Goal: Task Accomplishment & Management: Use online tool/utility

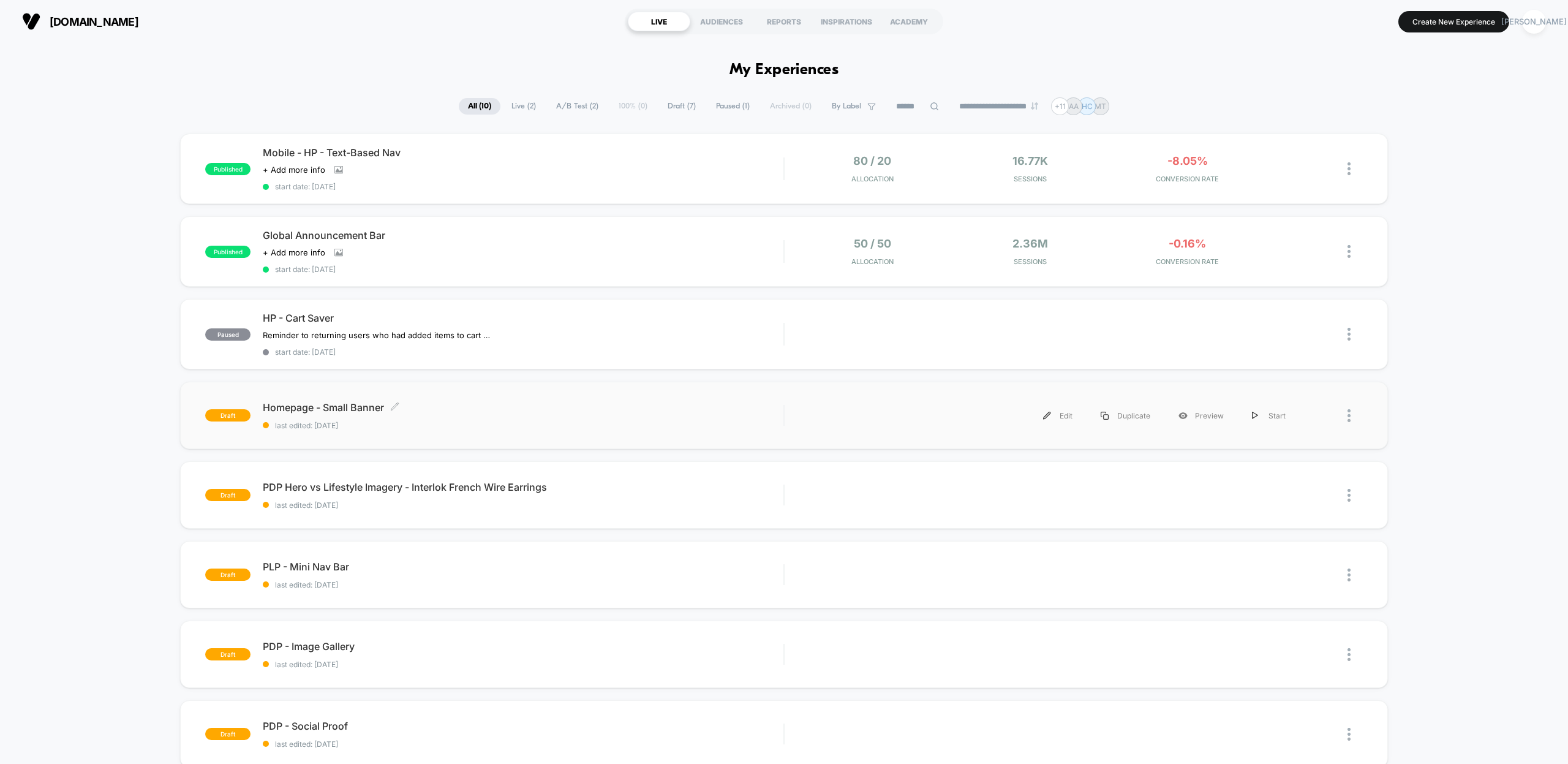
click at [351, 407] on span "Homepage - Small Banner Click to edit experience details" at bounding box center [523, 407] width 520 height 12
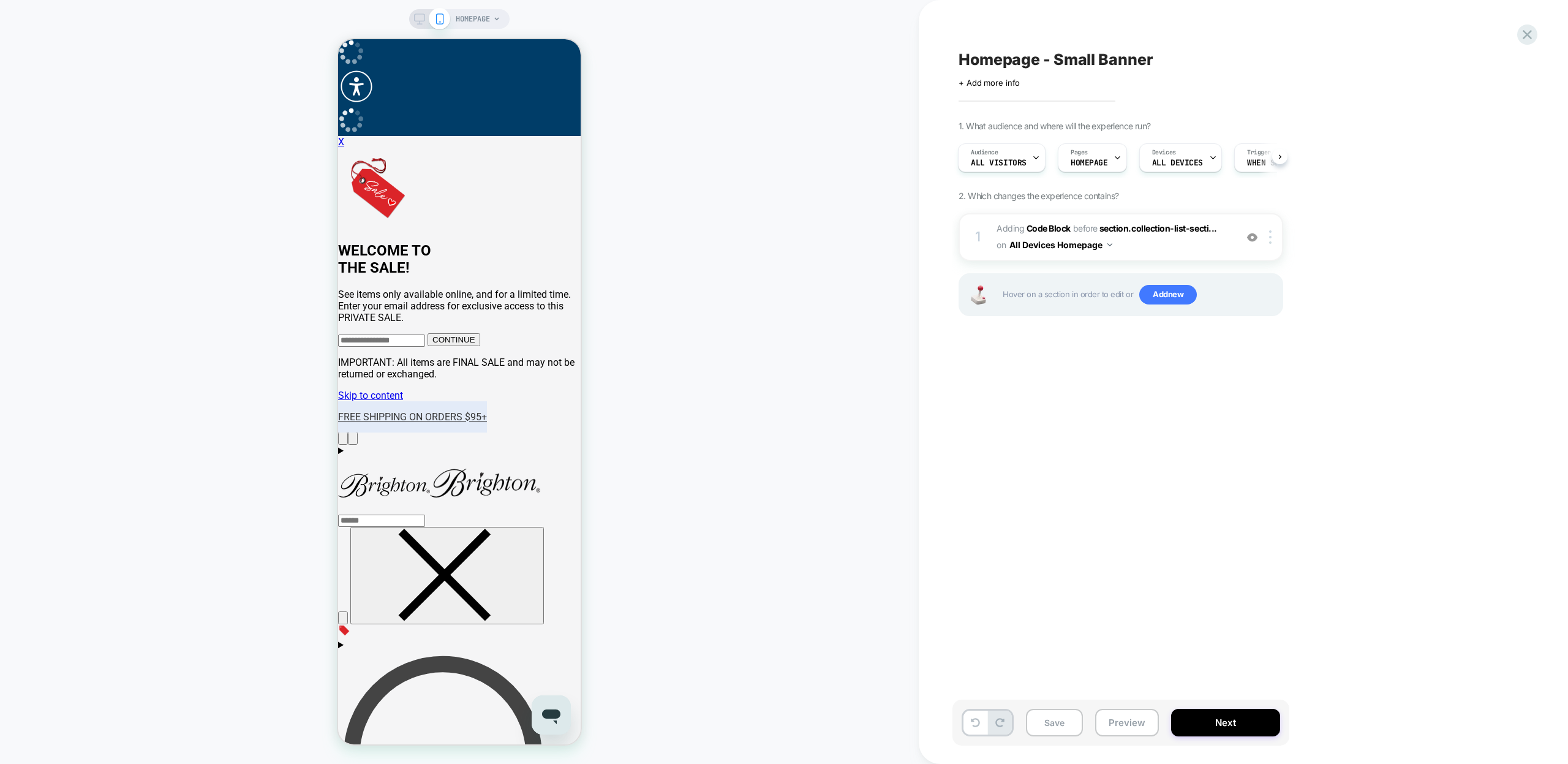
click at [417, 17] on icon at bounding box center [419, 18] width 11 height 11
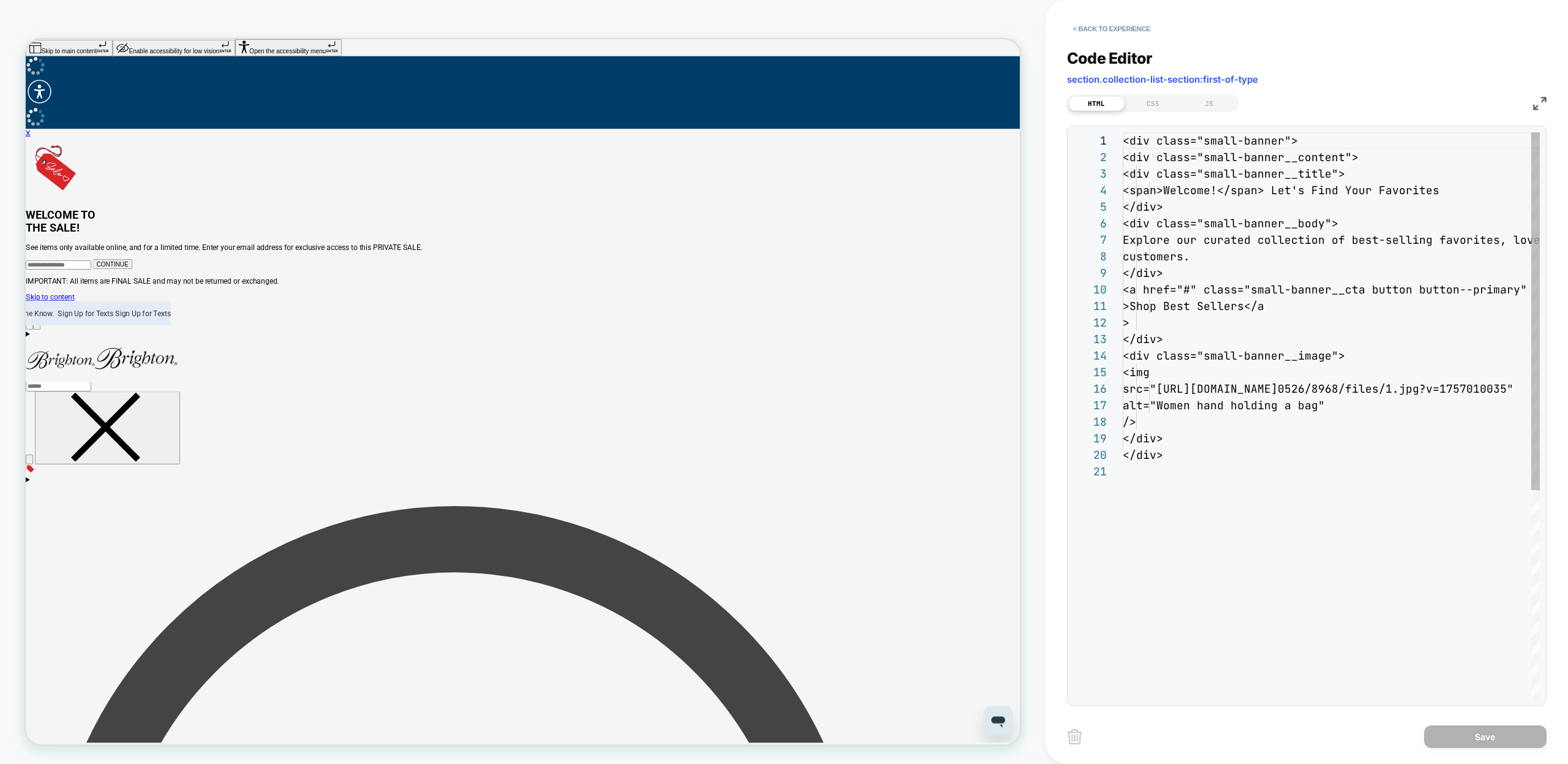
scroll to position [166, 0]
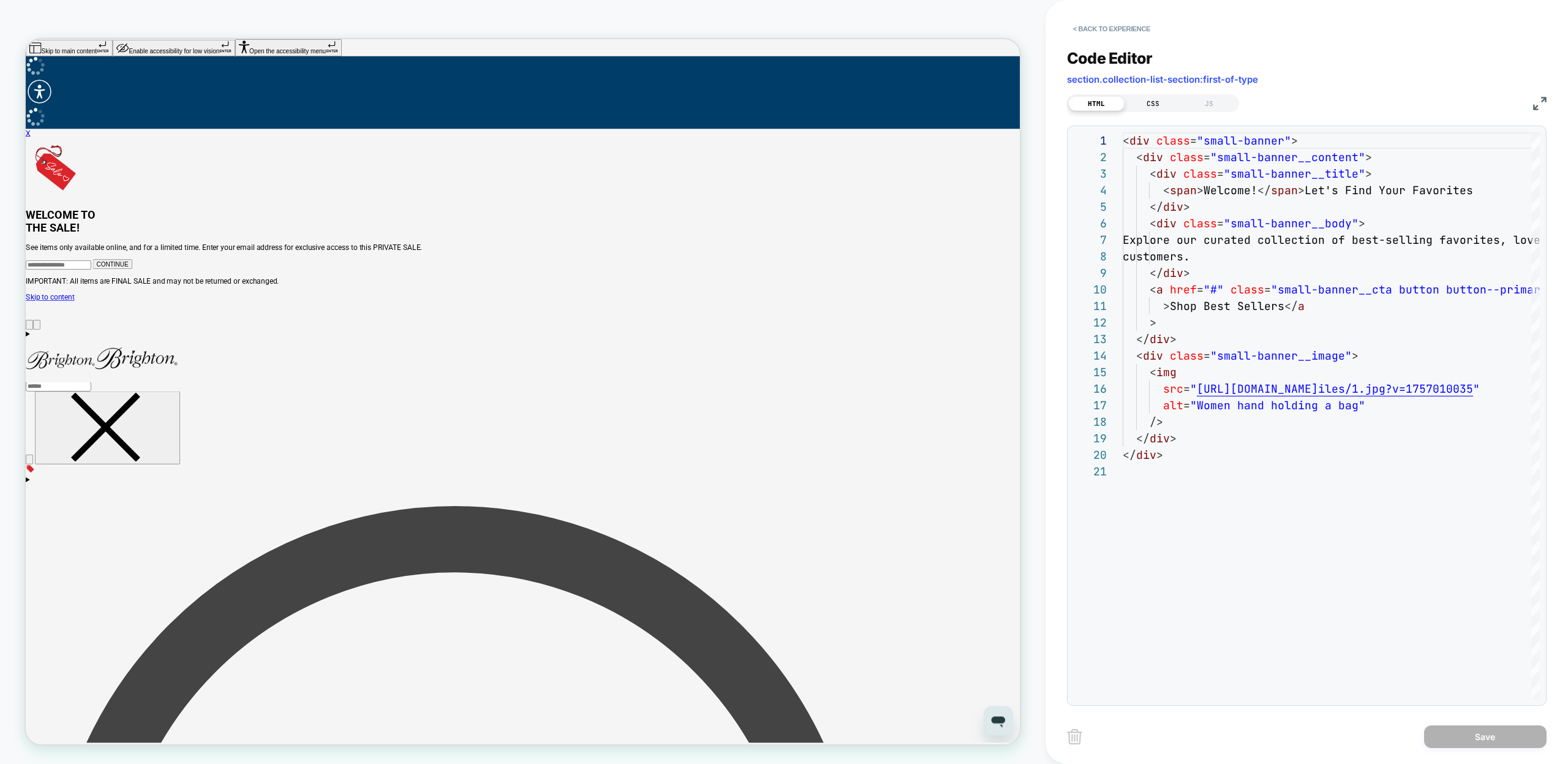
click at [1151, 97] on div "CSS" at bounding box center [1153, 104] width 56 height 15
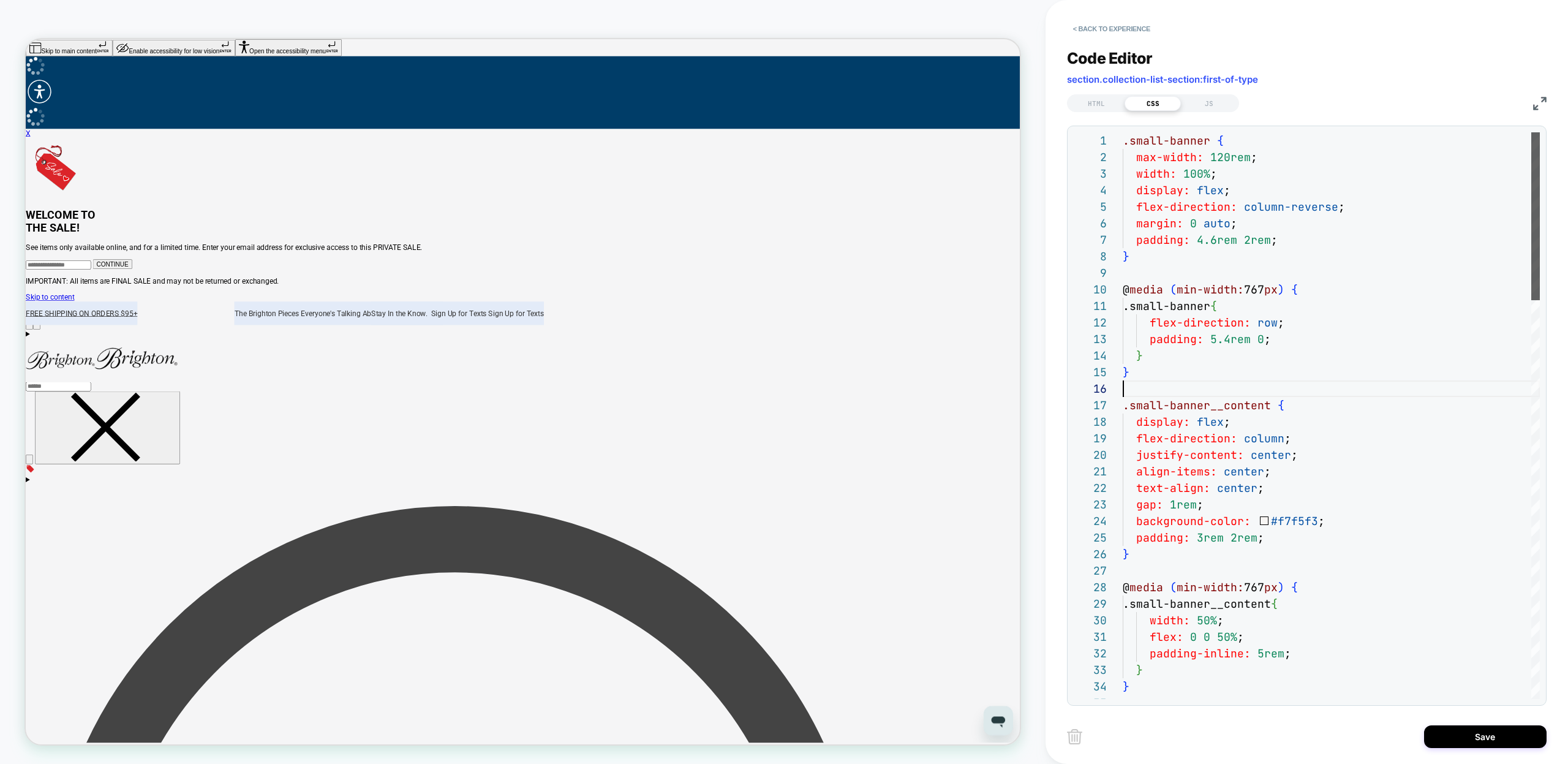
click at [1531, 233] on div at bounding box center [1535, 216] width 8 height 167
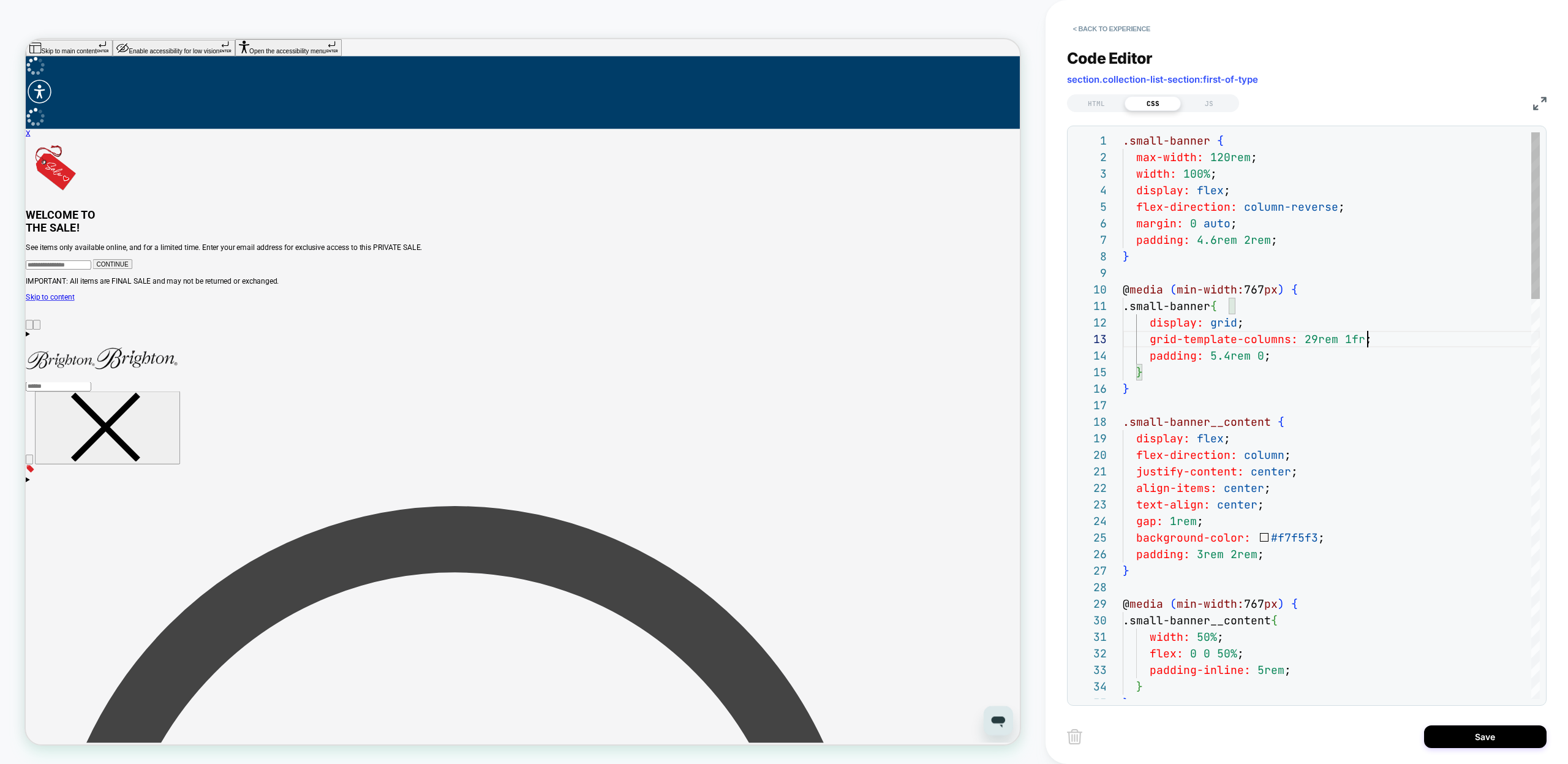
scroll to position [33, 244]
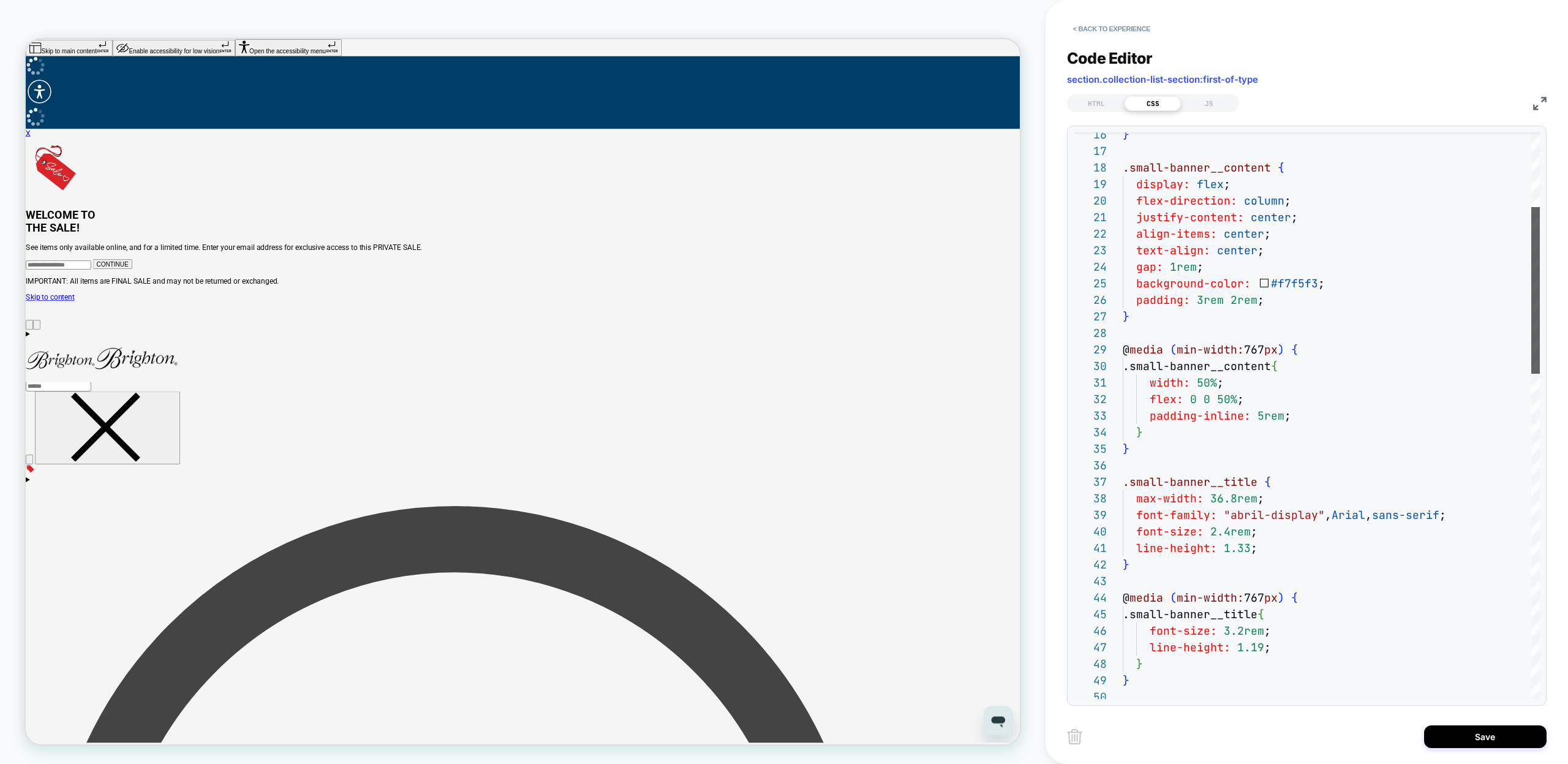
click at [1531, 302] on div at bounding box center [1535, 290] width 8 height 167
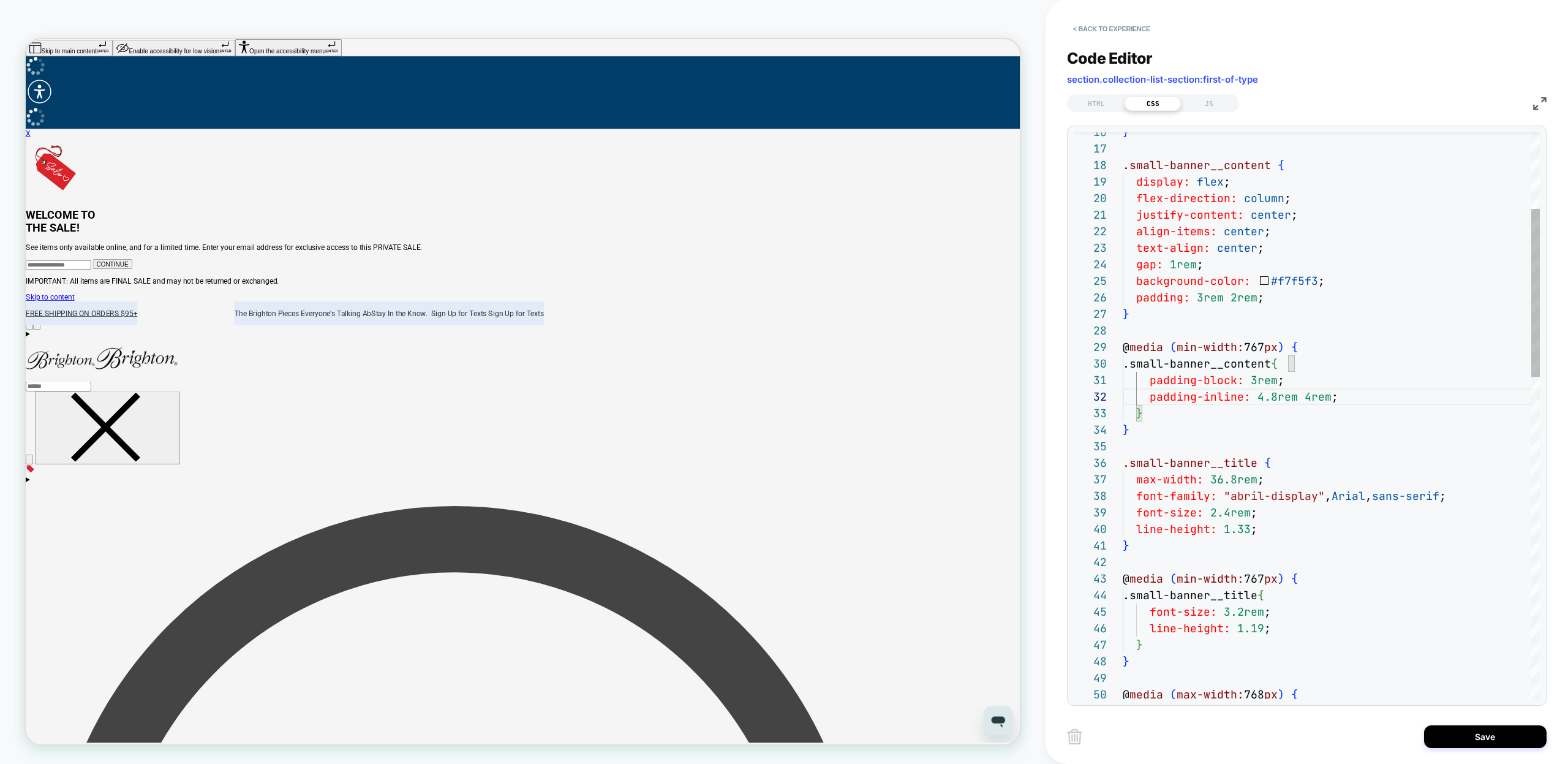
scroll to position [17, 212]
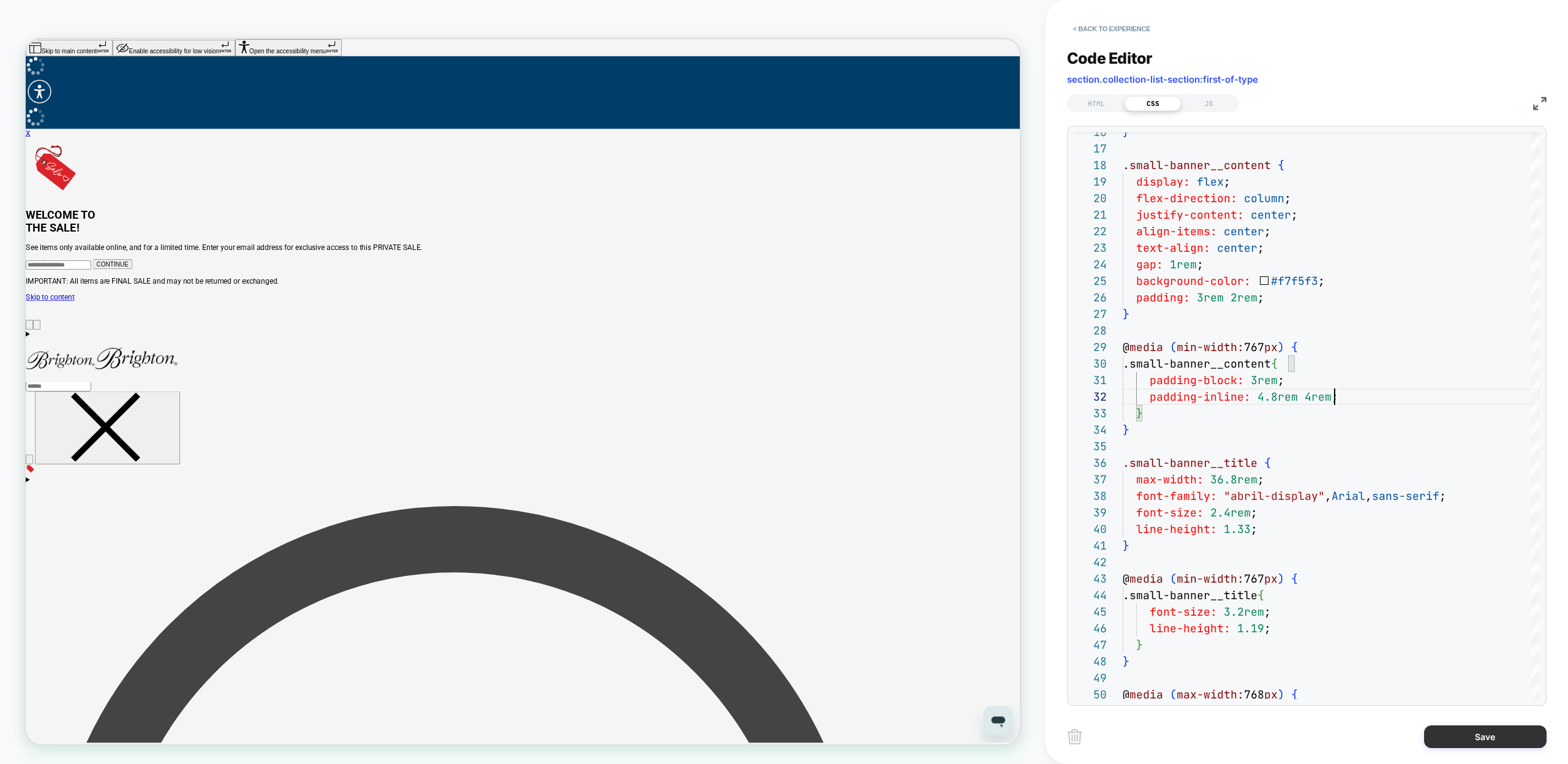
type textarea "**********"
click at [1459, 742] on button "Save" at bounding box center [1485, 736] width 123 height 22
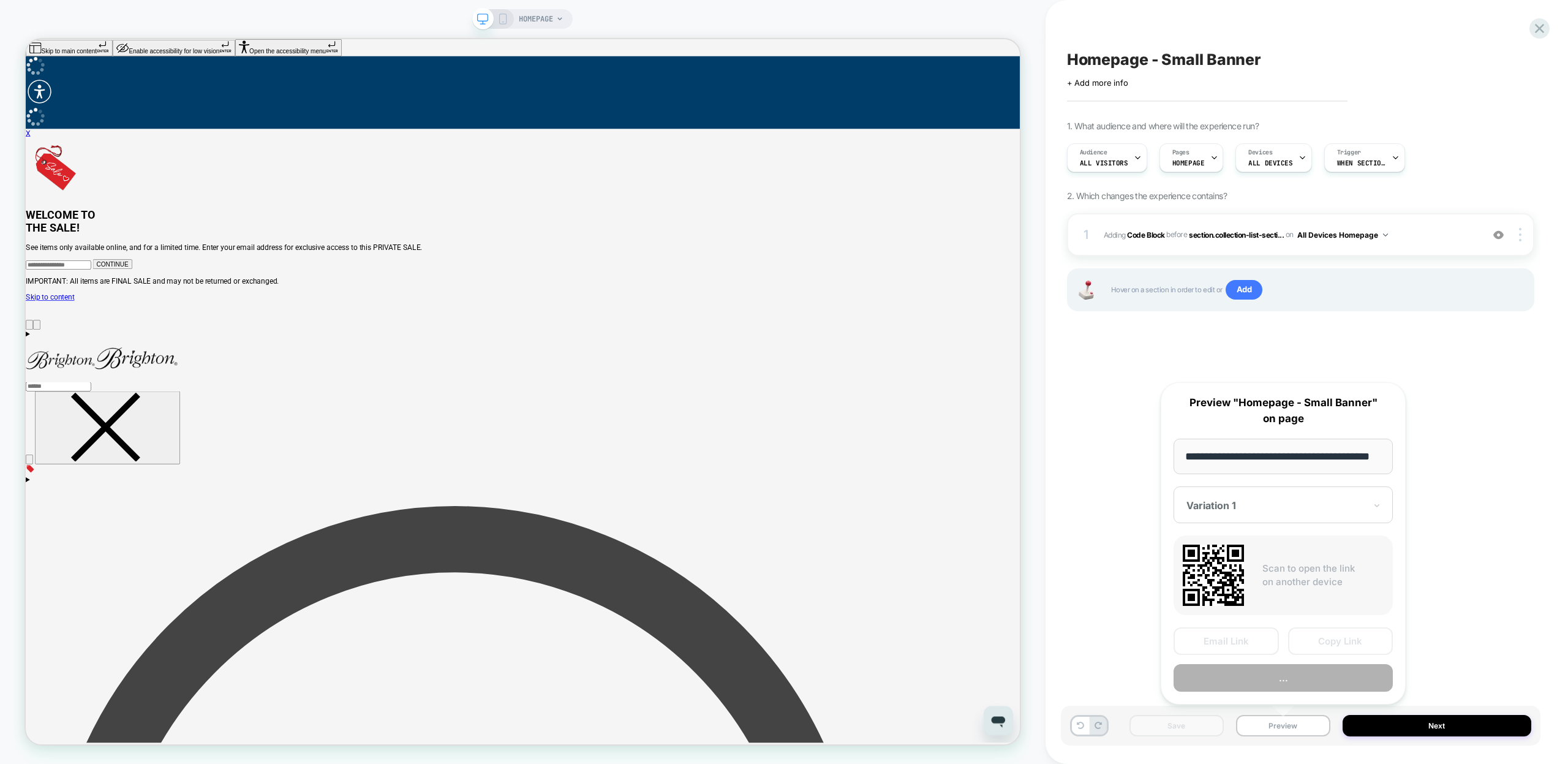
scroll to position [0, 31]
click at [1320, 642] on button "Copy Link" at bounding box center [1340, 641] width 105 height 27
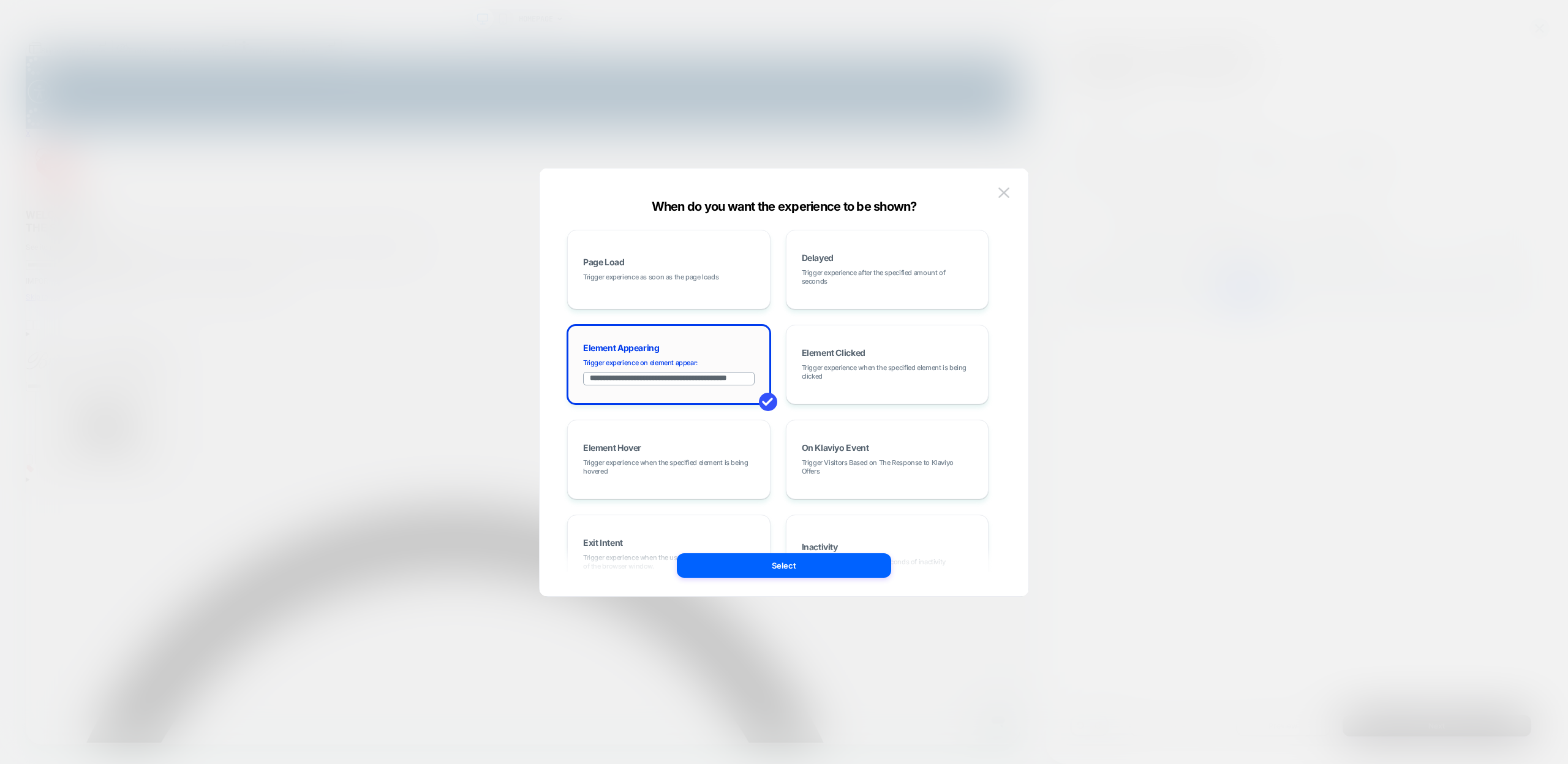
paste input
type input "**********"
click at [764, 400] on span at bounding box center [768, 402] width 18 height 18
click at [776, 569] on button "Select" at bounding box center [784, 565] width 215 height 25
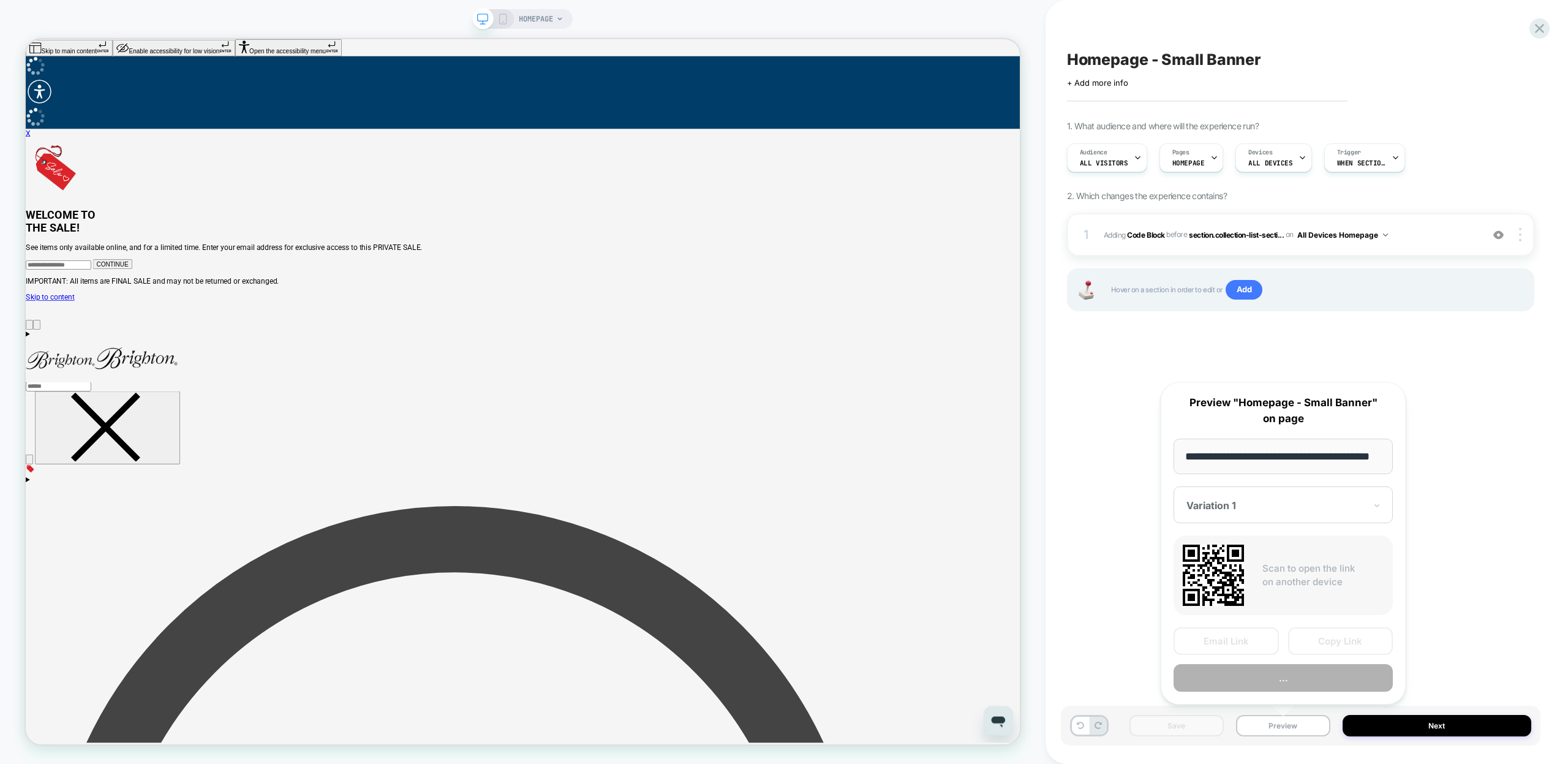
scroll to position [0, 31]
click at [1342, 636] on button "Copy Link" at bounding box center [1340, 641] width 105 height 27
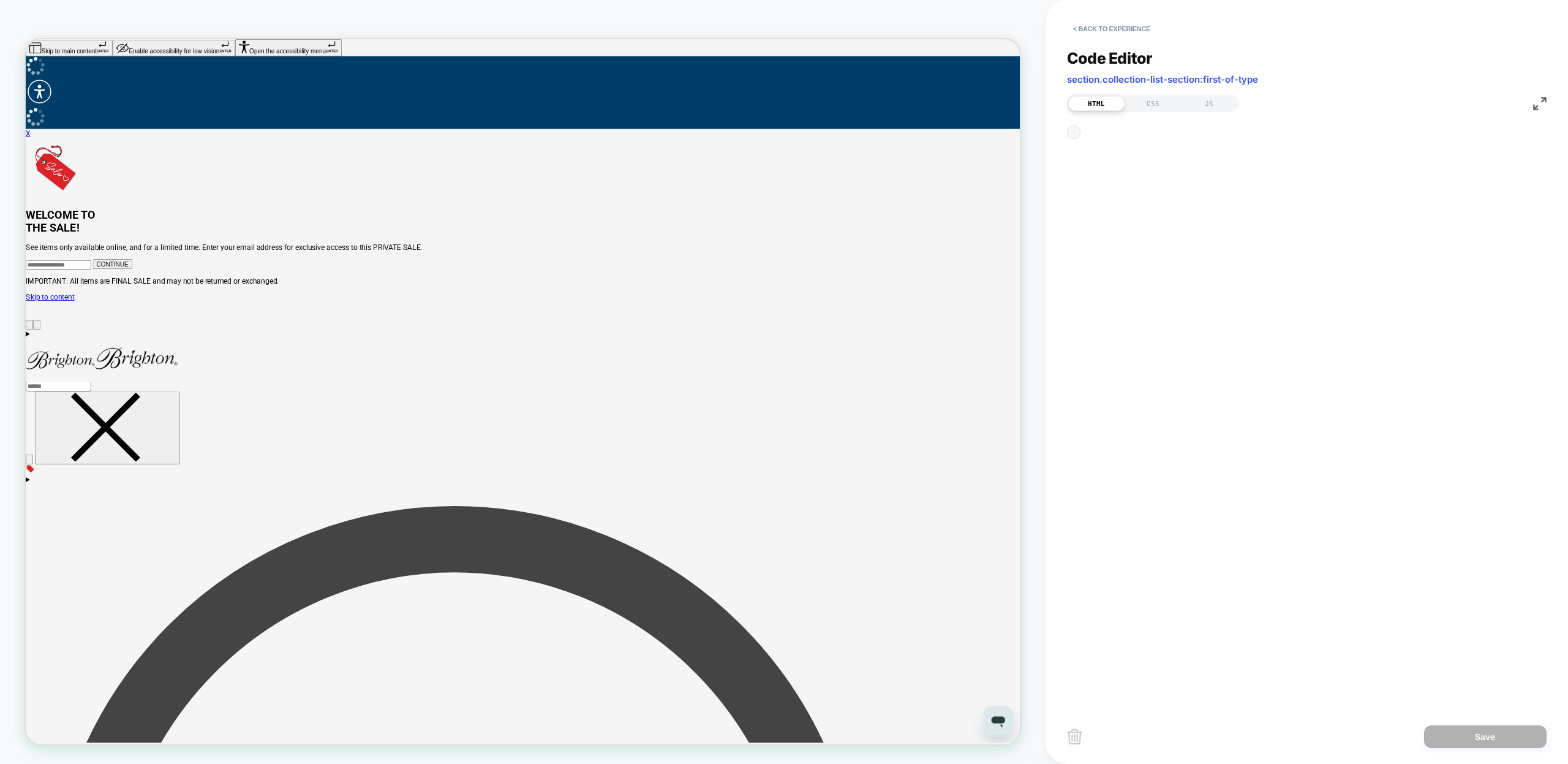
scroll to position [166, 0]
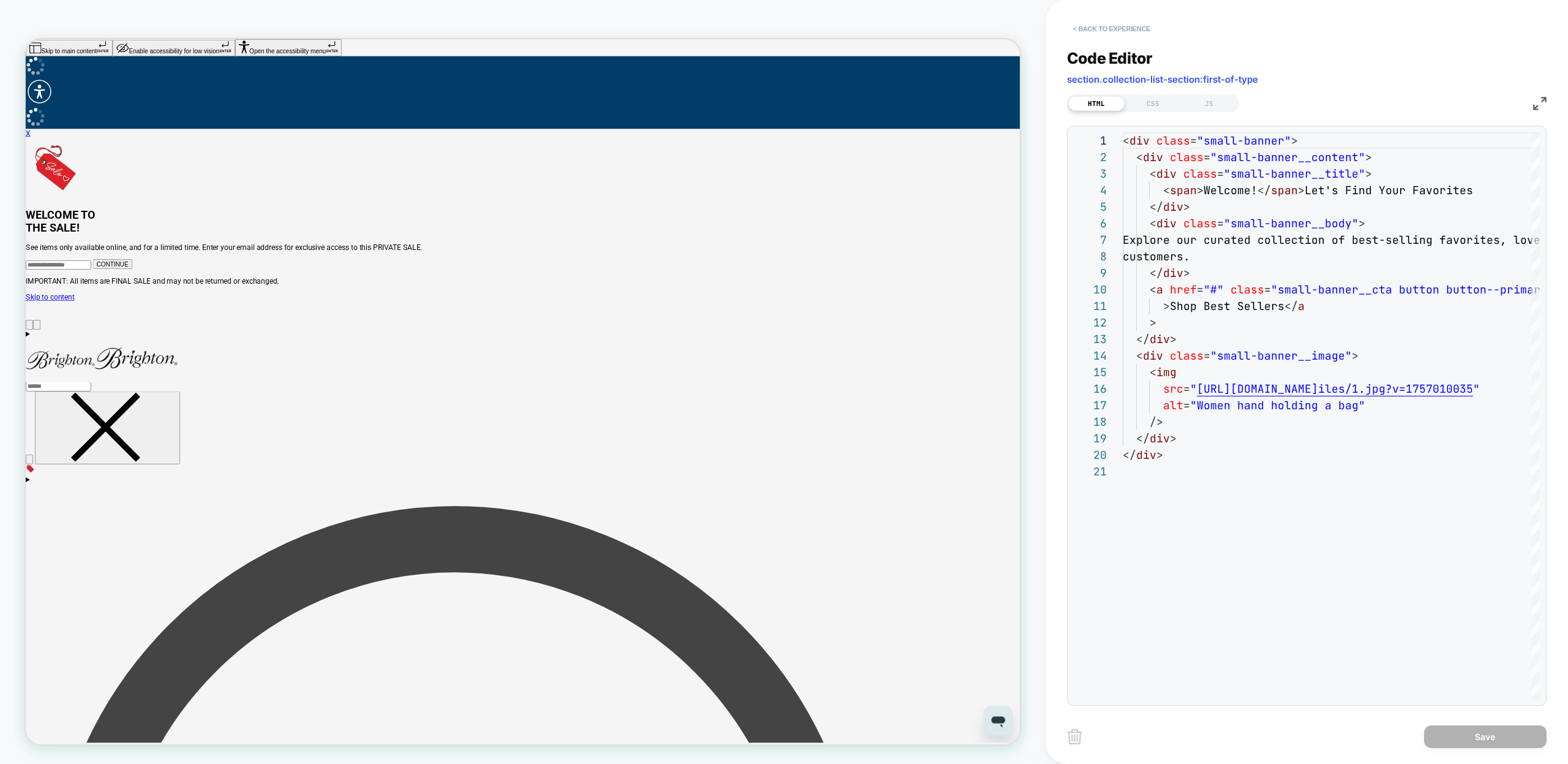
click at [1083, 25] on button "< Back to experience" at bounding box center [1111, 29] width 90 height 20
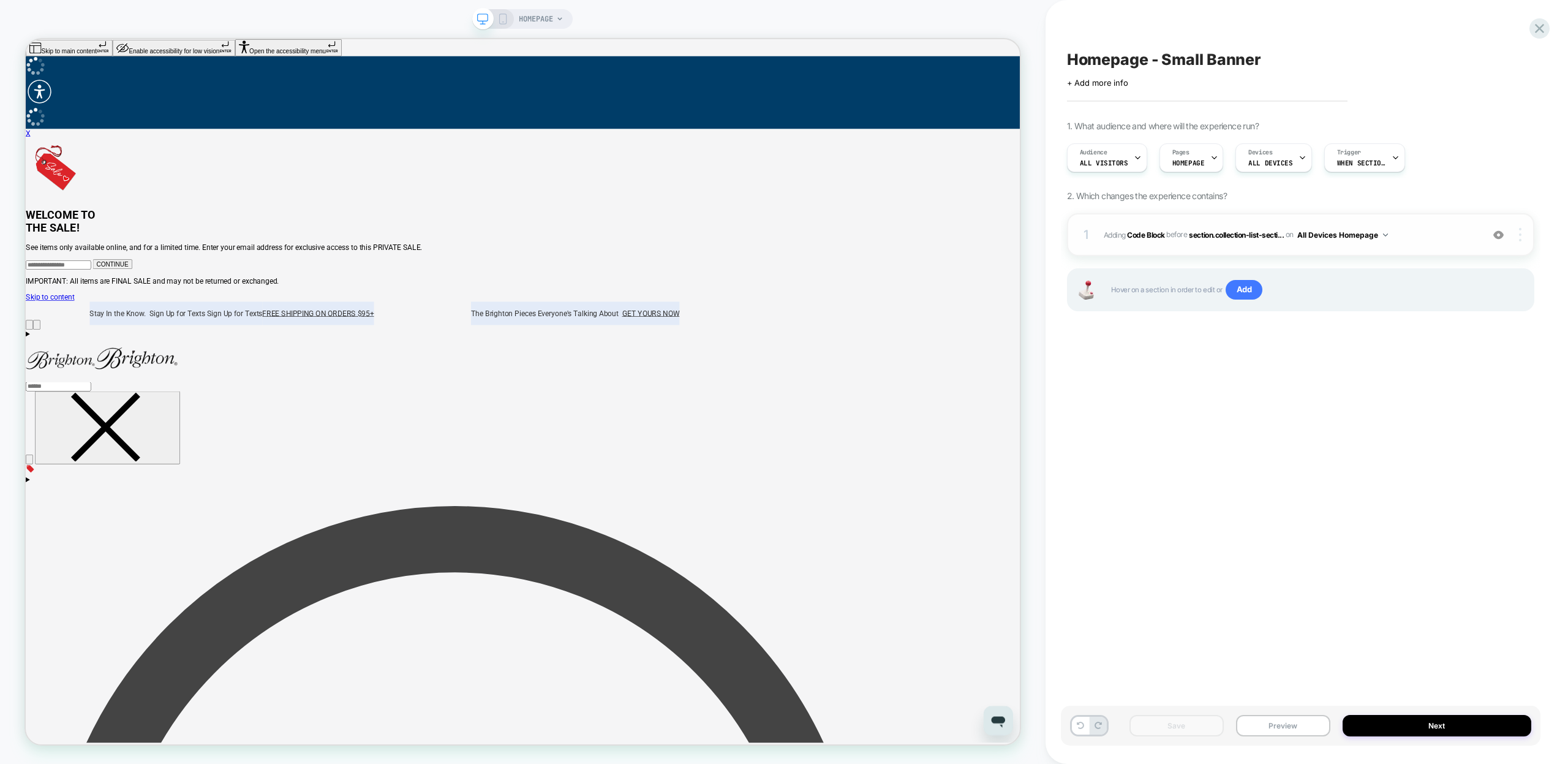
click at [1518, 236] on div at bounding box center [1522, 235] width 23 height 13
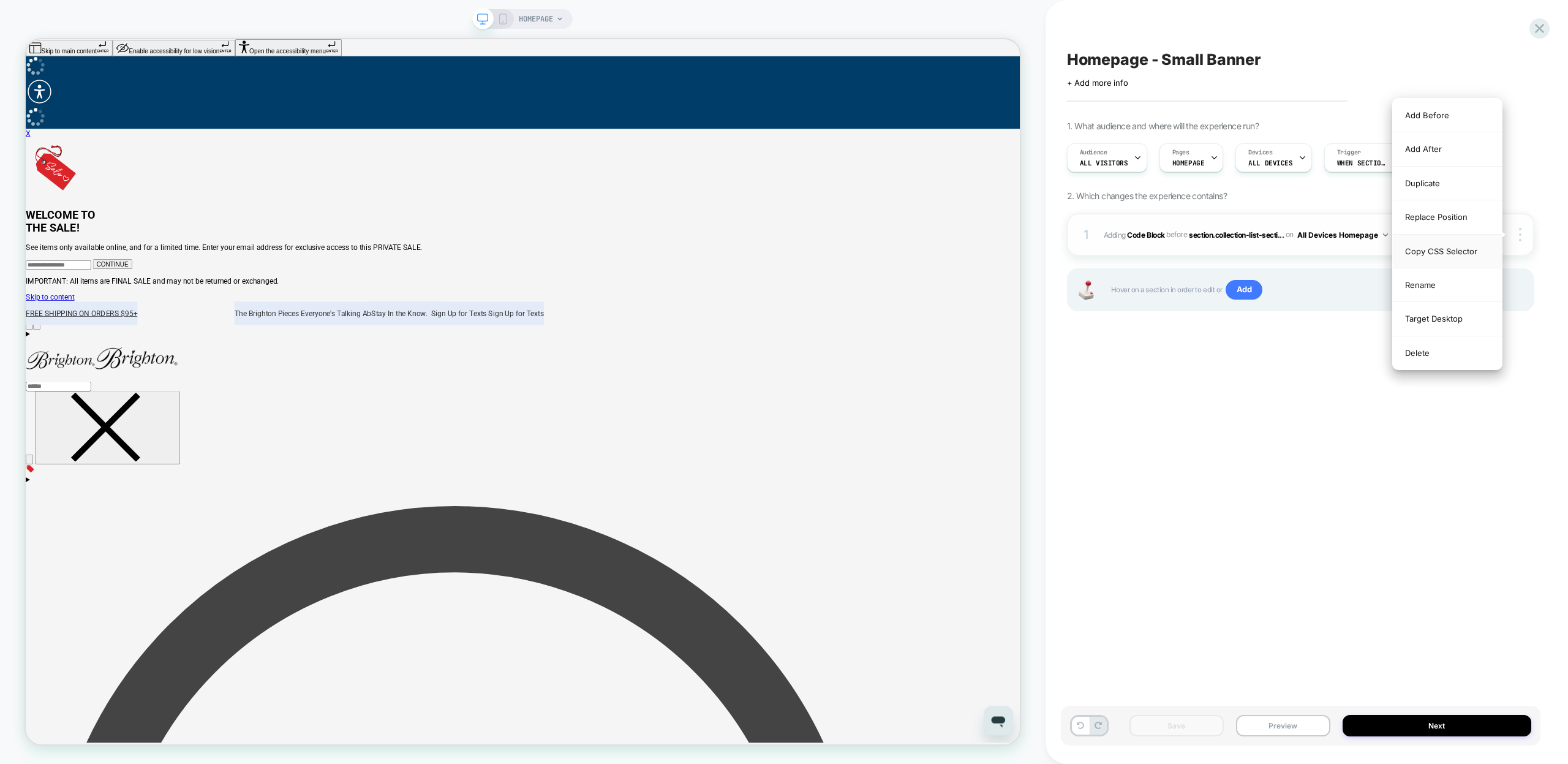
click at [1445, 253] on div "Copy CSS Selector" at bounding box center [1447, 251] width 109 height 34
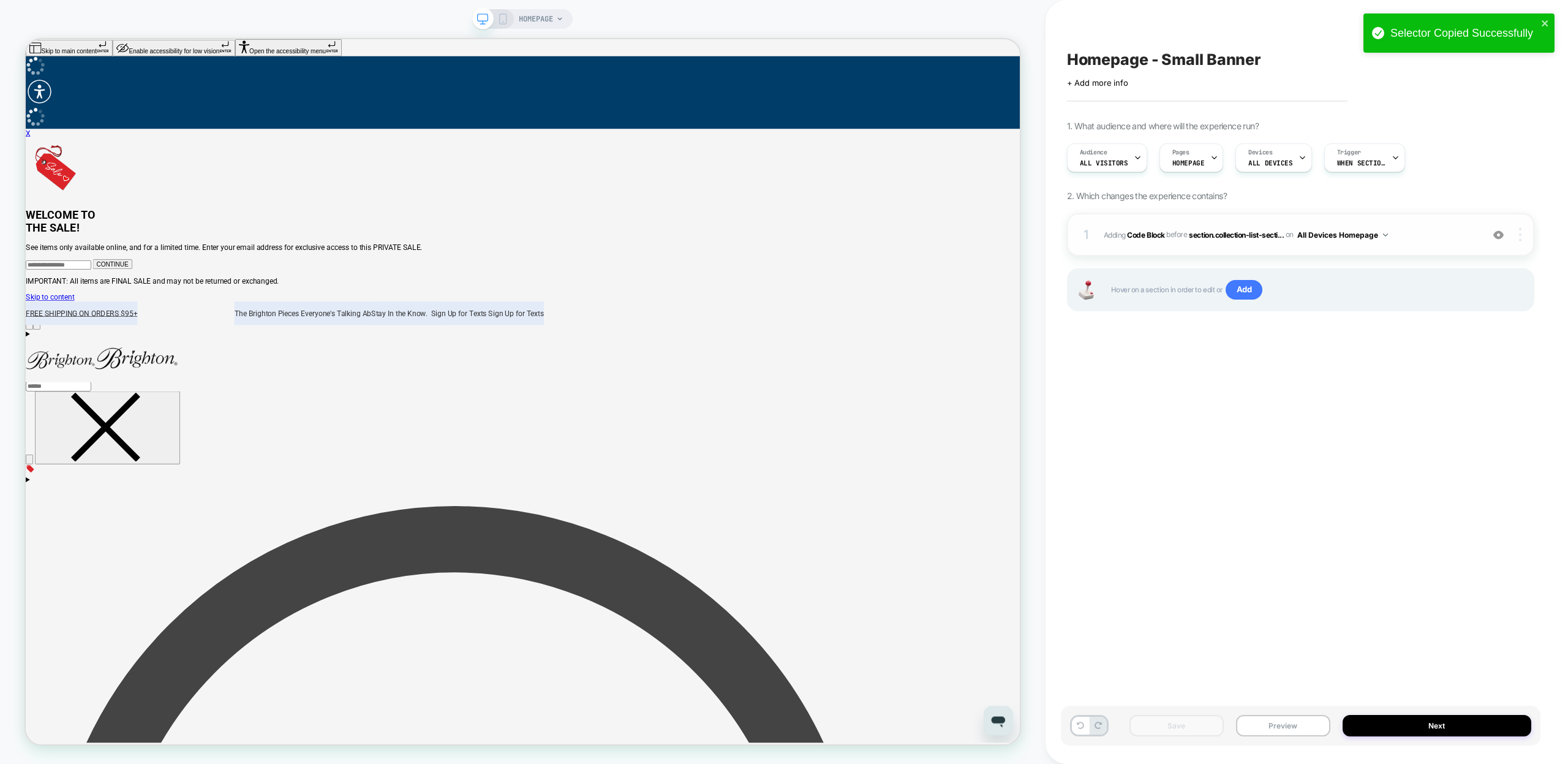
click at [1522, 231] on div at bounding box center [1522, 235] width 23 height 13
click at [1432, 224] on div "Replace Position" at bounding box center [1447, 217] width 109 height 34
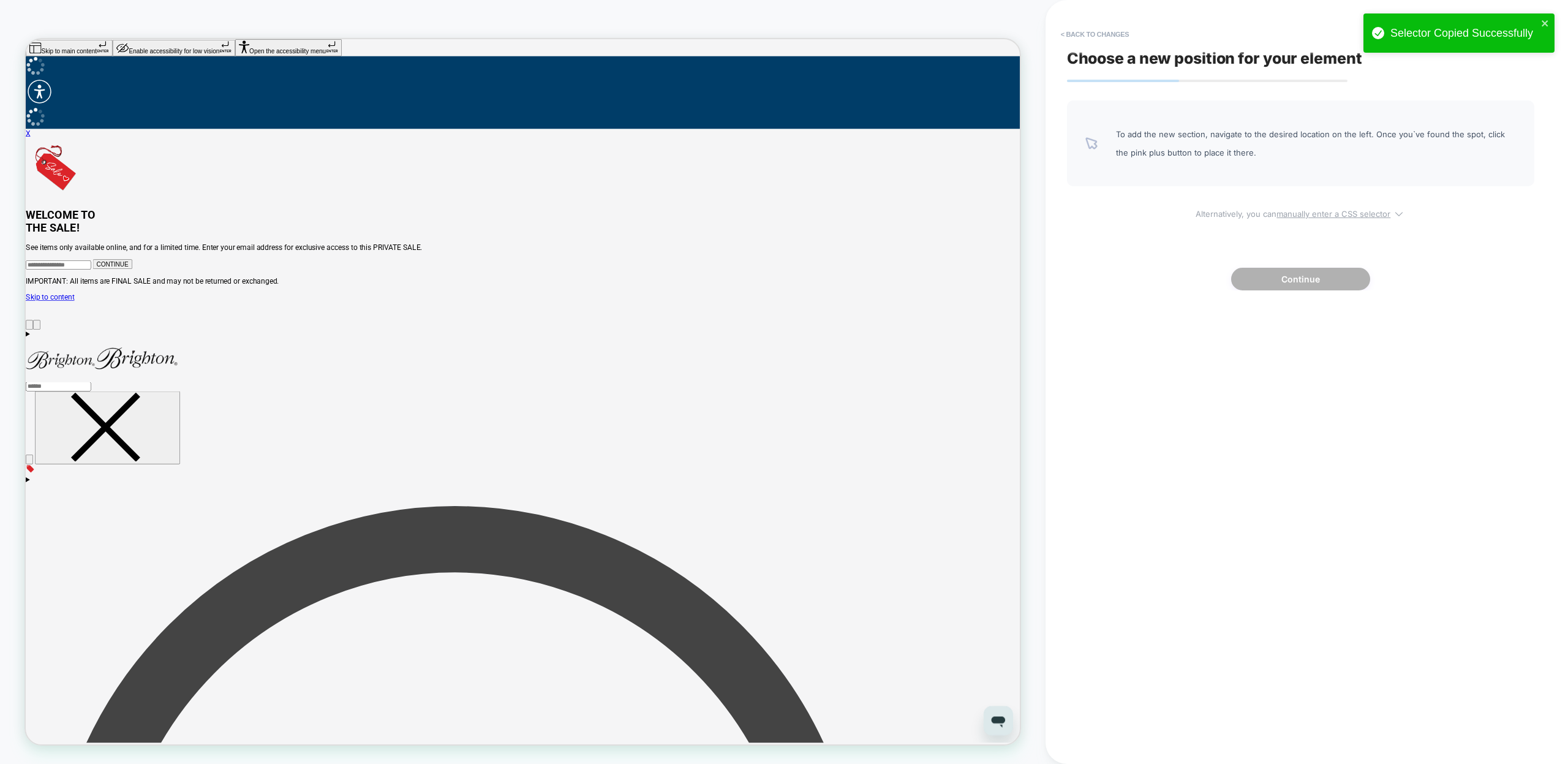
click at [1304, 215] on u "manually enter a CSS selector" at bounding box center [1333, 214] width 114 height 10
select select "*******"
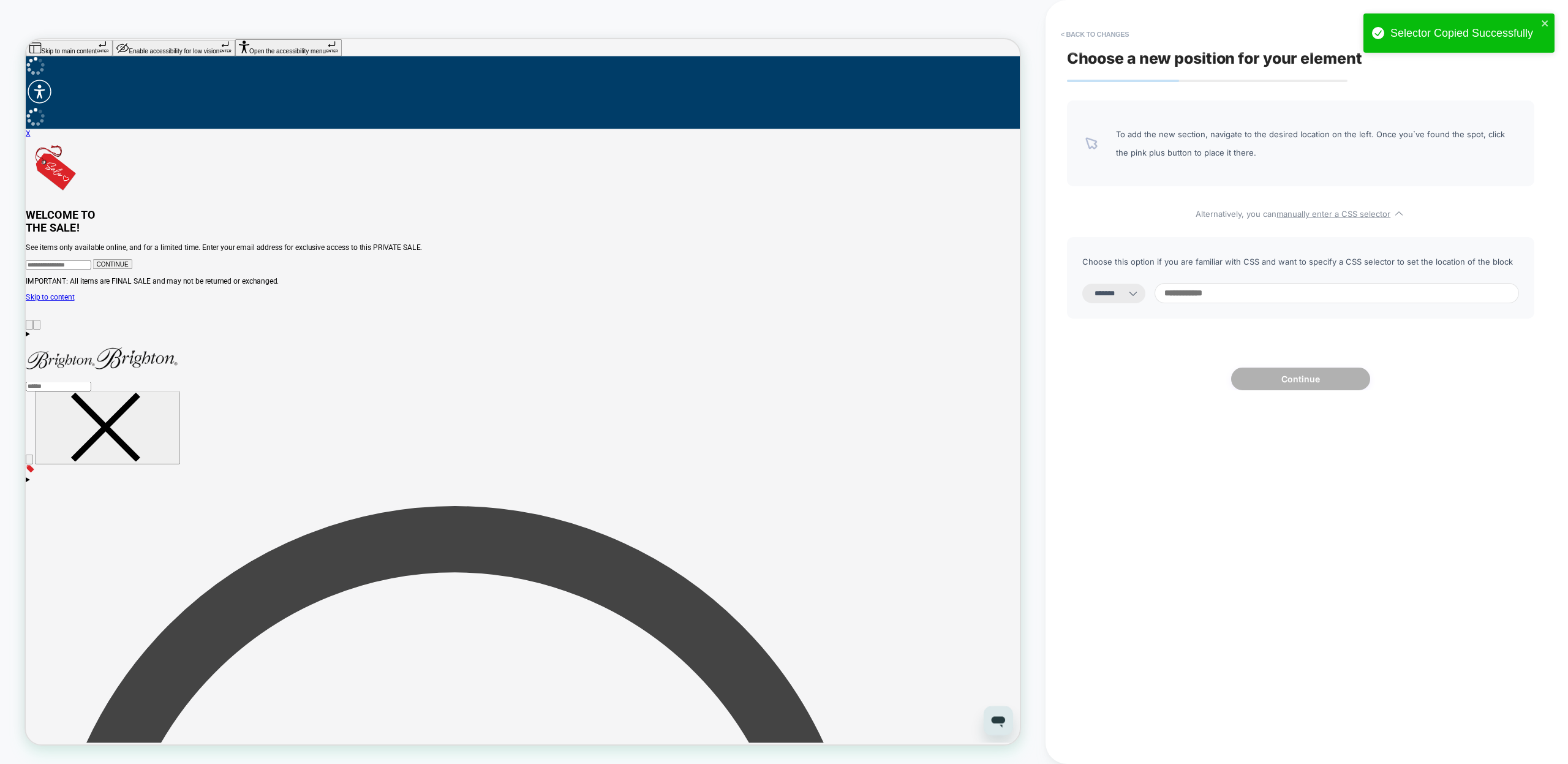
click at [1208, 294] on input at bounding box center [1337, 293] width 365 height 20
click at [1140, 294] on select "**********" at bounding box center [1114, 293] width 63 height 20
click at [1222, 294] on input at bounding box center [1337, 293] width 365 height 20
paste input "**********"
type input "**********"
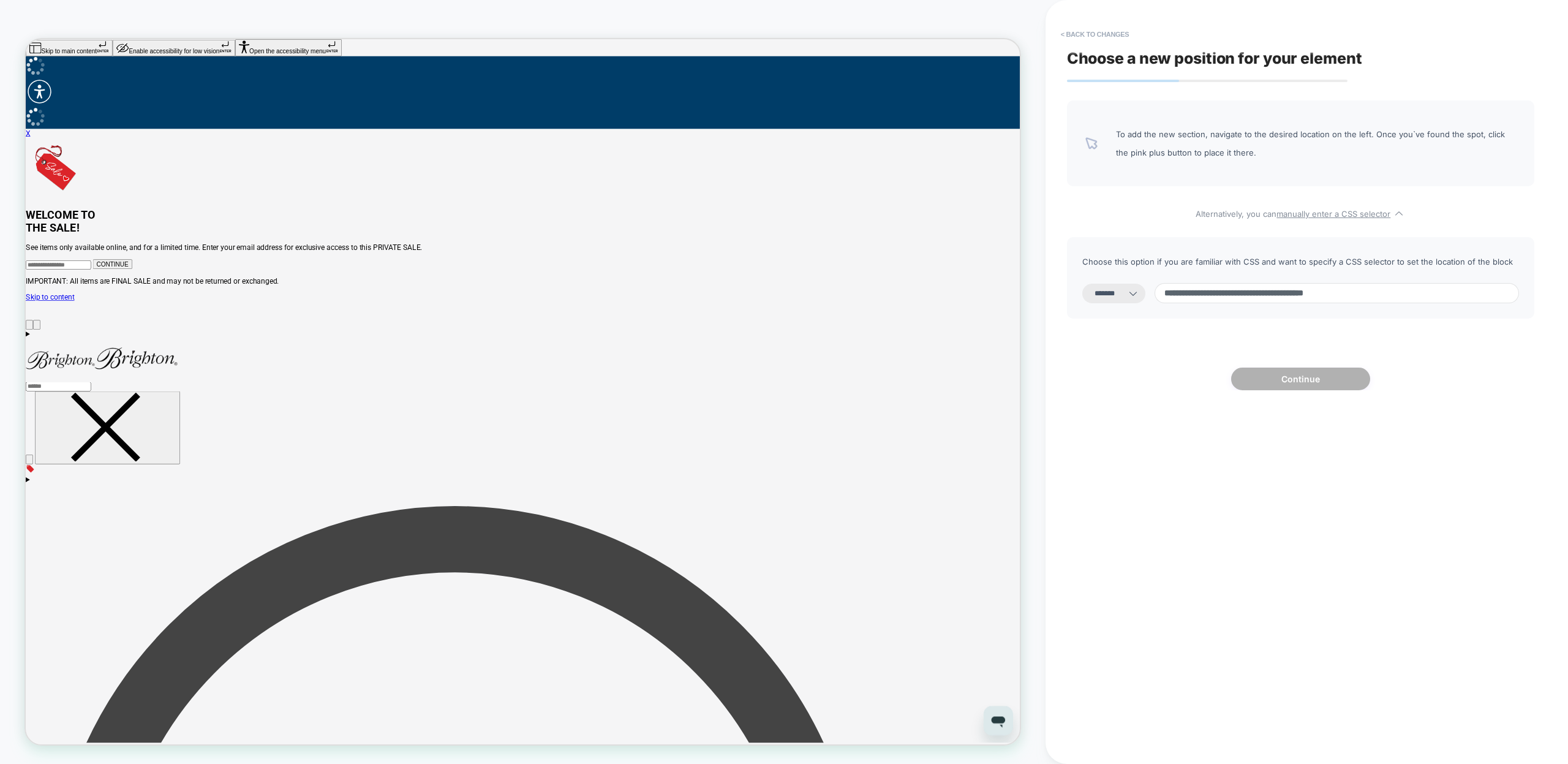
click at [1132, 297] on select "**********" at bounding box center [1114, 293] width 63 height 20
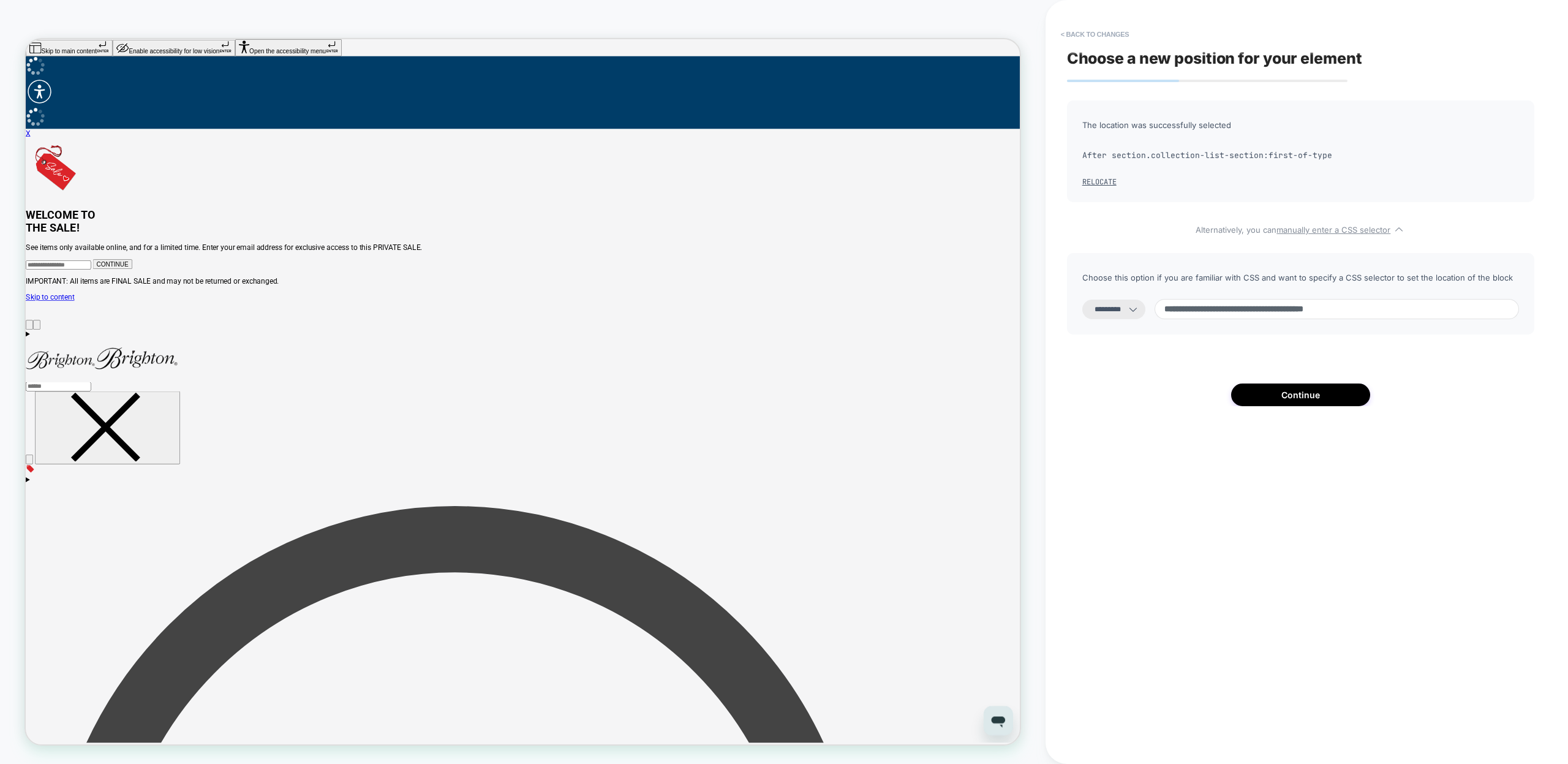
select select "**********"
click at [1082, 299] on select "**********" at bounding box center [1114, 309] width 63 height 20
click at [1300, 411] on div "**********" at bounding box center [1300, 382] width 480 height 739
drag, startPoint x: 1338, startPoint y: 308, endPoint x: 1567, endPoint y: 318, distance: 229.2
click at [1567, 319] on div "**********" at bounding box center [1306, 382] width 522 height 764
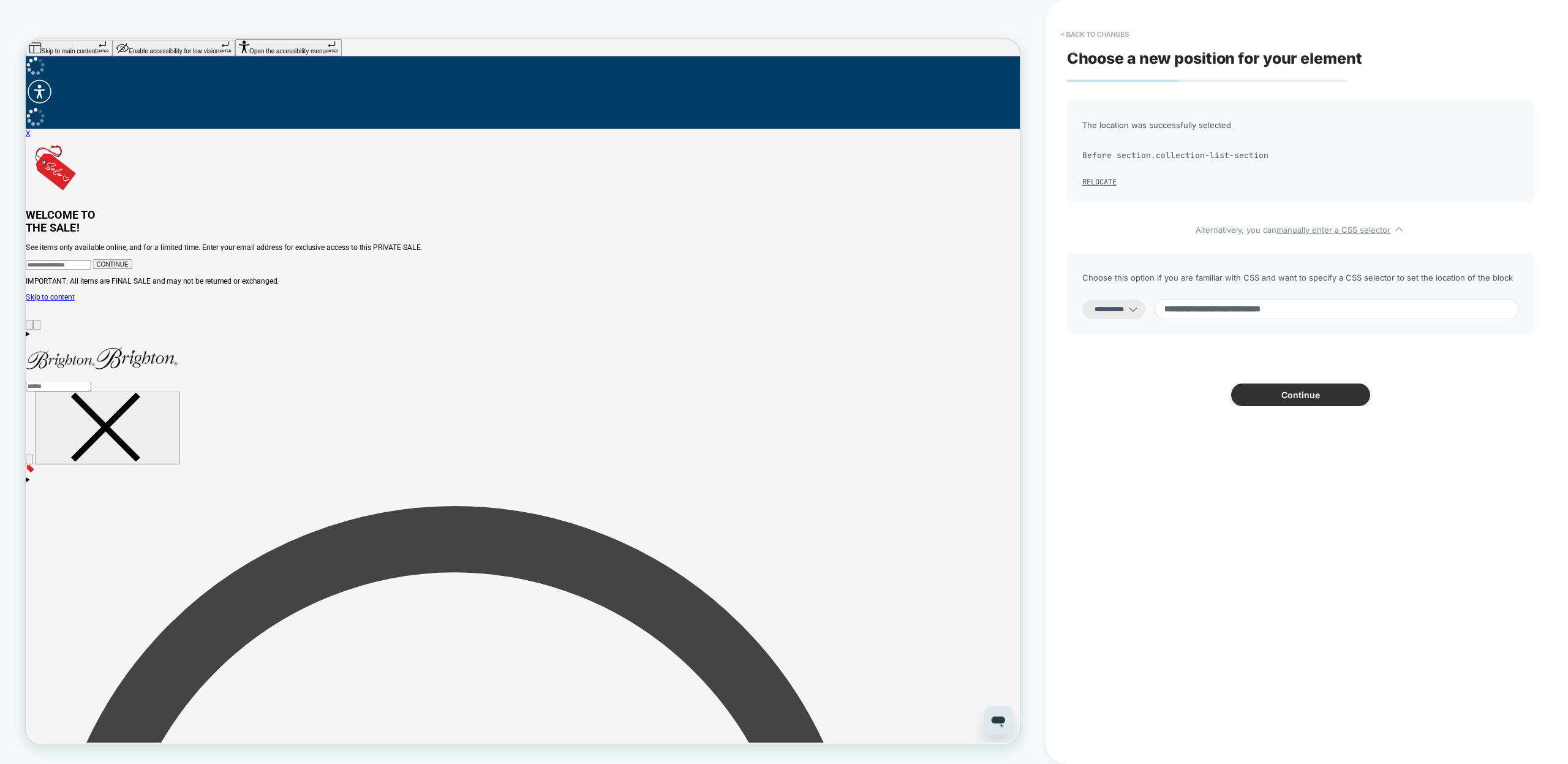
type input "**********"
click at [1317, 400] on button "Continue" at bounding box center [1300, 394] width 139 height 22
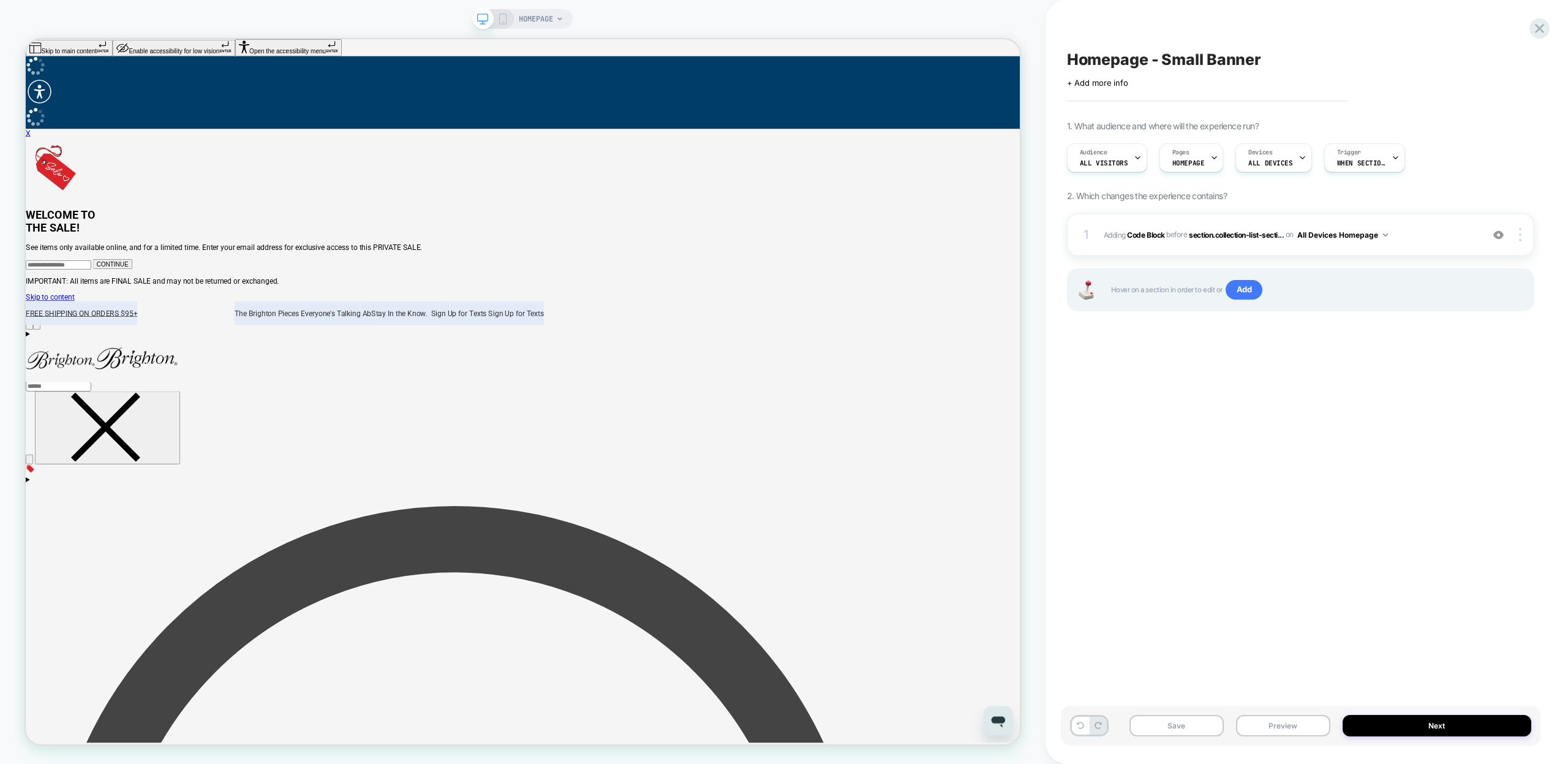
click at [1251, 382] on div "Homepage - Small Banner Click to edit experience details + Add more info 1. Wha…" at bounding box center [1300, 382] width 480 height 739
click at [1179, 729] on button "Save" at bounding box center [1177, 725] width 94 height 22
click at [1261, 728] on button "Preview" at bounding box center [1283, 725] width 94 height 22
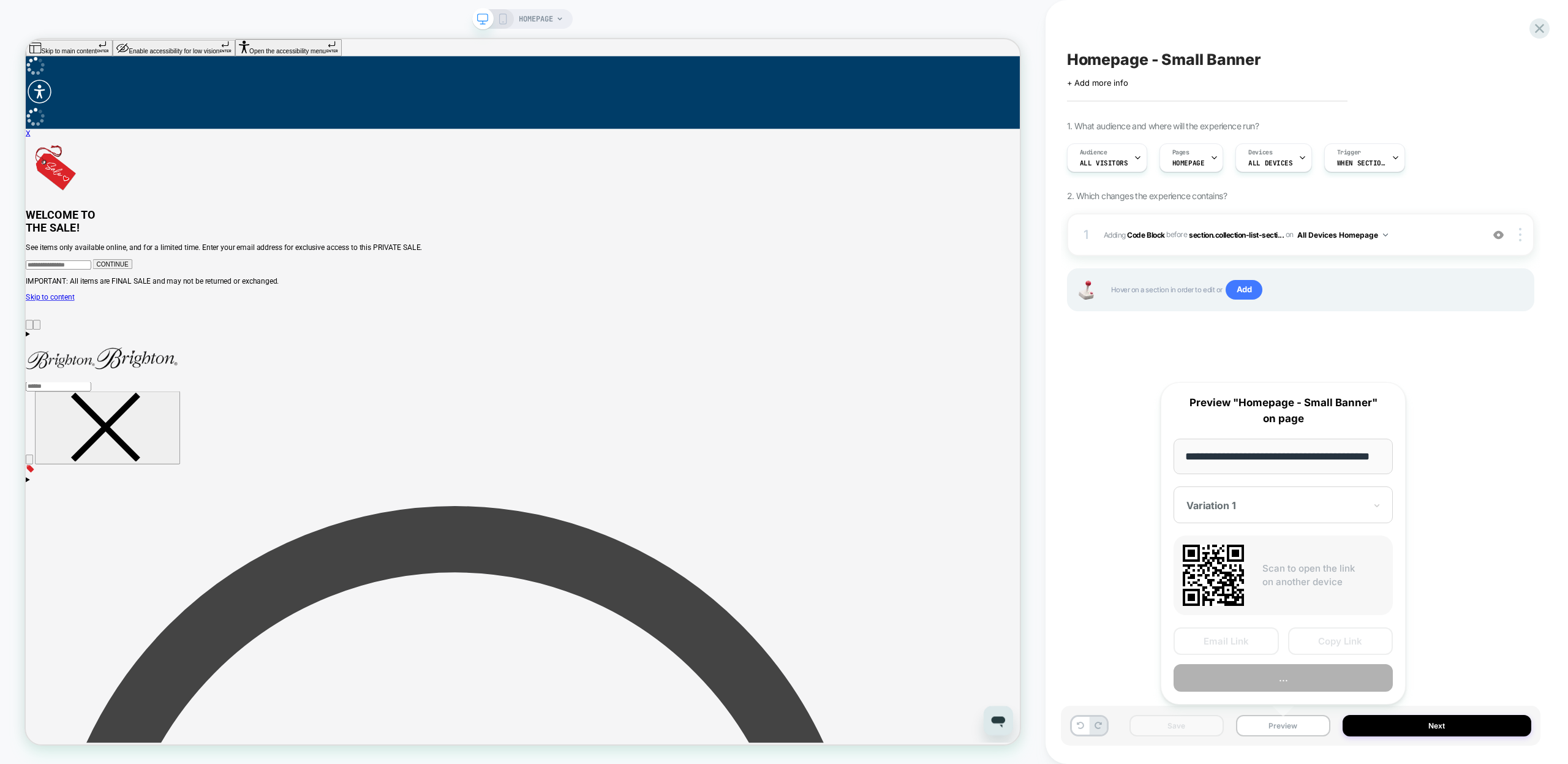
scroll to position [0, 31]
click at [1324, 641] on button "Copy Link" at bounding box center [1340, 641] width 105 height 27
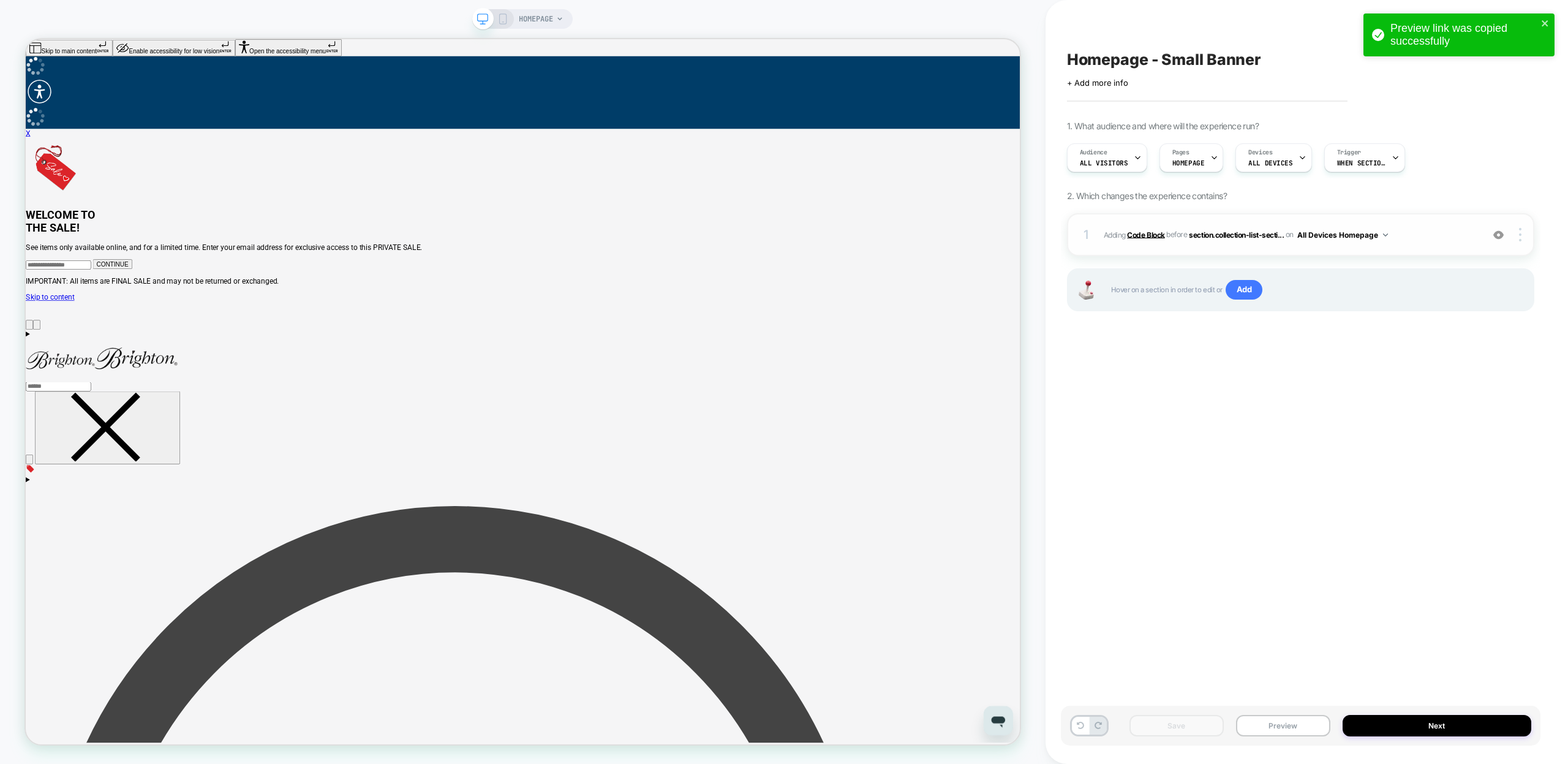
click at [1164, 238] on b "Code Block" at bounding box center [1145, 234] width 37 height 9
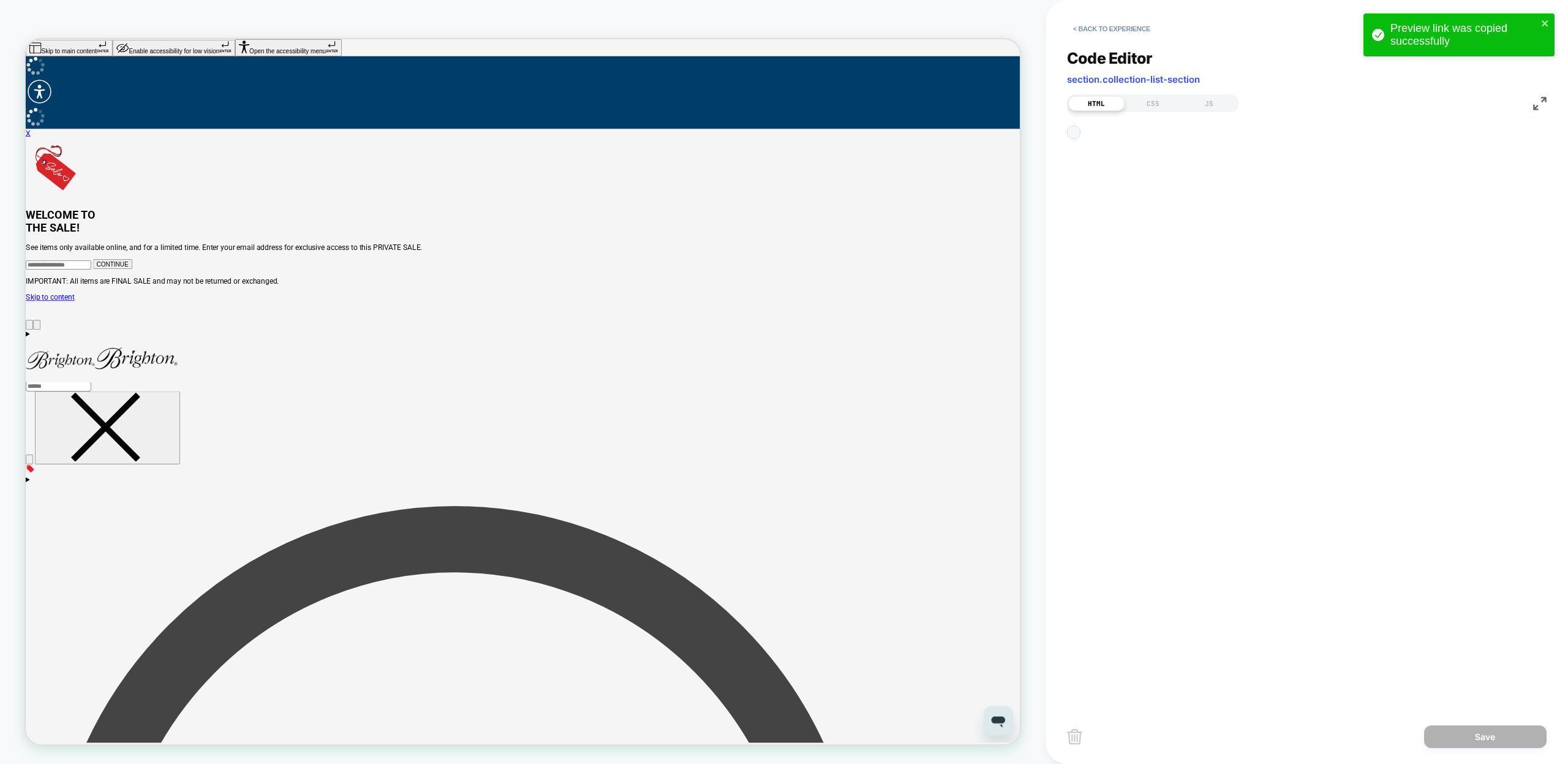
scroll to position [166, 0]
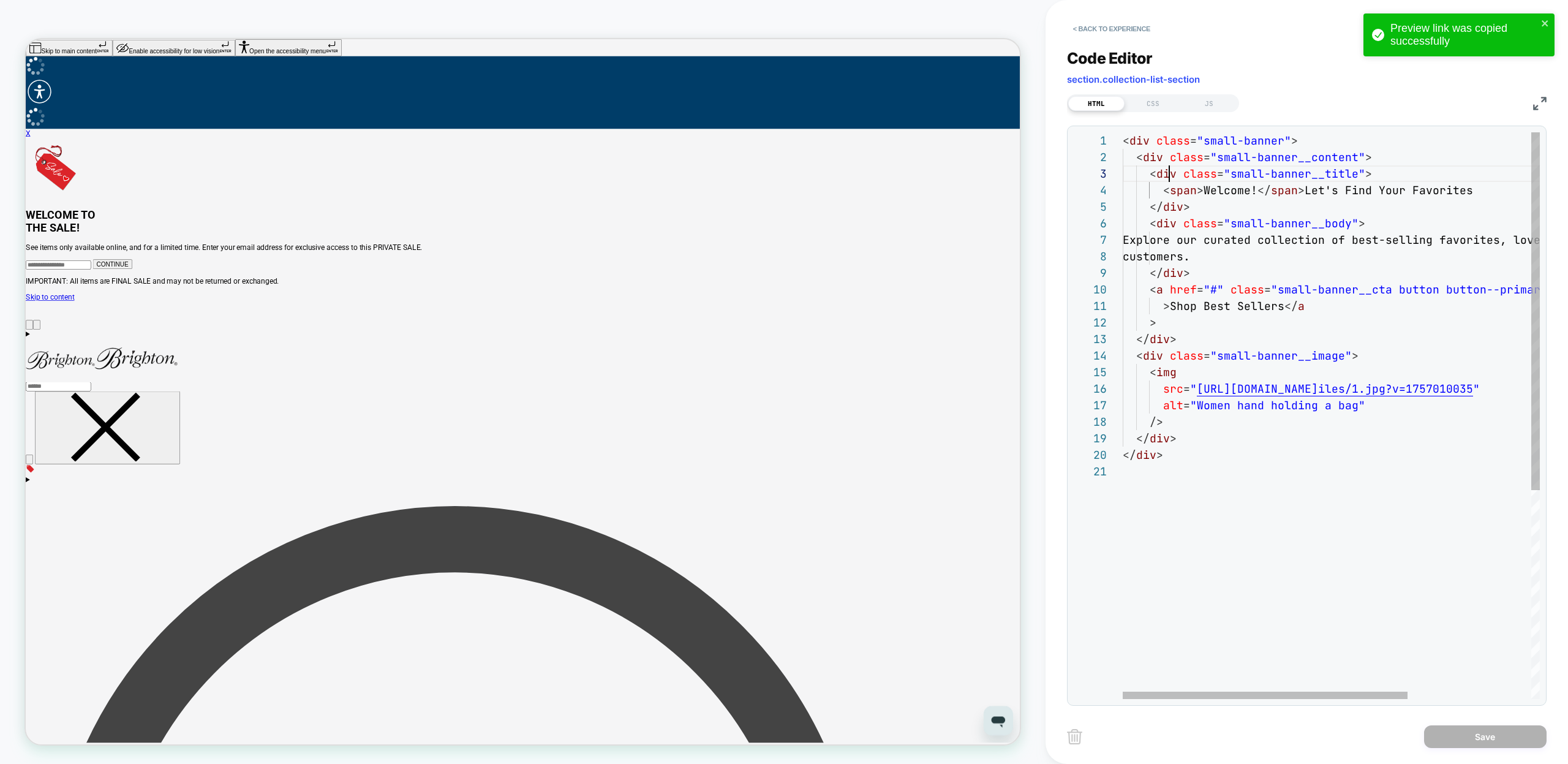
click at [1167, 173] on div "< div class = "small-banner" > < div class = "small-banner__content" > < div cl…" at bounding box center [1421, 581] width 598 height 897
click at [1144, 157] on div "< div class = "small-banner" > < div class = "small-banner__content" > < div cl…" at bounding box center [1421, 581] width 598 height 897
click at [1146, 353] on div "< div class = "small-banner" > < div class = "small-banner__content" > < div cl…" at bounding box center [1421, 581] width 598 height 897
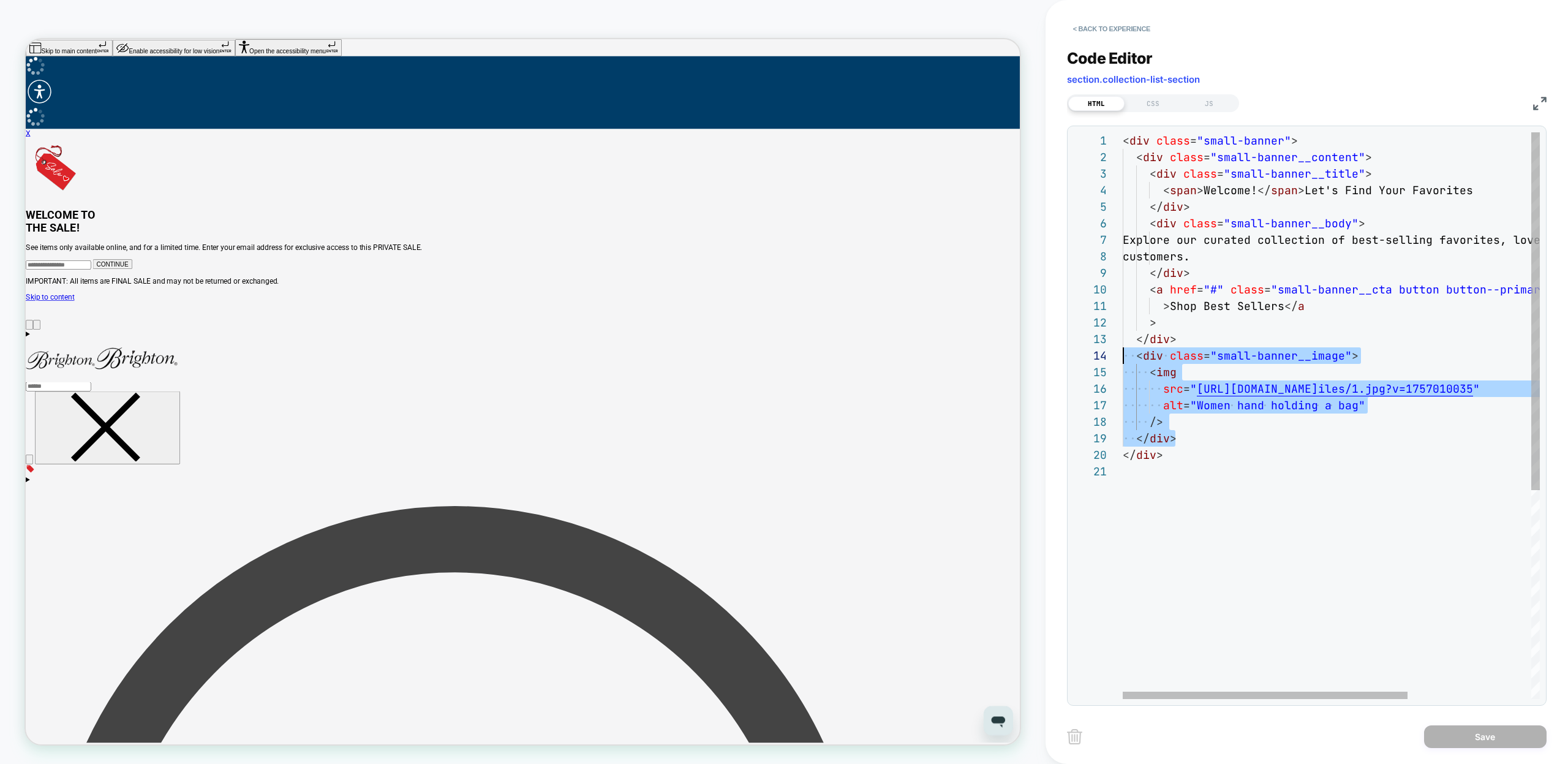
scroll to position [50, 0]
drag, startPoint x: 1183, startPoint y: 435, endPoint x: 1106, endPoint y: 355, distance: 111.0
click at [1123, 355] on div "< div class = "small-banner" > < div class = "small-banner__content" > < div cl…" at bounding box center [1421, 581] width 598 height 897
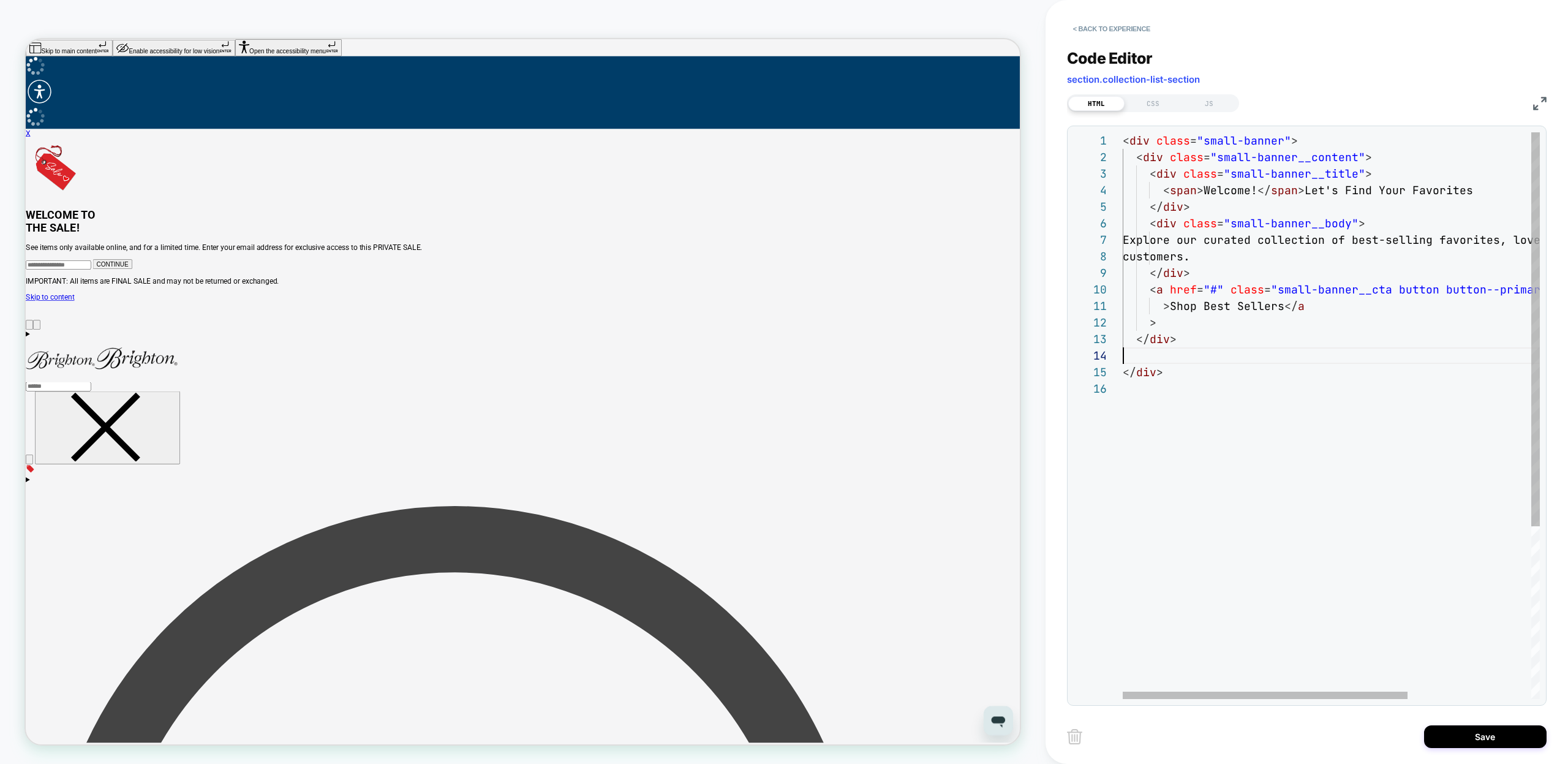
scroll to position [33, 53]
click at [1366, 147] on div "< div class = "small-banner" > < div class = "small-banner__content" > < div cl…" at bounding box center [1391, 531] width 538 height 798
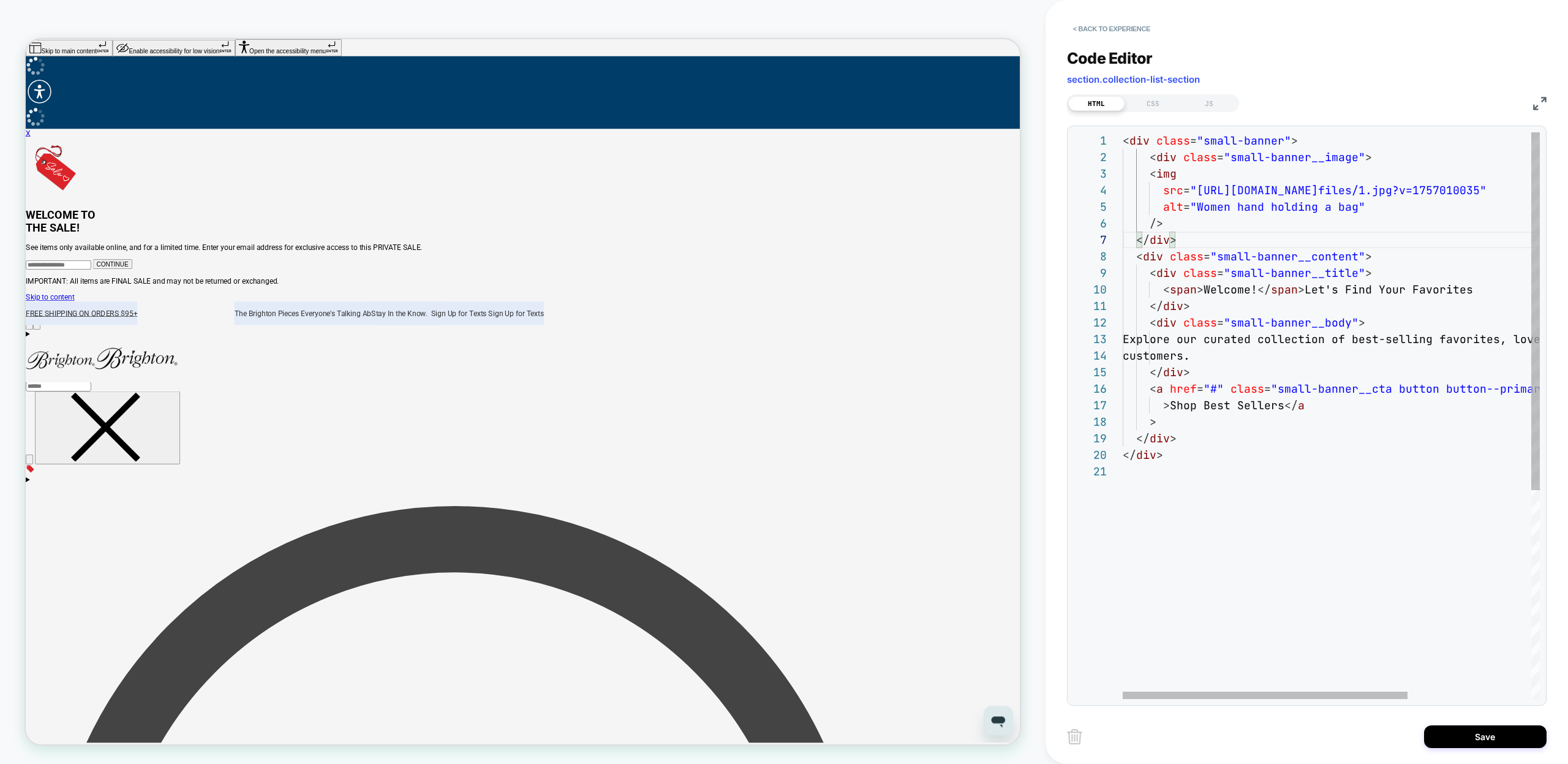
scroll to position [116, 13]
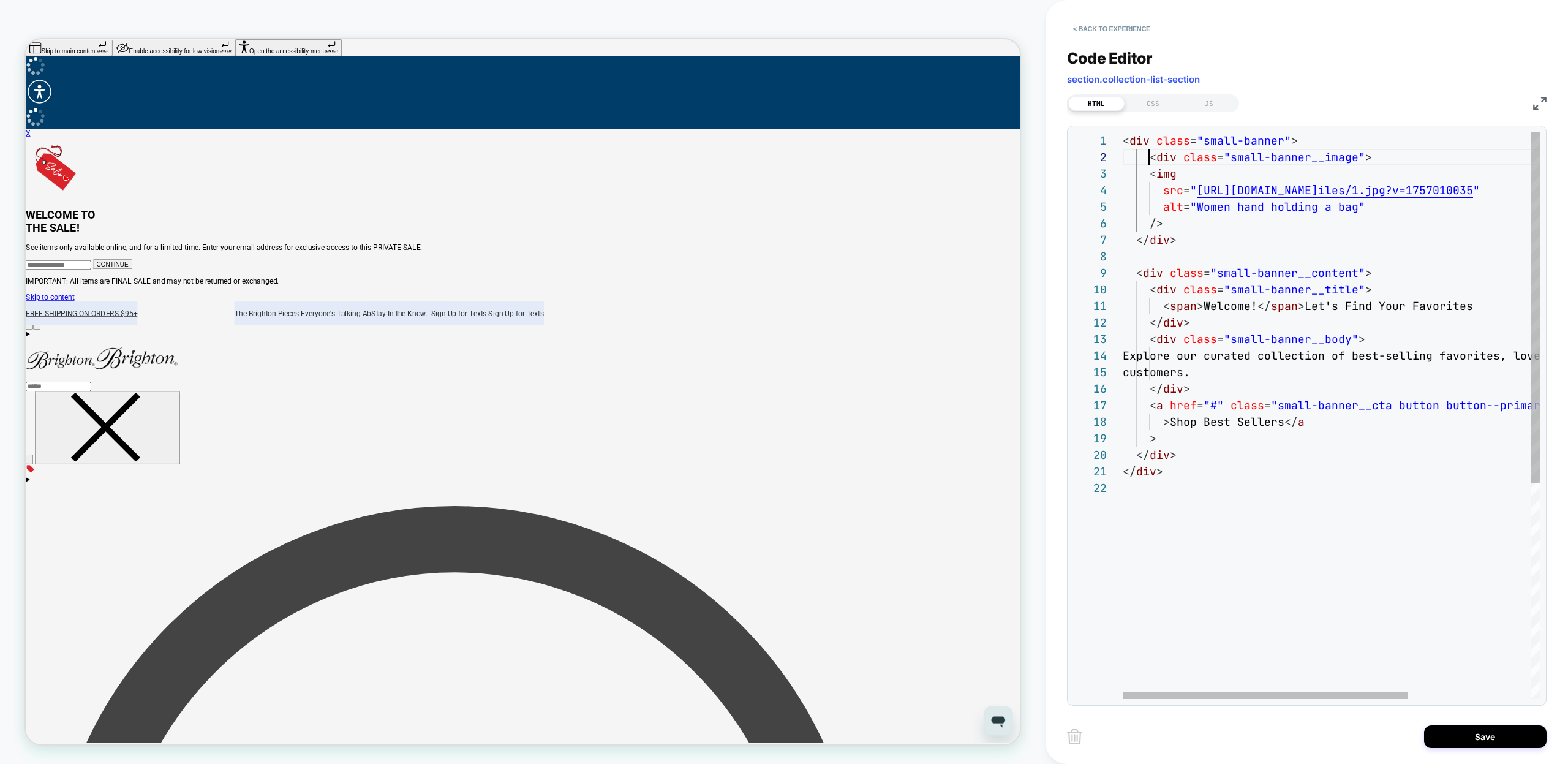
click at [1149, 162] on div "< div class = "small-banner" > < div class = "small-banner__content" > < div cl…" at bounding box center [1421, 589] width 598 height 914
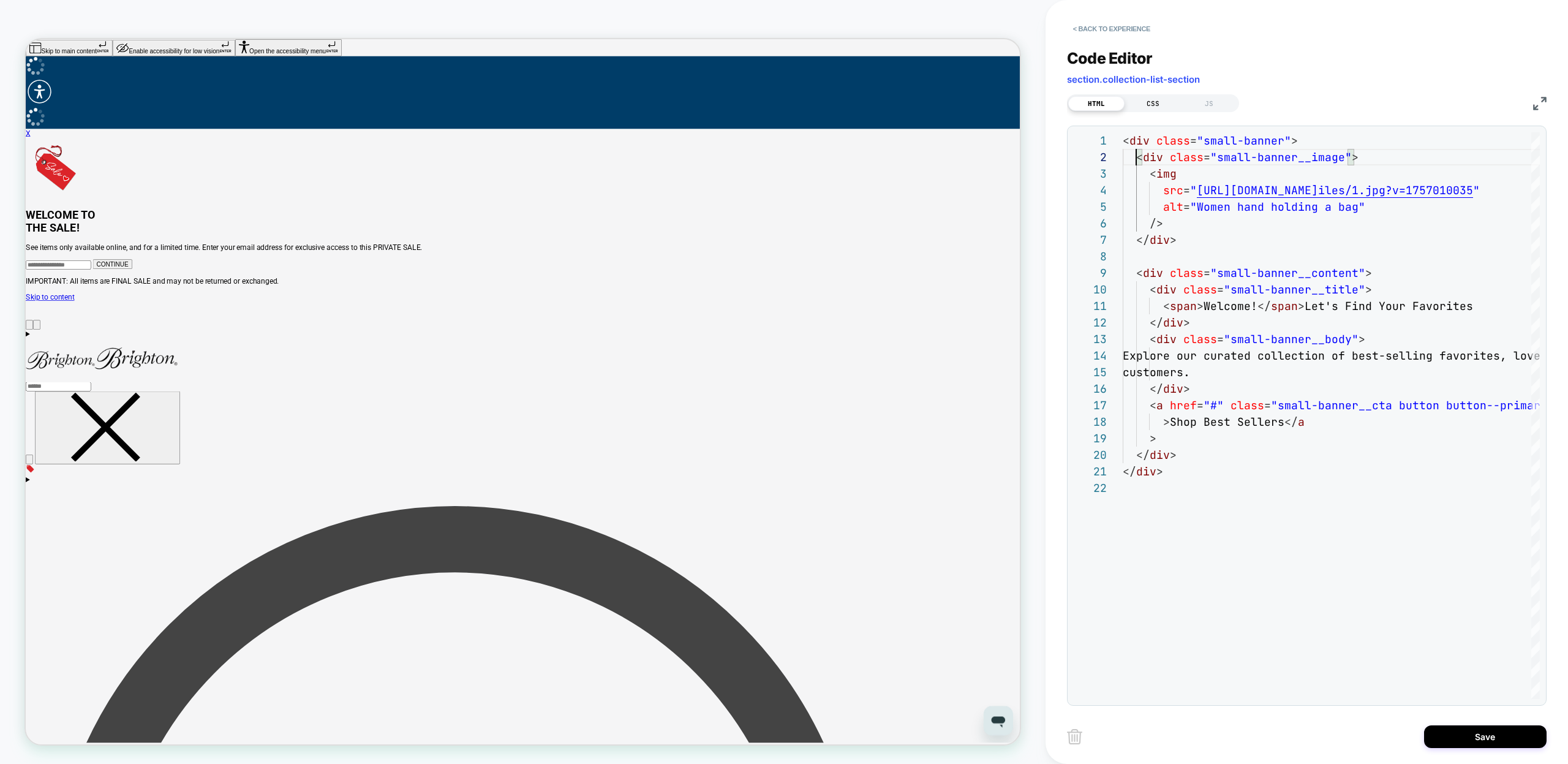
type textarea "**********"
click at [1158, 104] on div "CSS" at bounding box center [1153, 104] width 56 height 15
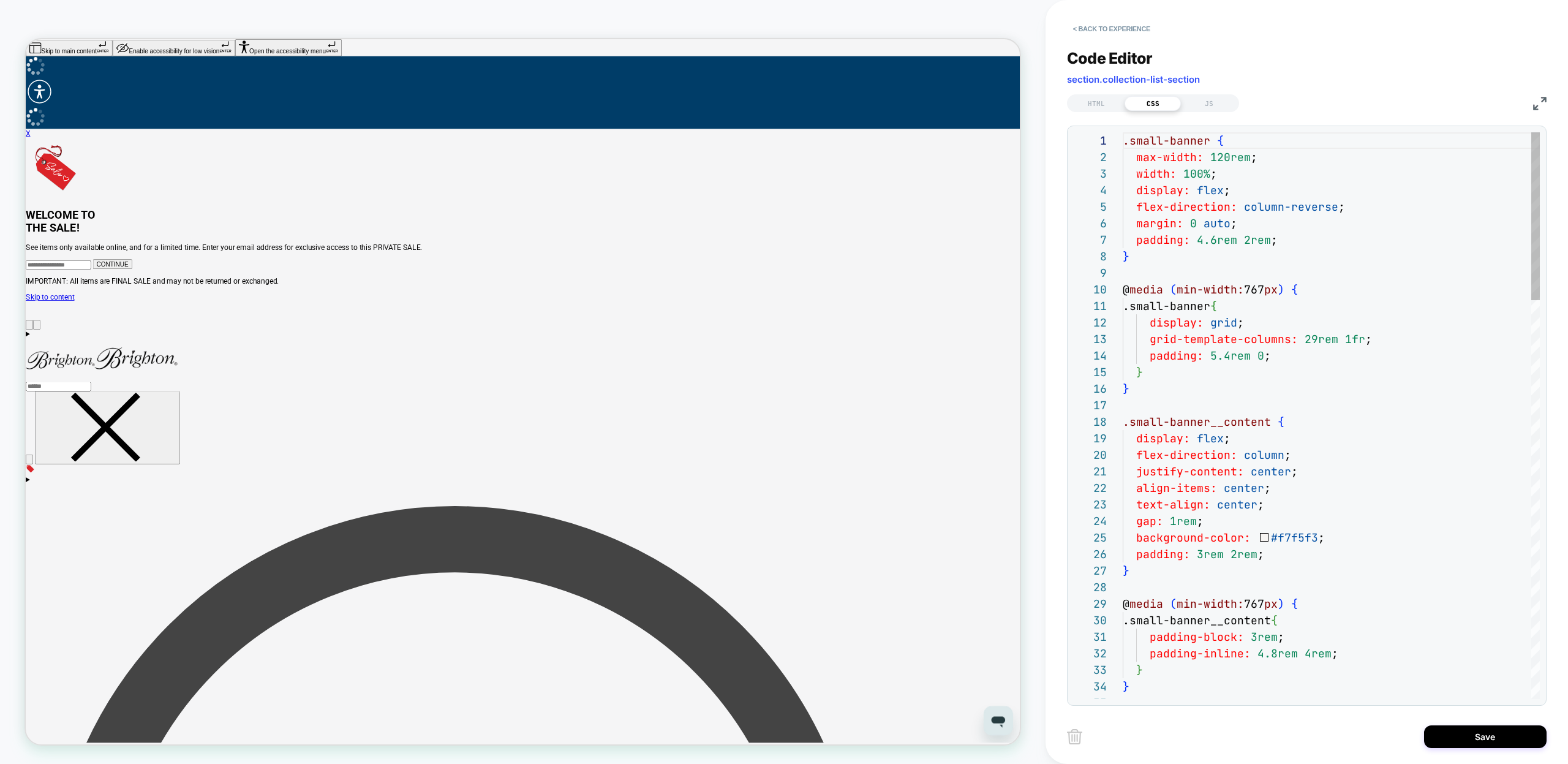
scroll to position [166, 0]
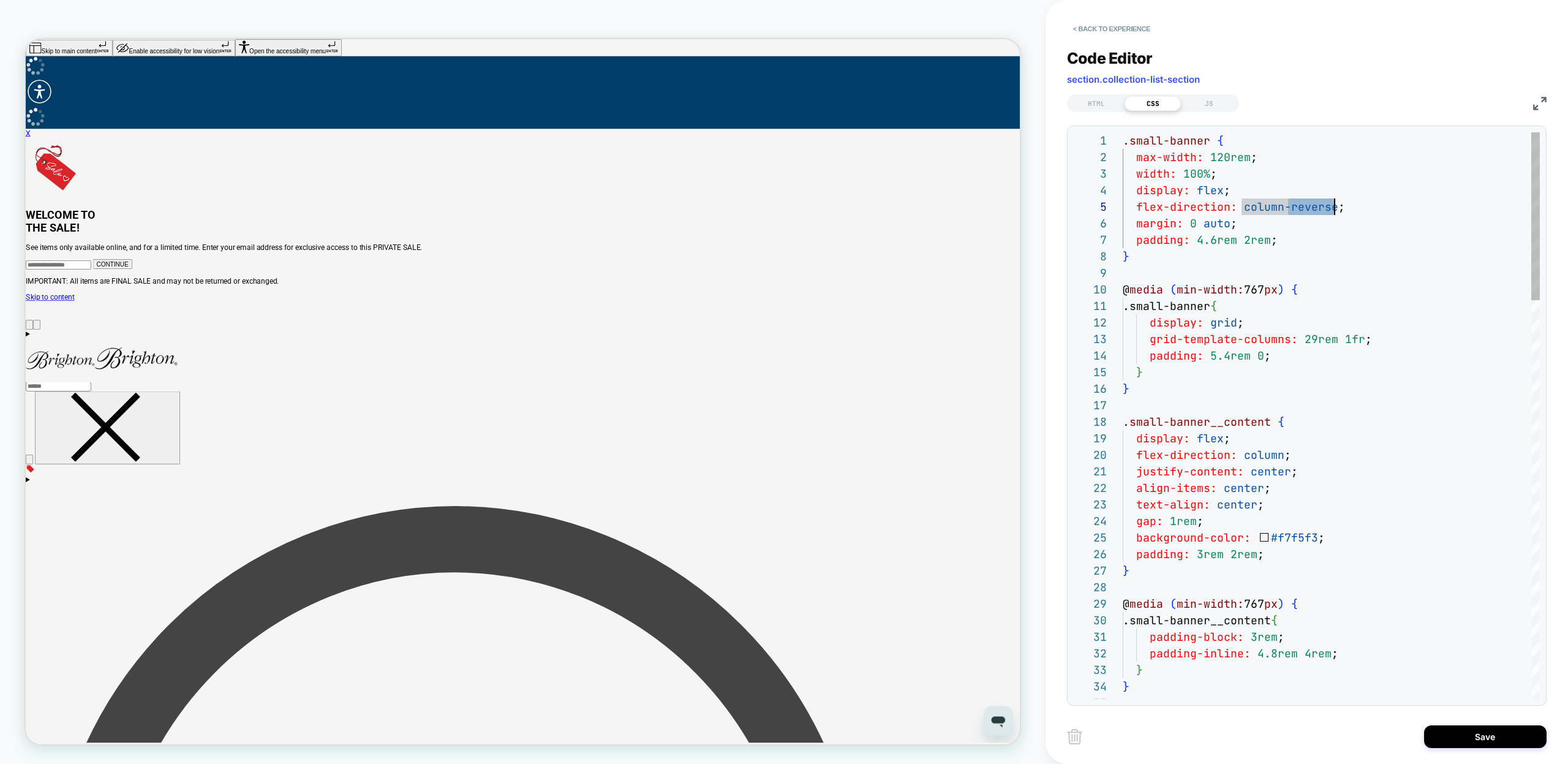
type textarea "**********"
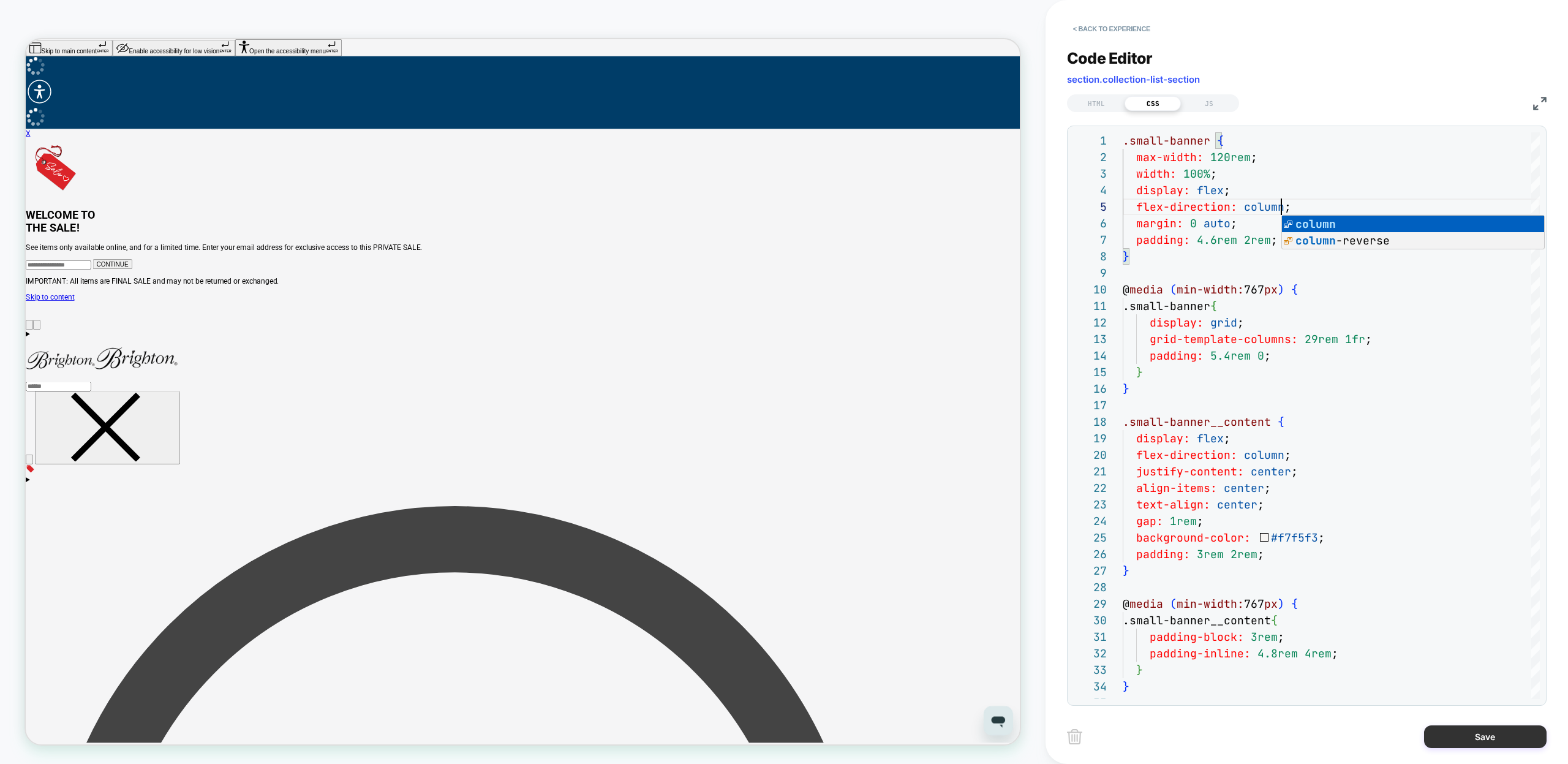
click at [1449, 736] on button "Save" at bounding box center [1485, 736] width 123 height 22
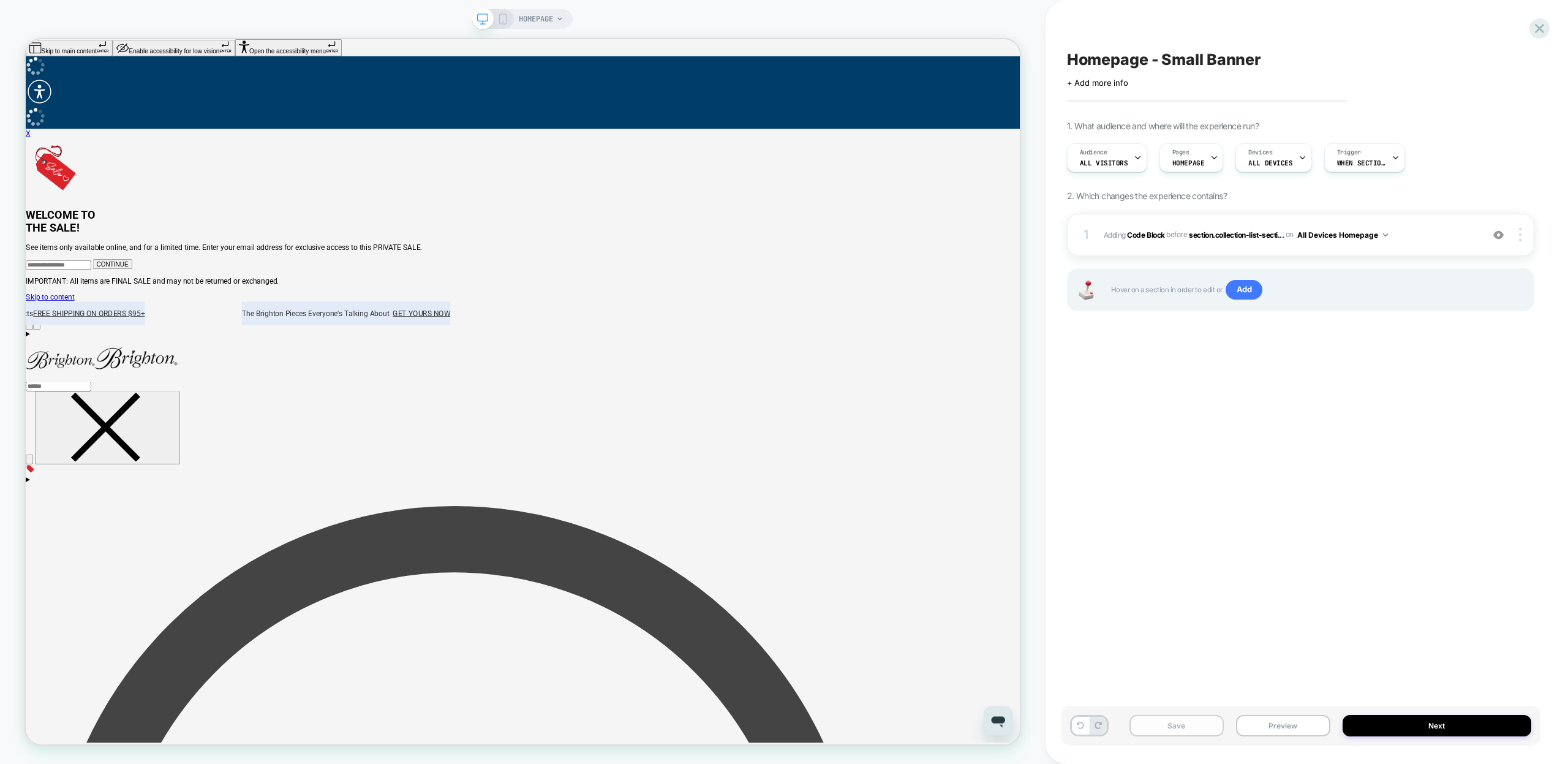
click at [1199, 724] on button "Save" at bounding box center [1177, 725] width 94 height 22
click at [1256, 726] on button "Preview" at bounding box center [1283, 725] width 94 height 22
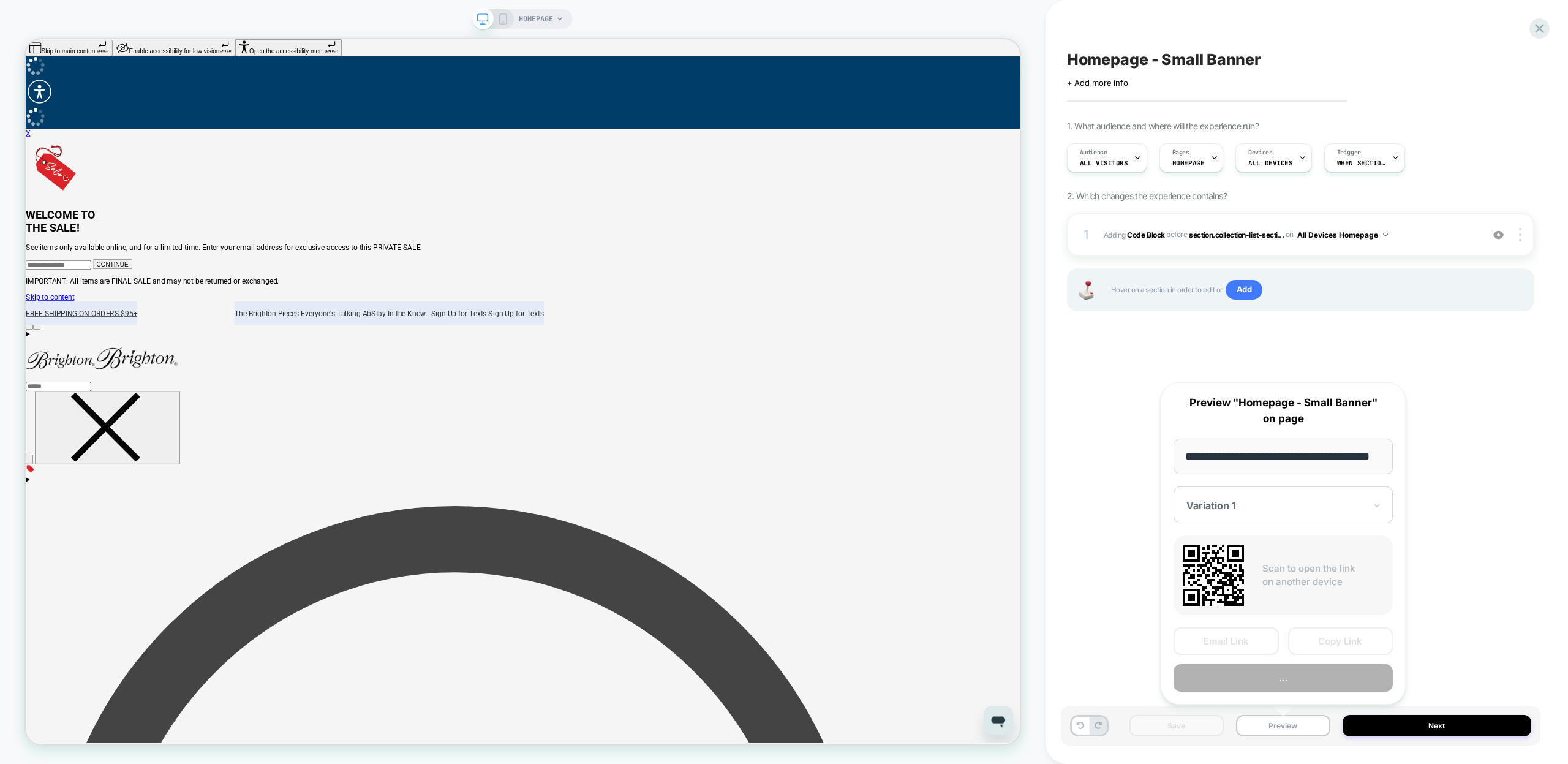
scroll to position [0, 31]
click at [1328, 641] on button "Copy Link" at bounding box center [1340, 641] width 105 height 27
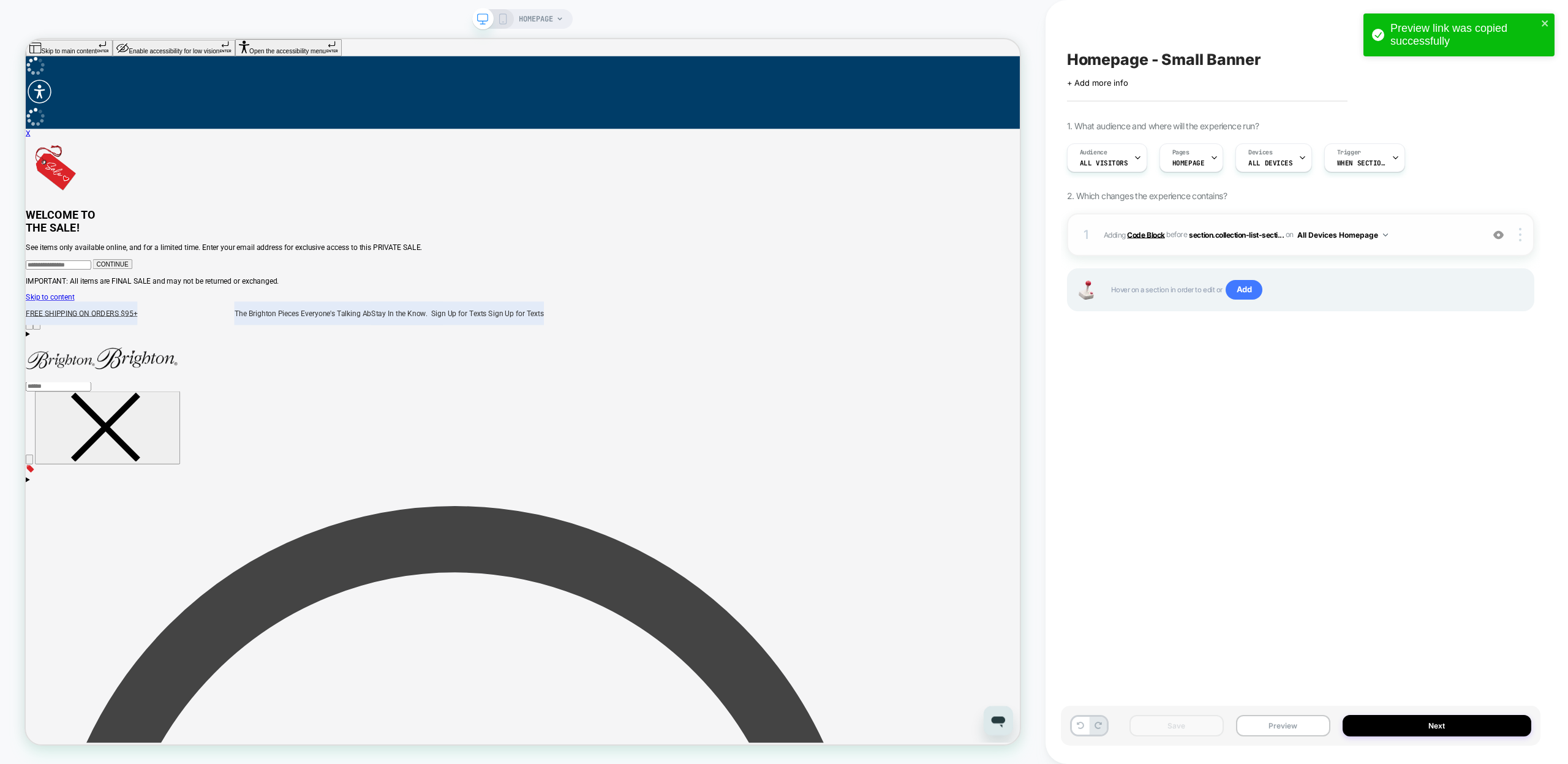
click at [1148, 236] on b "Code Block" at bounding box center [1145, 234] width 37 height 9
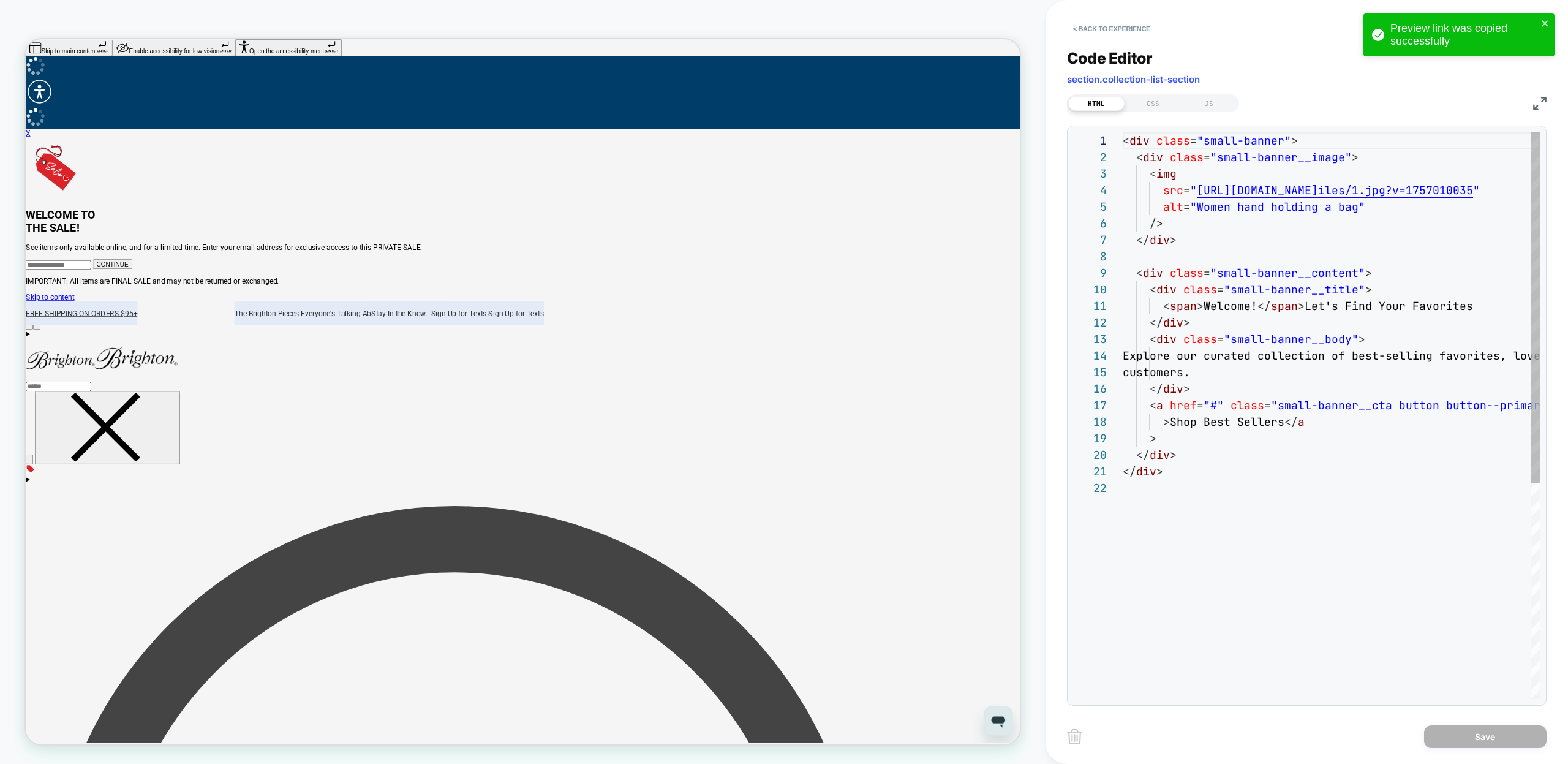
scroll to position [166, 0]
click at [1144, 100] on div "CSS" at bounding box center [1153, 104] width 56 height 15
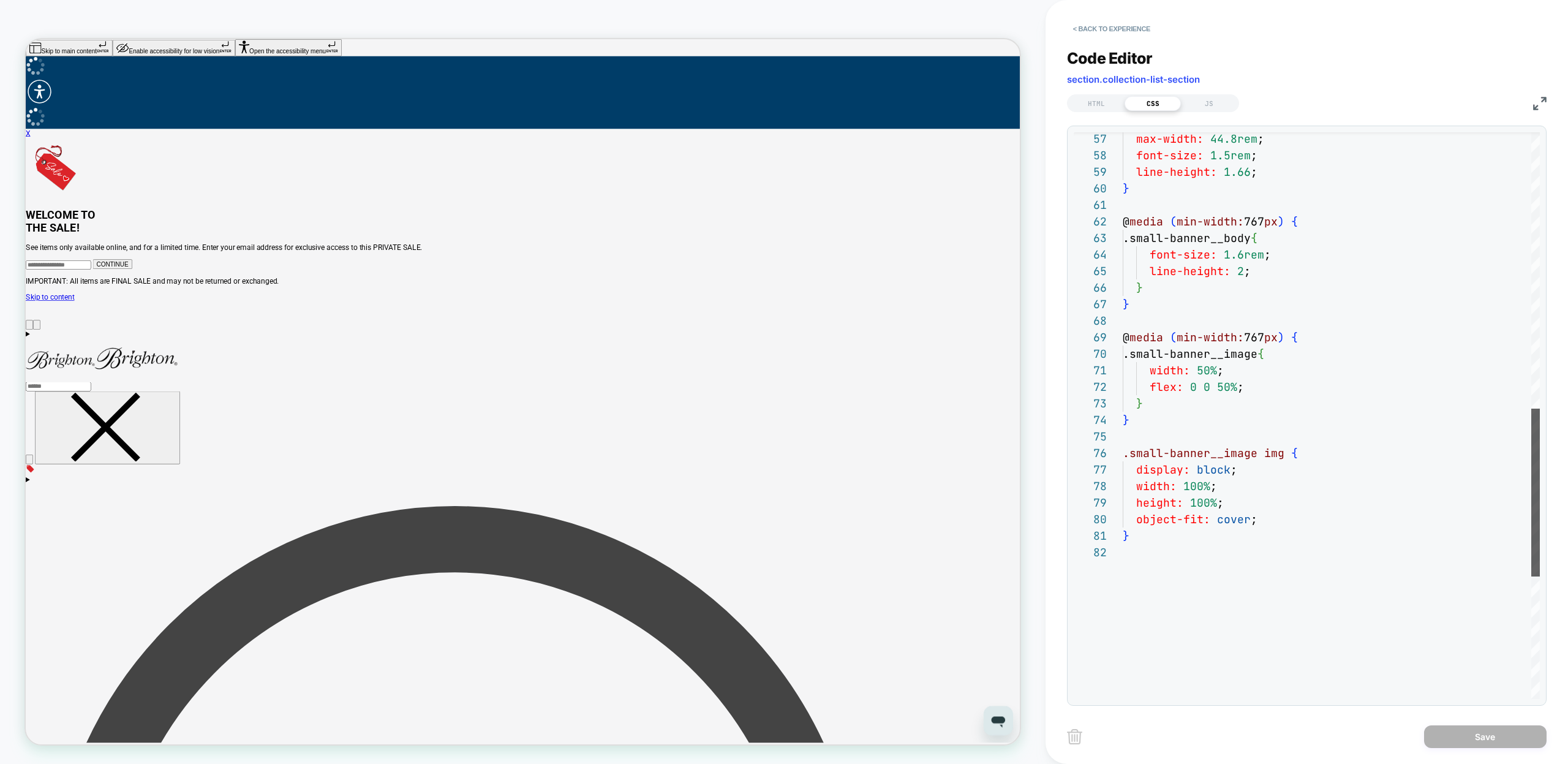
click at [1540, 510] on div at bounding box center [1535, 492] width 8 height 167
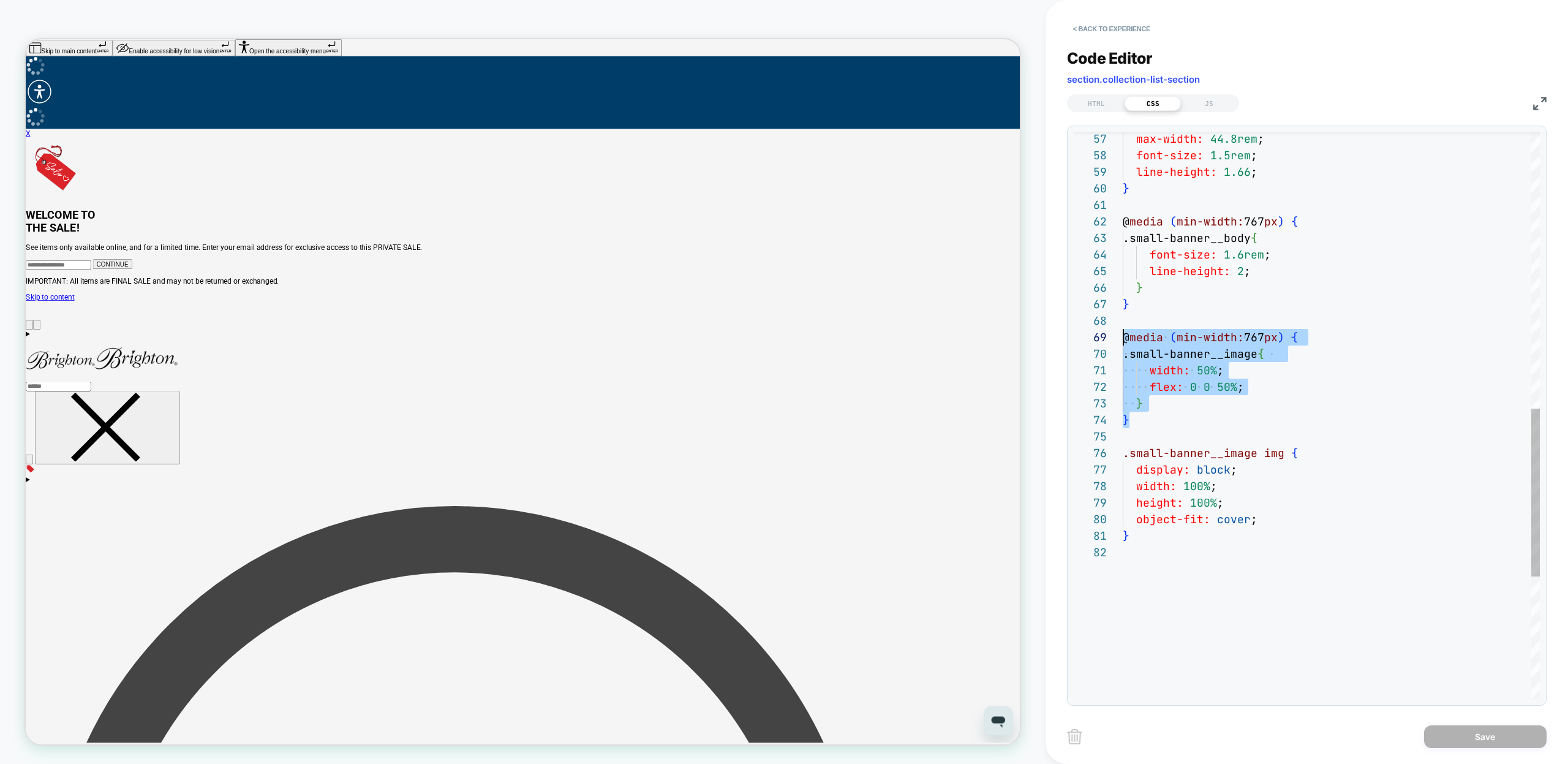
drag, startPoint x: 1135, startPoint y: 423, endPoint x: 1108, endPoint y: 332, distance: 94.9
click at [1123, 332] on div "max-width: 44.8rem ; font-size: 1.5rem ; line-height: 1.66 ; } @ media ( min-wi…" at bounding box center [1331, 157] width 417 height 1906
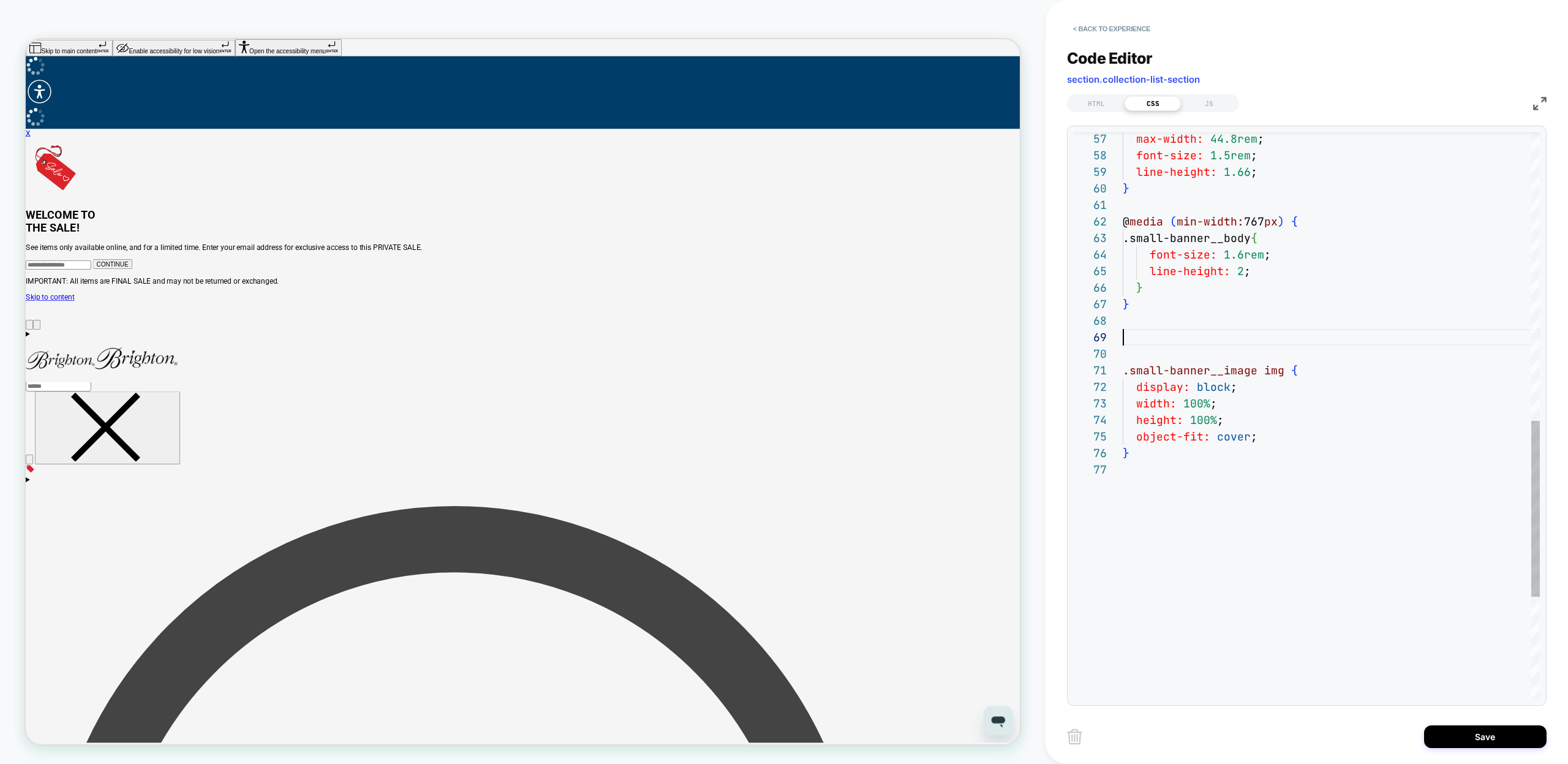
scroll to position [116, 0]
type textarea "**********"
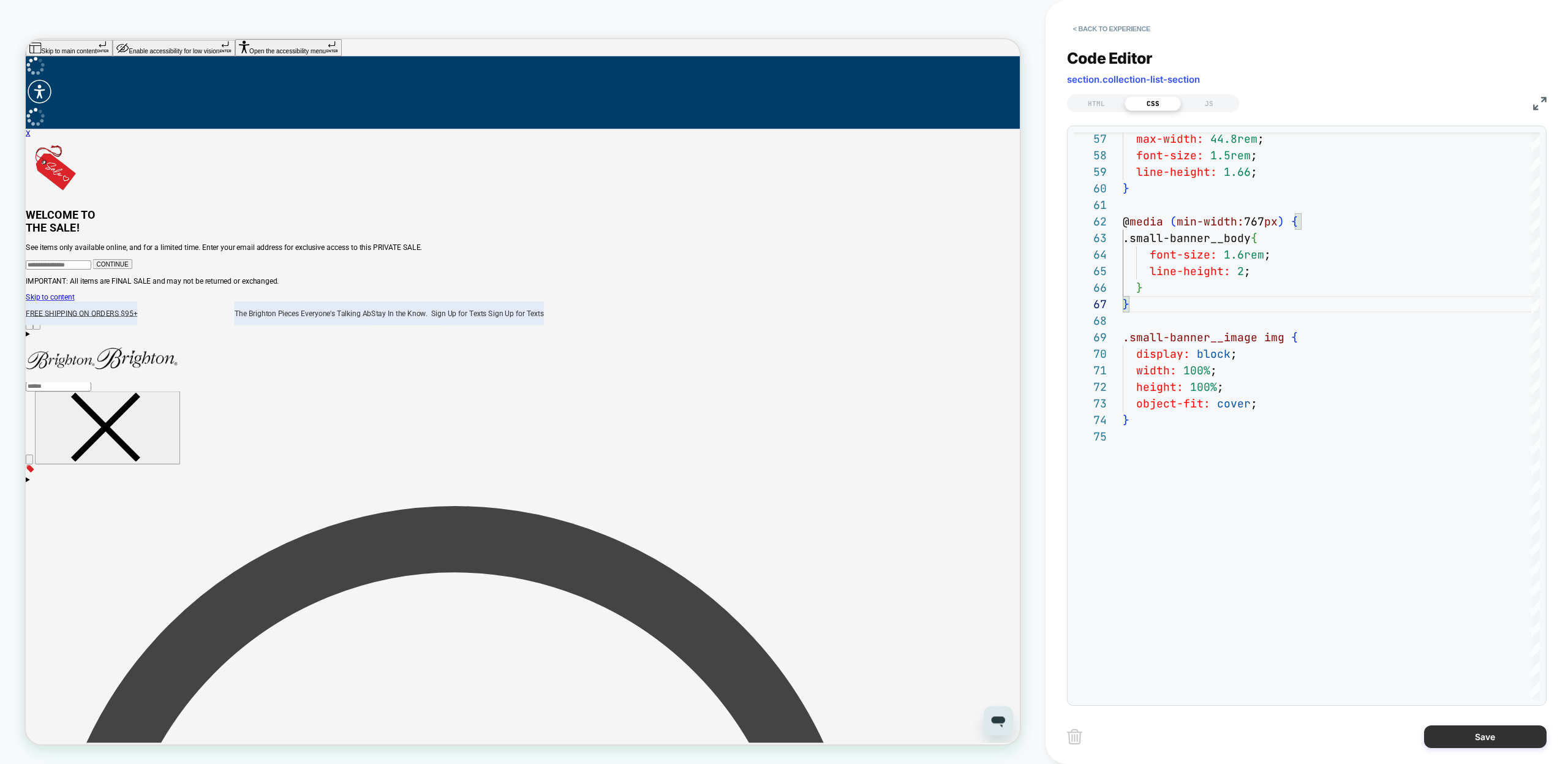
click at [1464, 740] on button "Save" at bounding box center [1485, 736] width 123 height 22
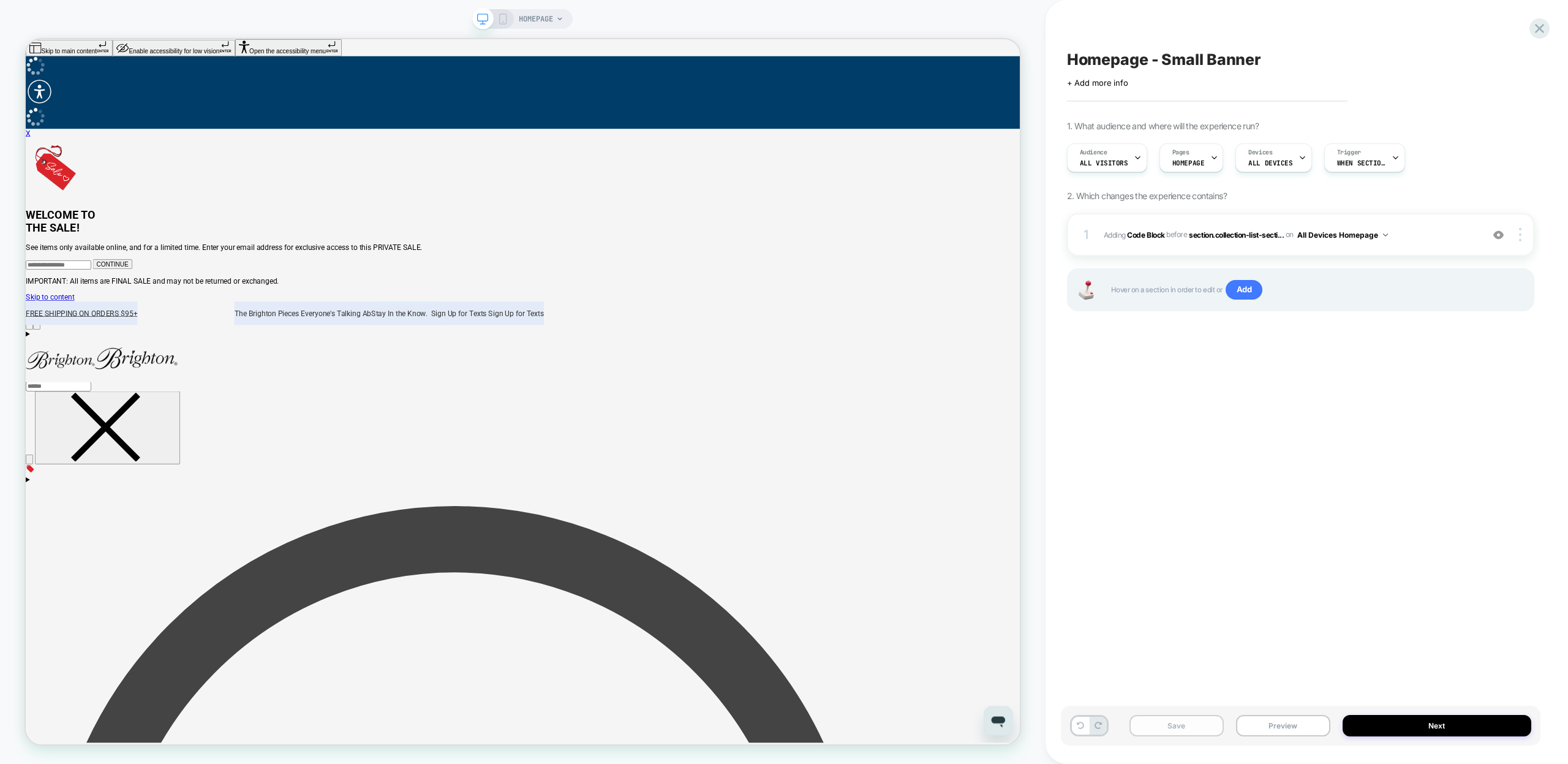
click at [1211, 723] on button "Save" at bounding box center [1177, 725] width 94 height 22
click at [1261, 722] on button "Preview" at bounding box center [1283, 725] width 94 height 22
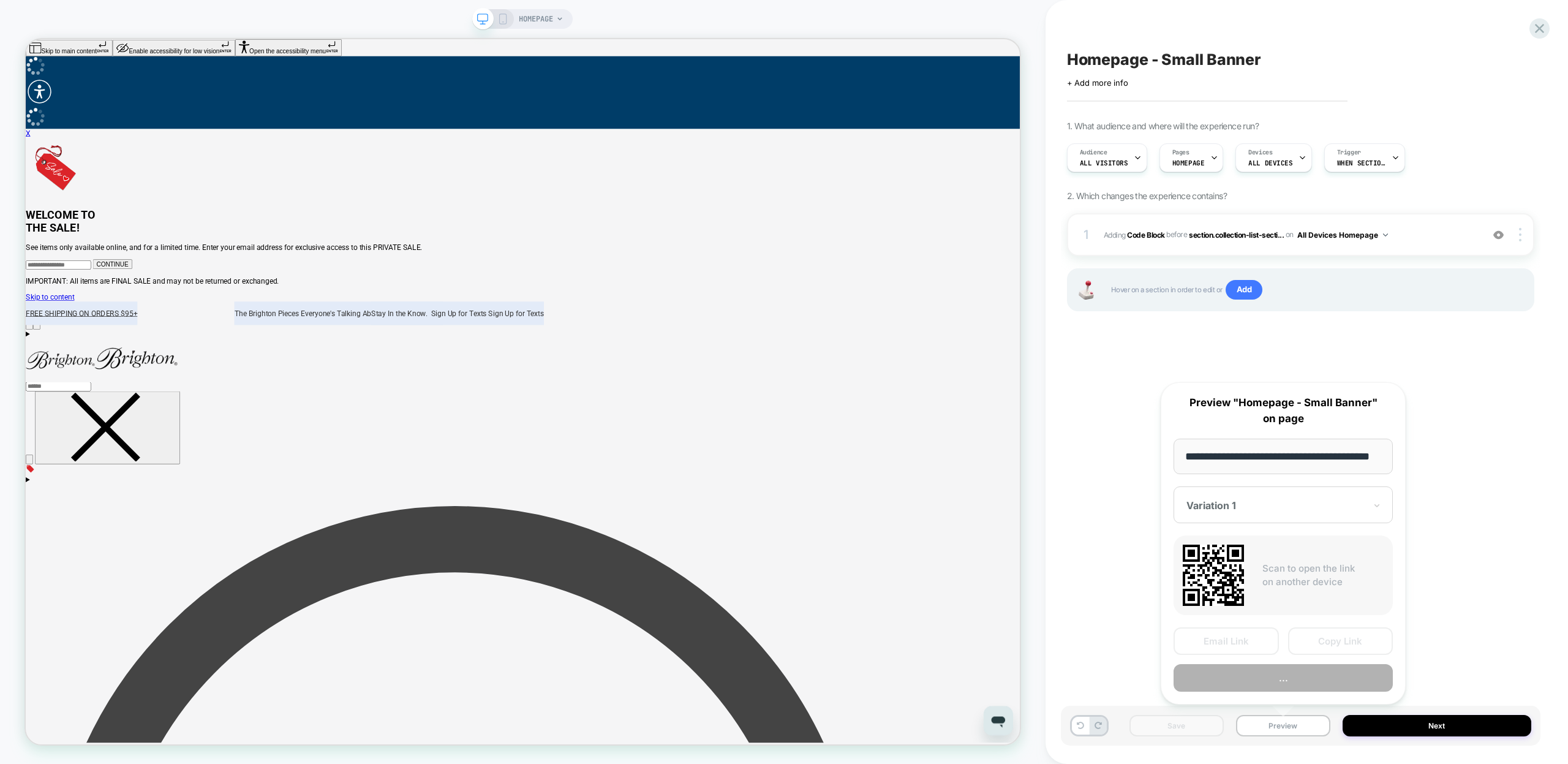
scroll to position [0, 31]
click at [1313, 643] on button "Copy Link" at bounding box center [1340, 641] width 105 height 27
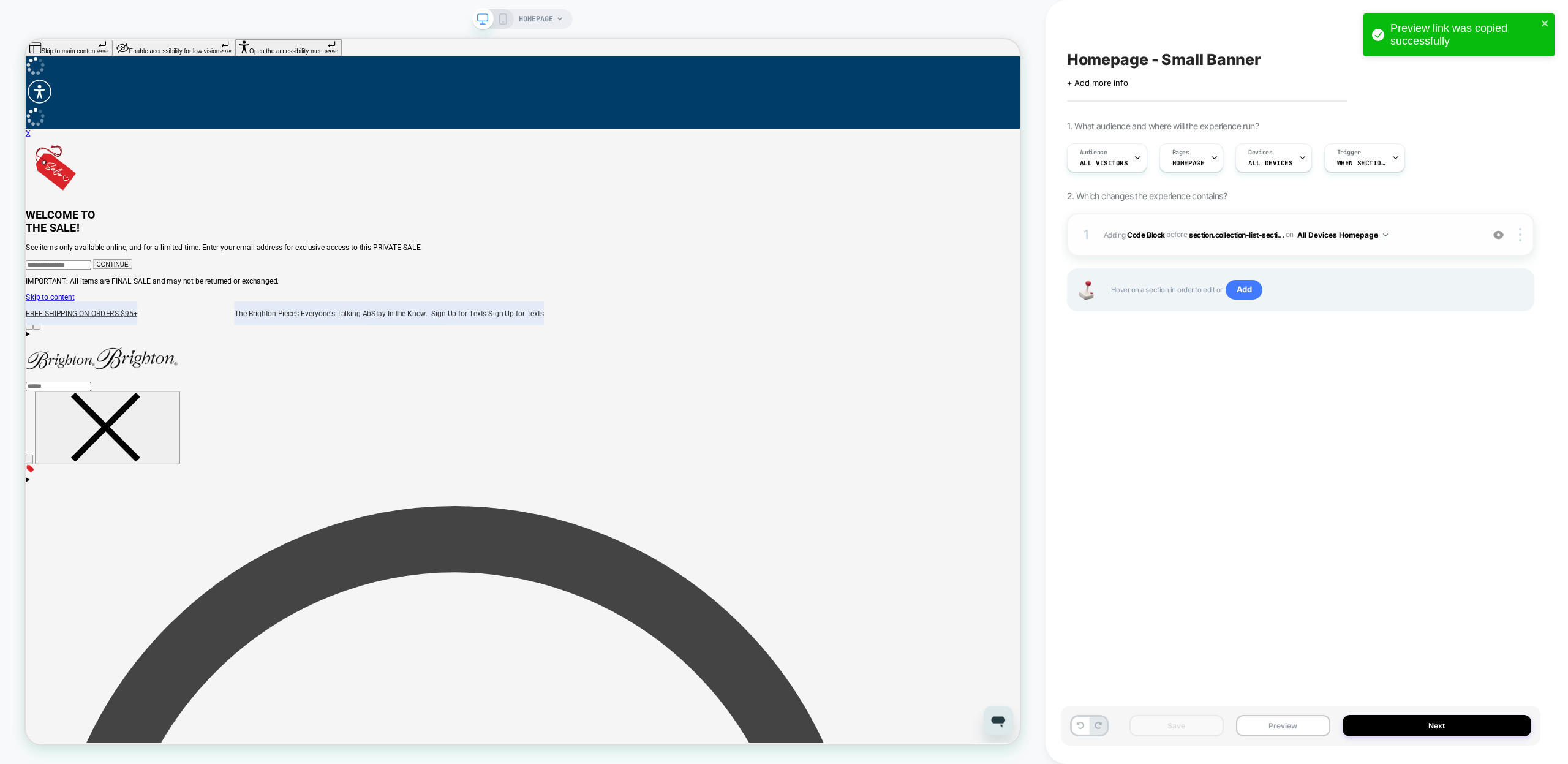
click at [1153, 232] on b "Code Block" at bounding box center [1145, 234] width 37 height 9
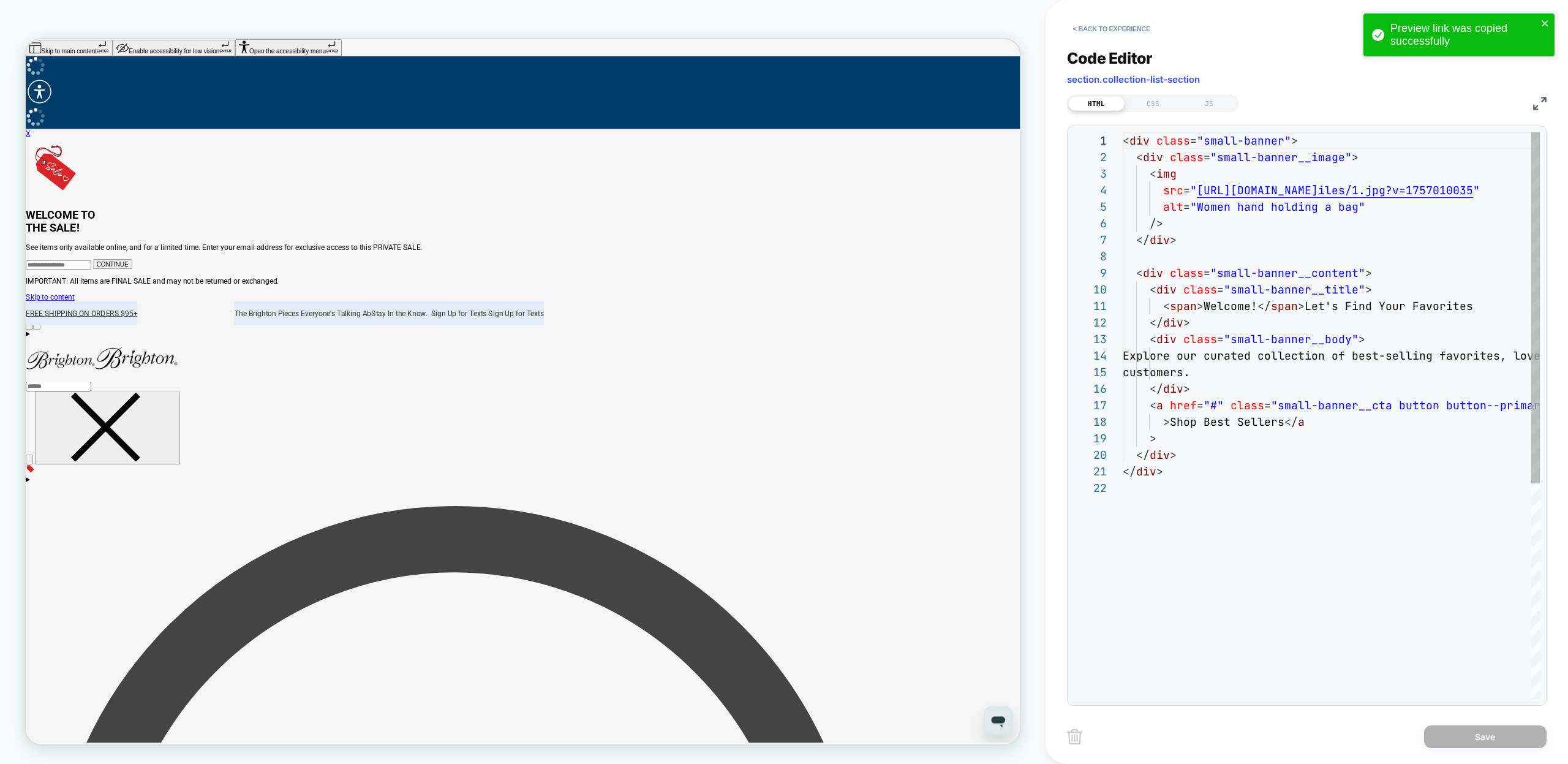
scroll to position [166, 0]
click at [1154, 104] on div "CSS" at bounding box center [1153, 104] width 56 height 15
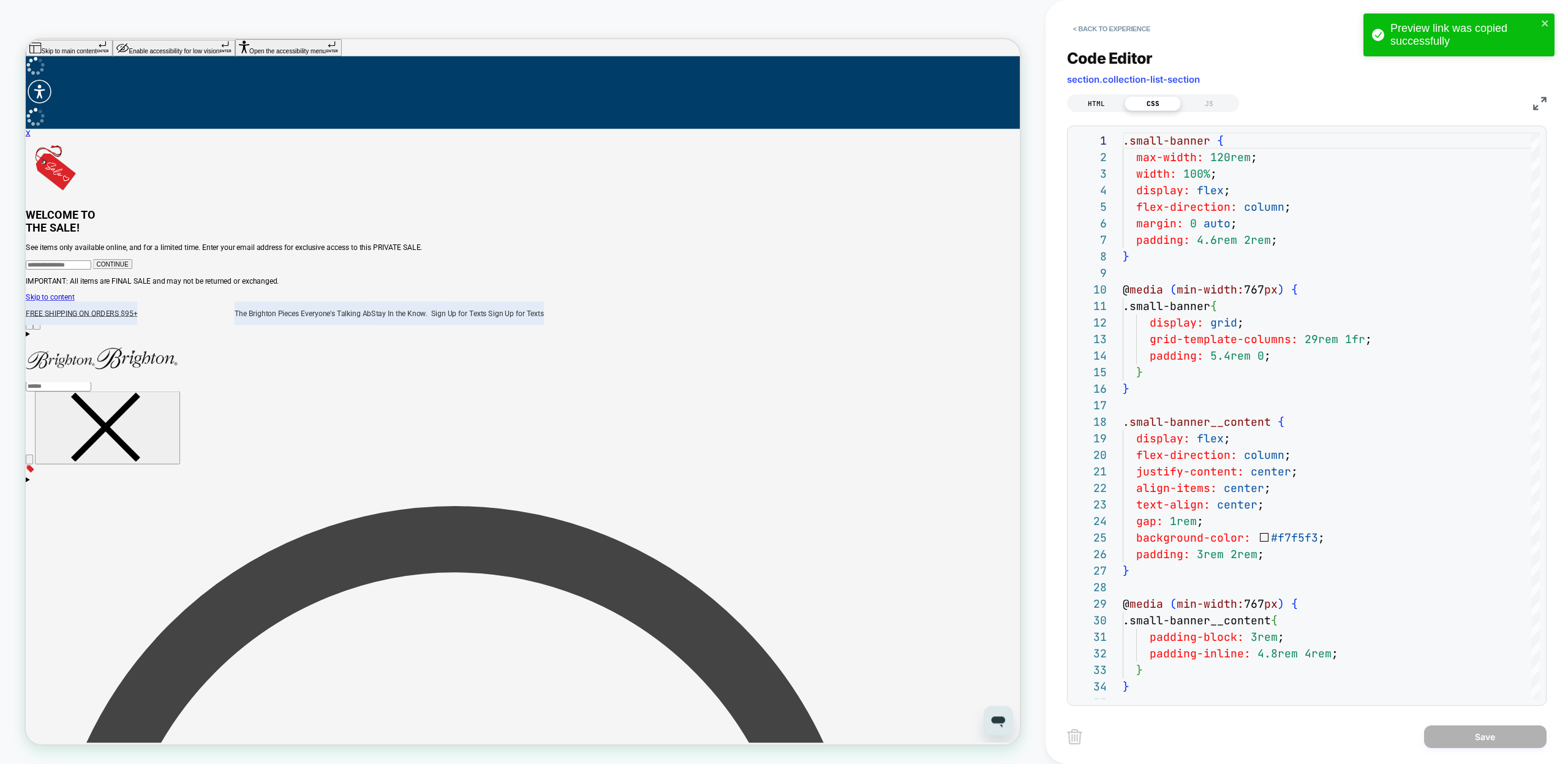
click at [1101, 104] on div "HTML" at bounding box center [1096, 104] width 56 height 15
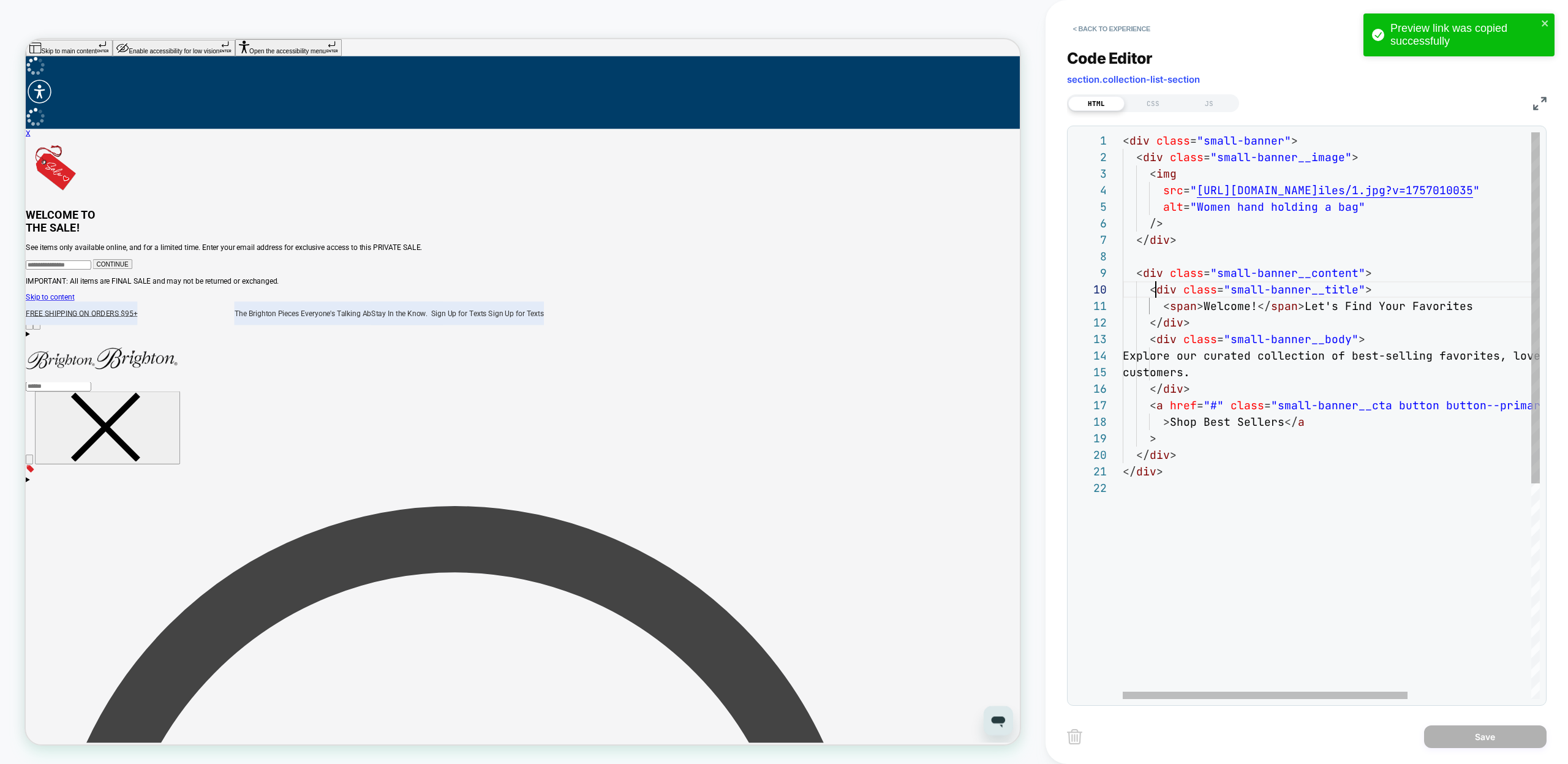
click at [1157, 294] on div "< div class = "small-banner" > < div class = "small-banner__image" > < img src …" at bounding box center [1421, 589] width 598 height 914
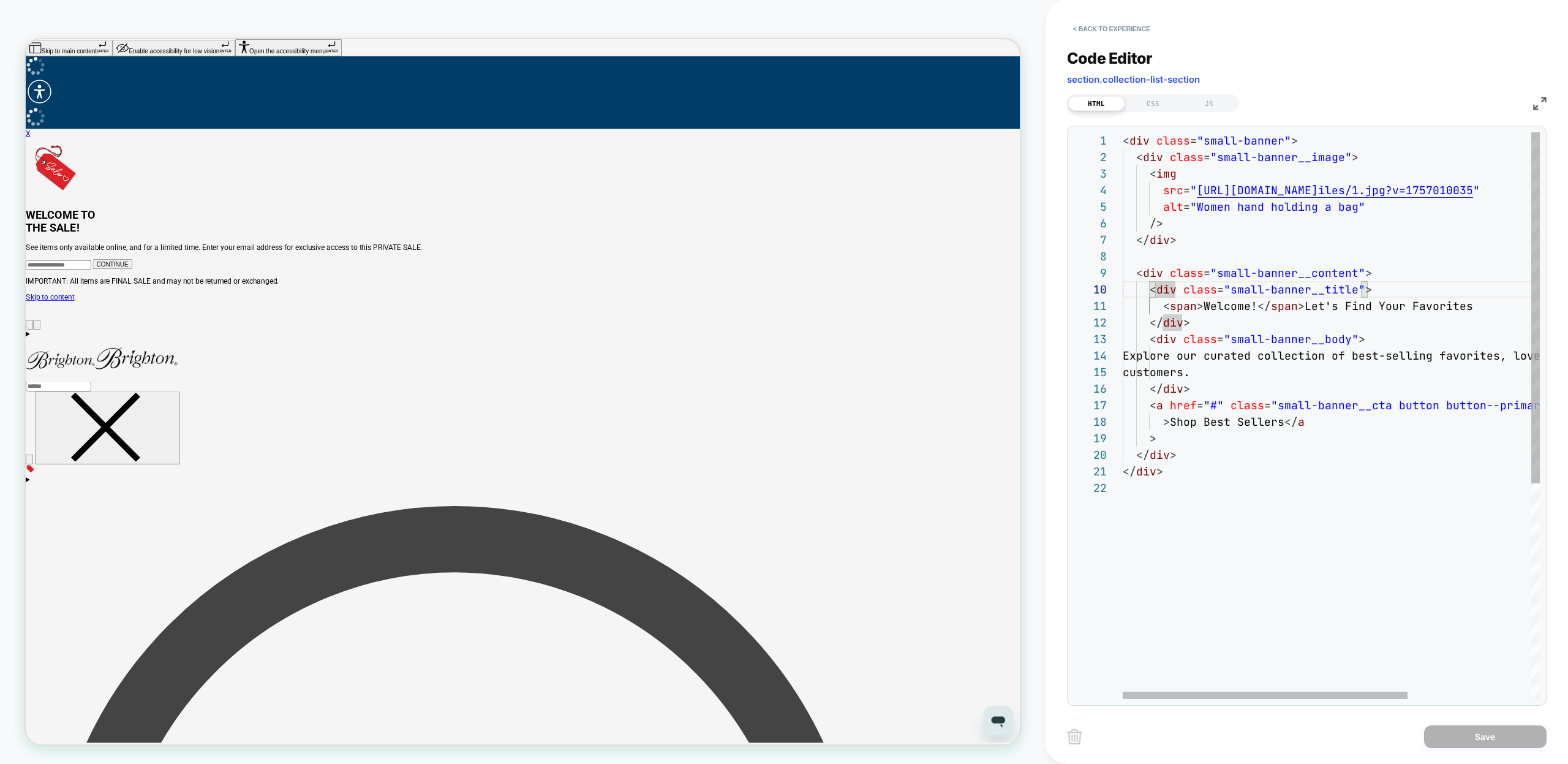
click at [1161, 340] on div "< div class = "small-banner" > < div class = "small-banner__image" > < img src …" at bounding box center [1421, 589] width 598 height 914
click at [1195, 389] on div "< div class = "small-banner" > < div class = "small-banner__image" > < img src …" at bounding box center [1421, 589] width 598 height 914
click at [1377, 277] on div "< div class = "small-banner" > < div class = "small-banner__image" > < img src …" at bounding box center [1421, 589] width 598 height 914
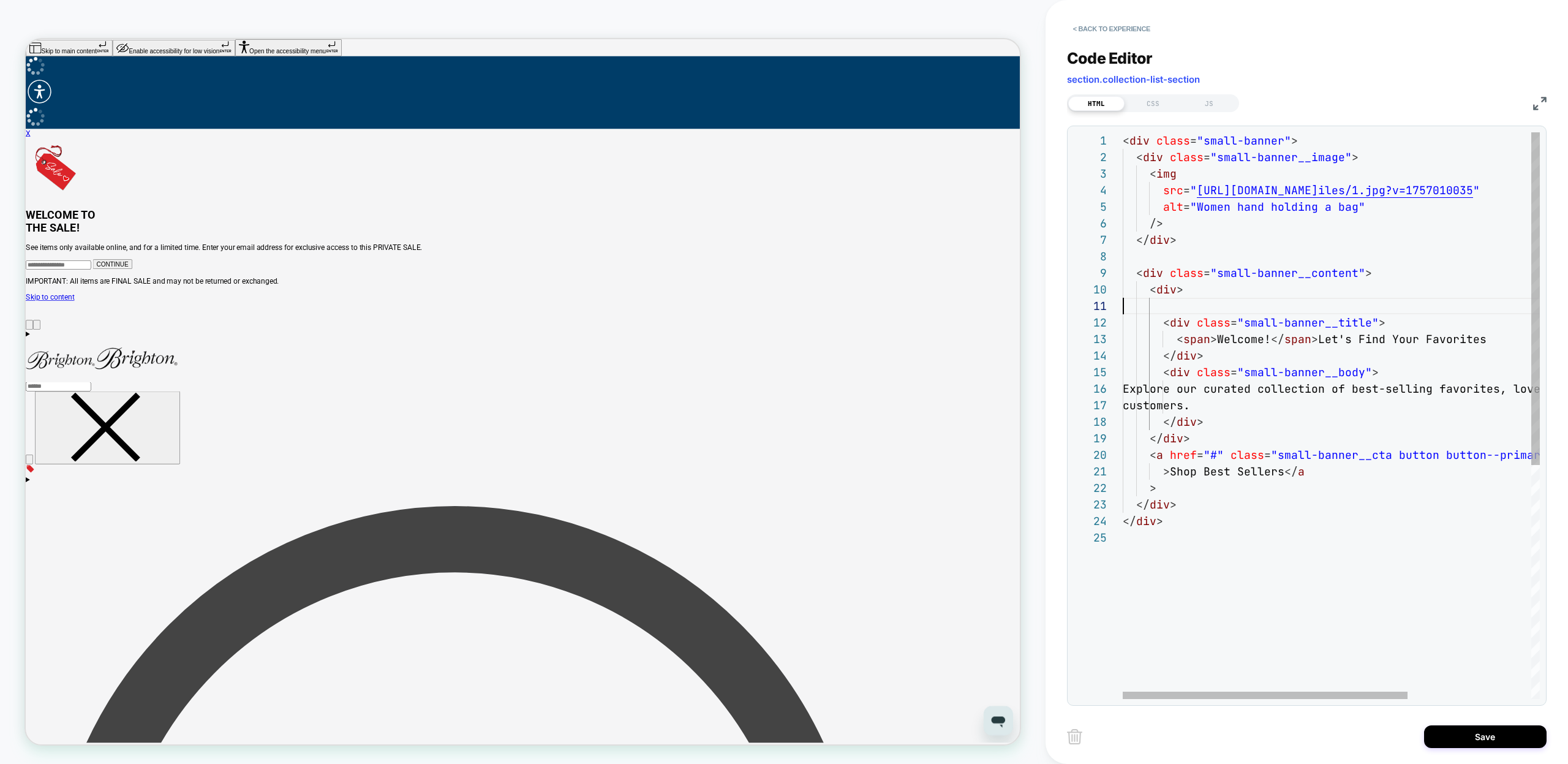
scroll to position [149, 60]
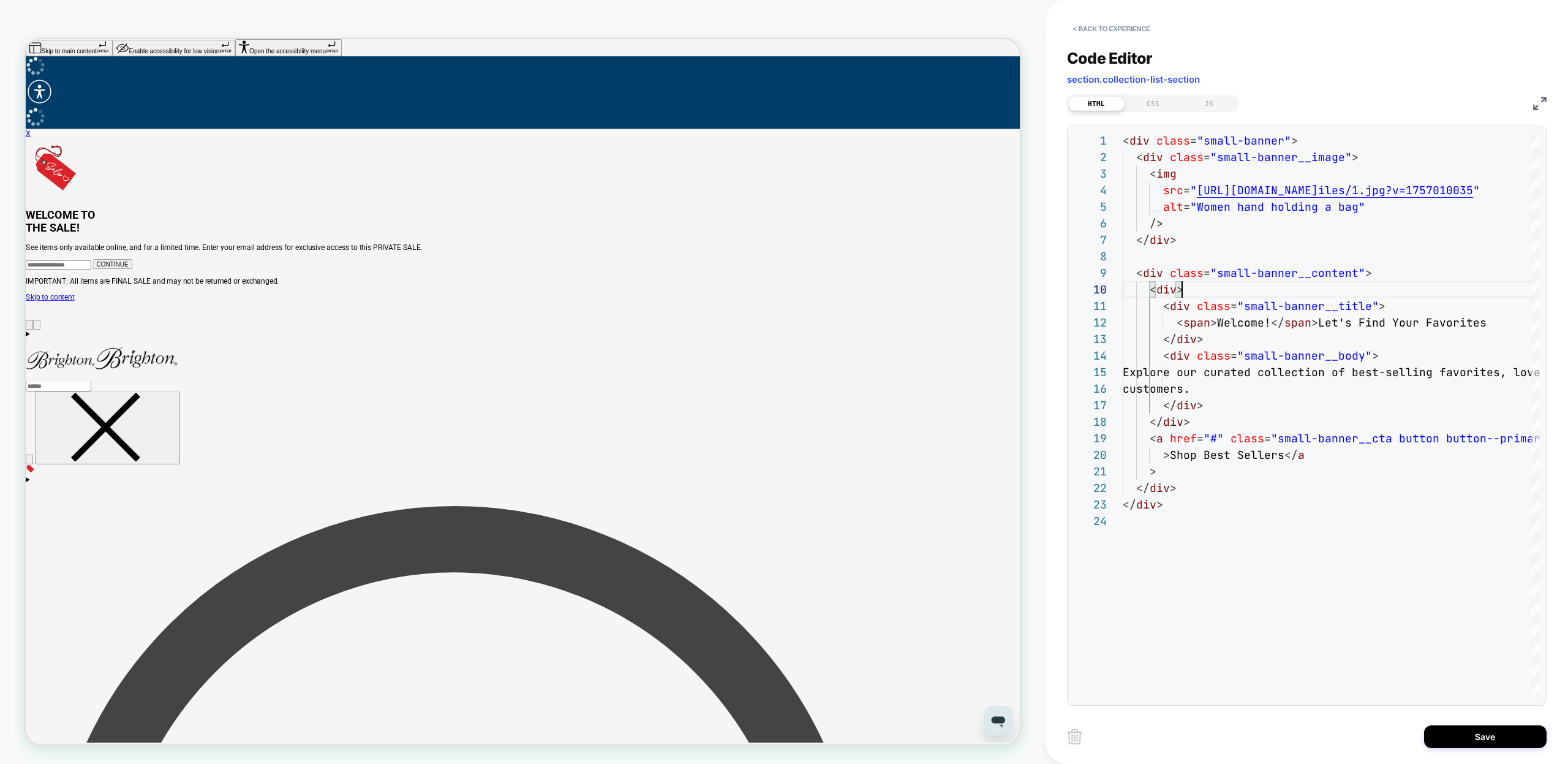
type textarea "**********"
click at [1155, 104] on div "CSS" at bounding box center [1153, 104] width 56 height 15
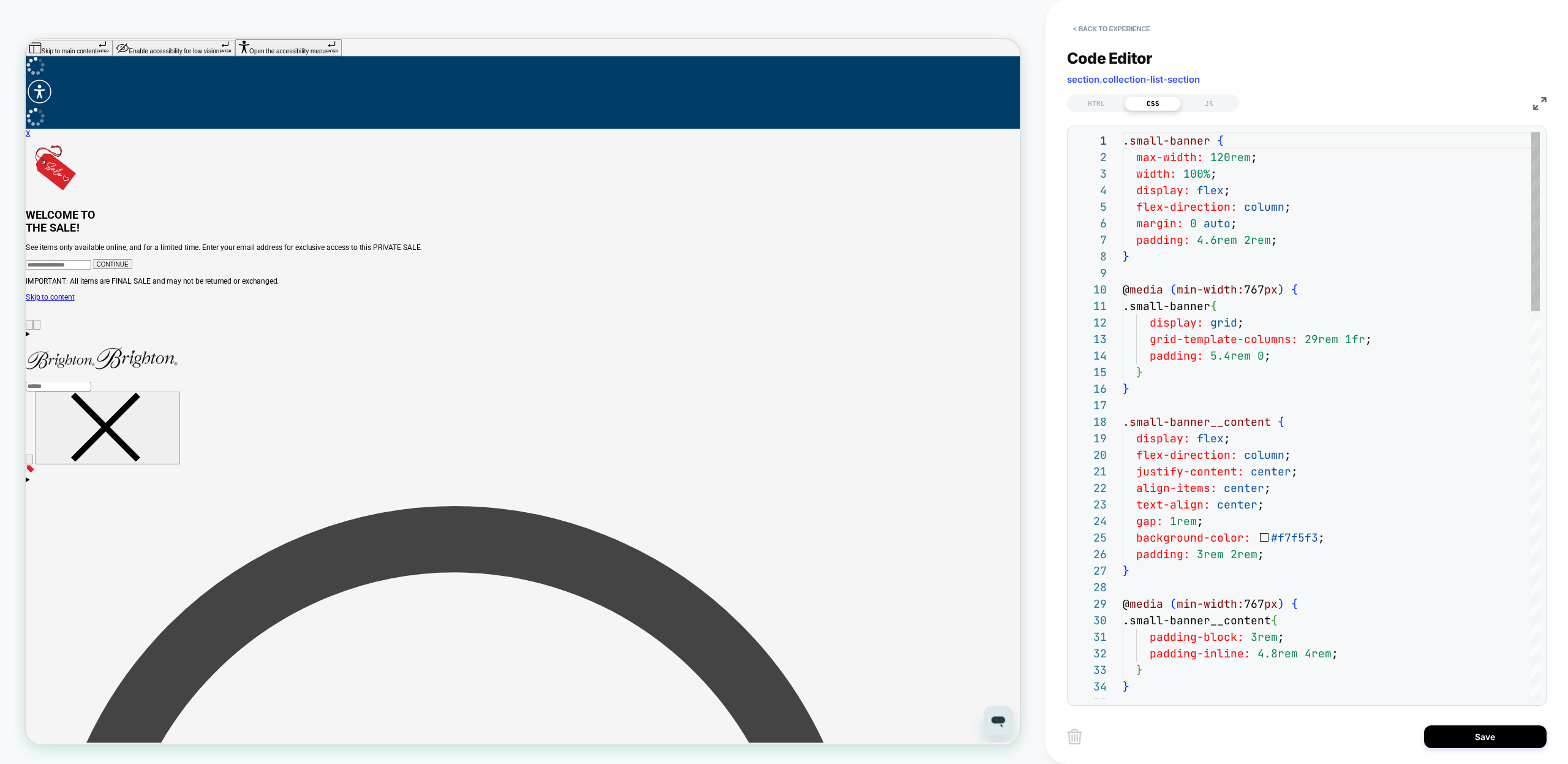
scroll to position [166, 0]
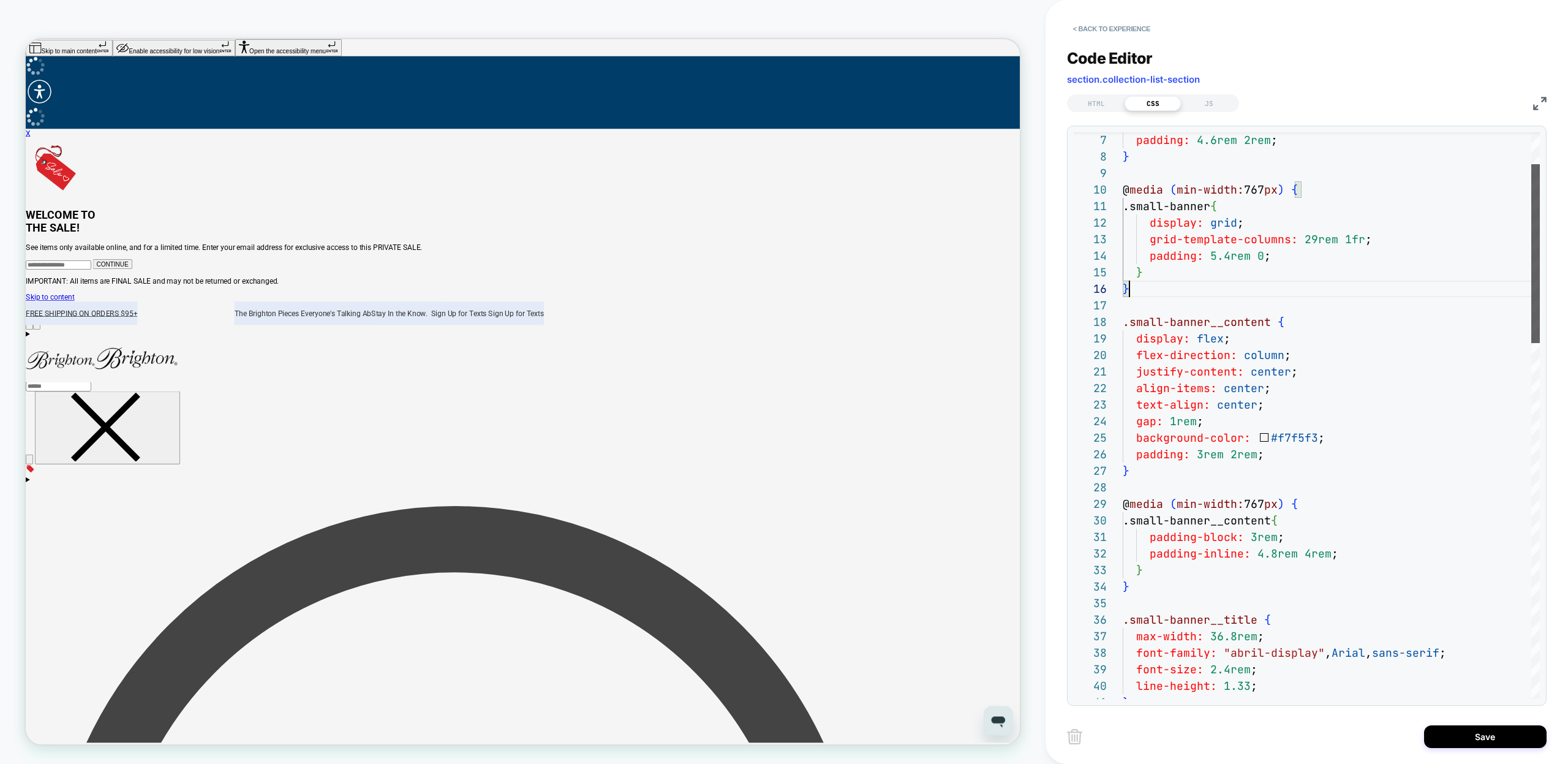
click at [1536, 277] on div at bounding box center [1535, 254] width 8 height 179
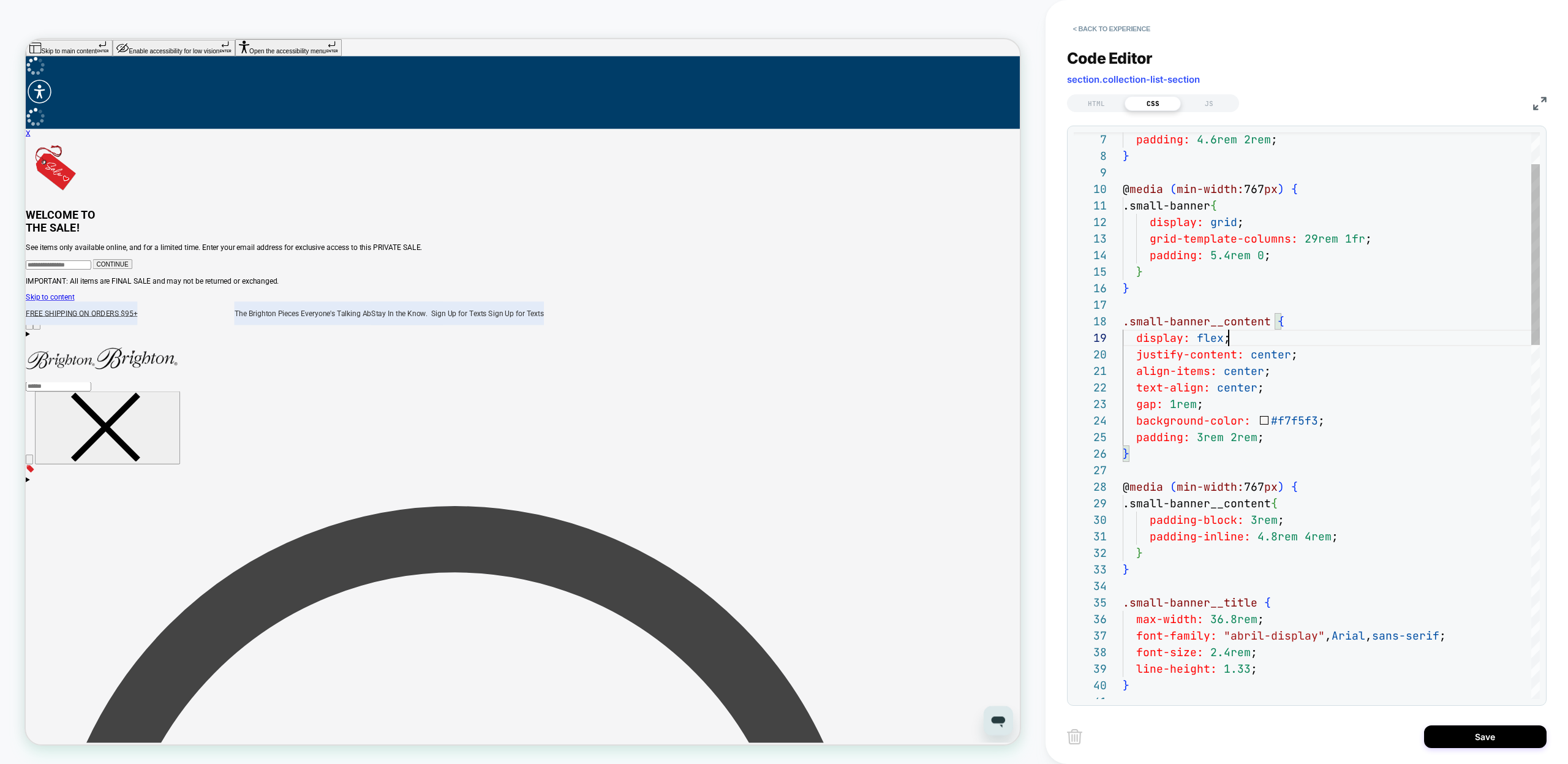
scroll to position [133, 106]
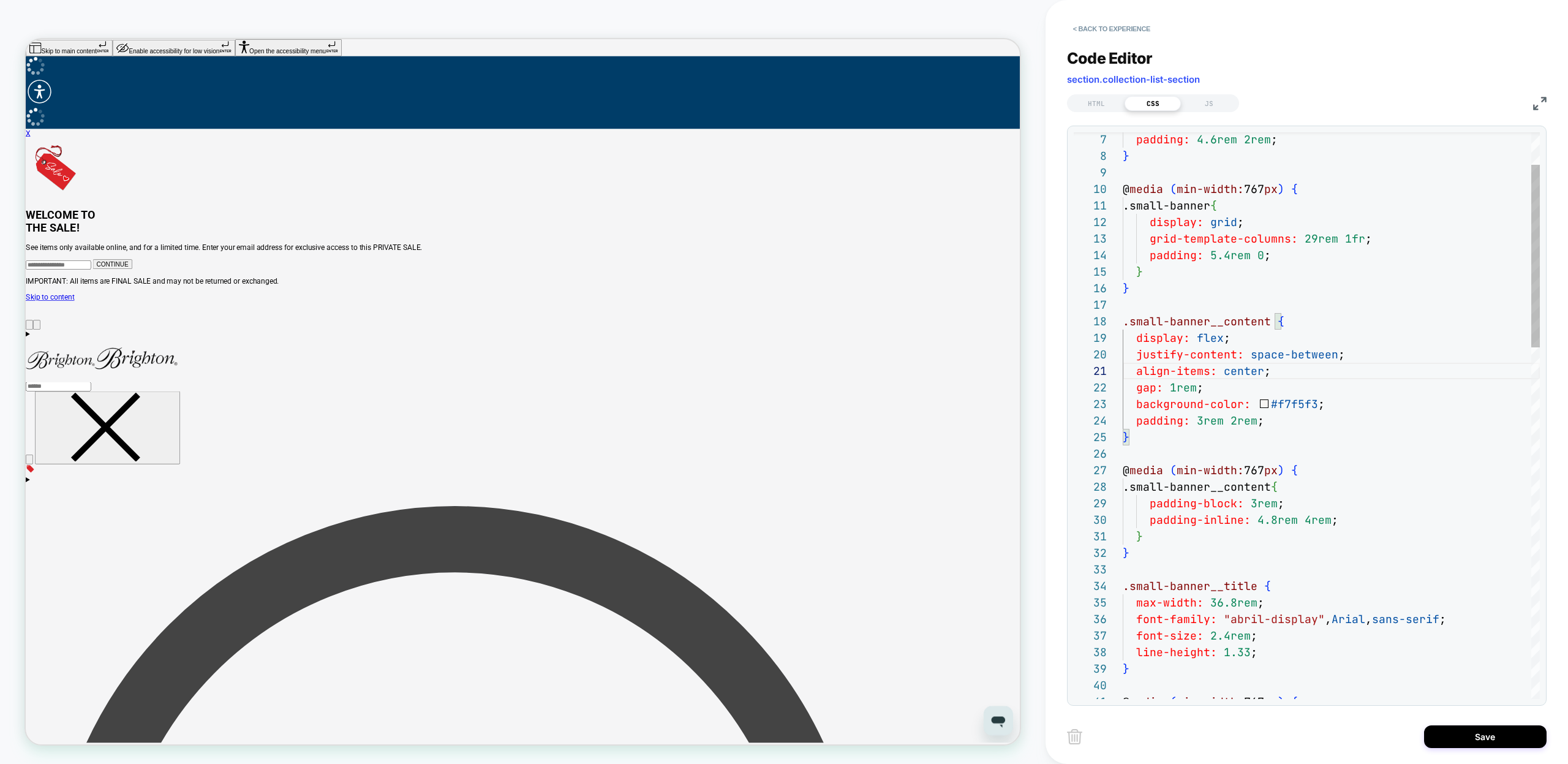
scroll to position [33, 198]
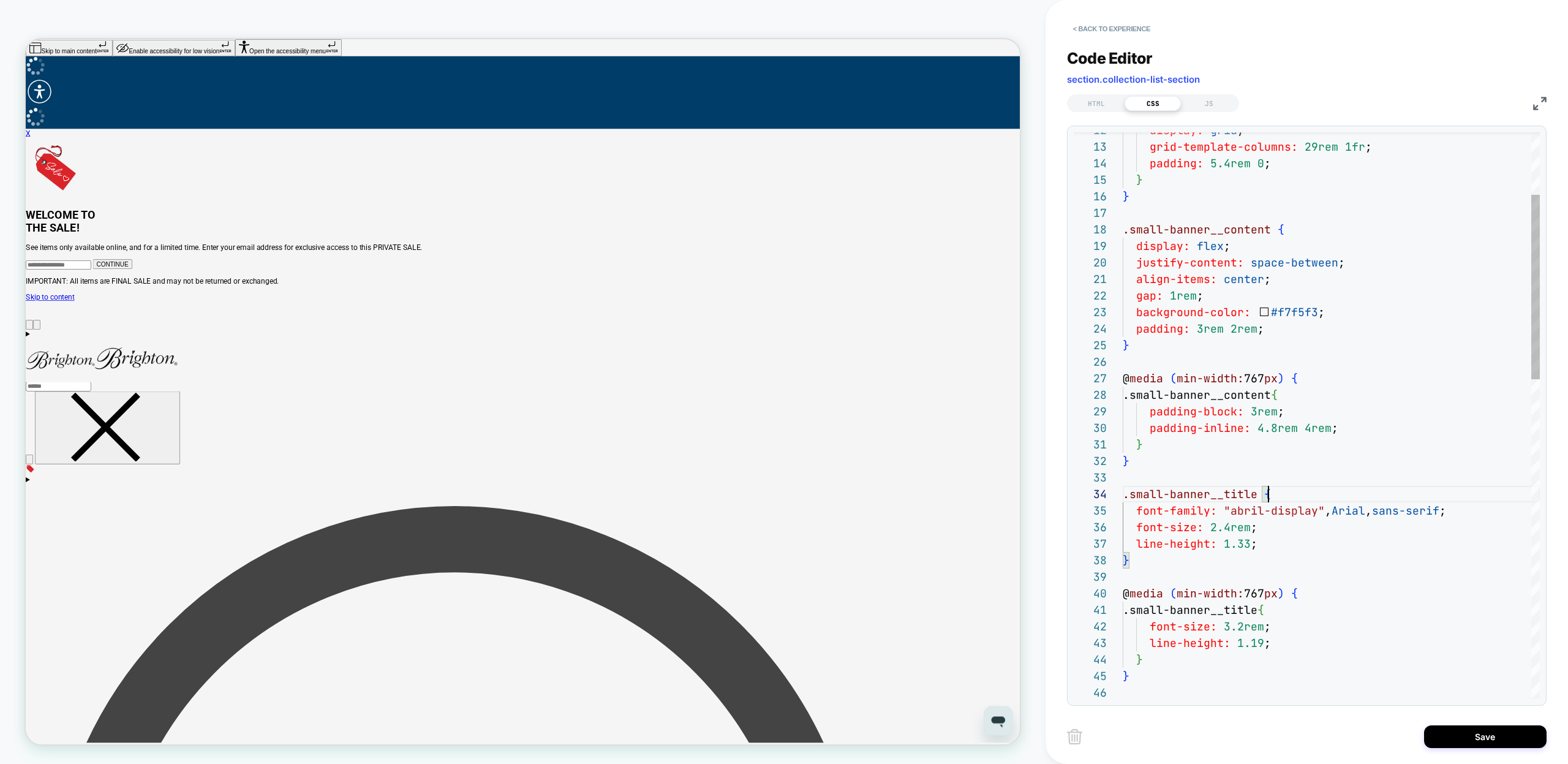
scroll to position [50, 146]
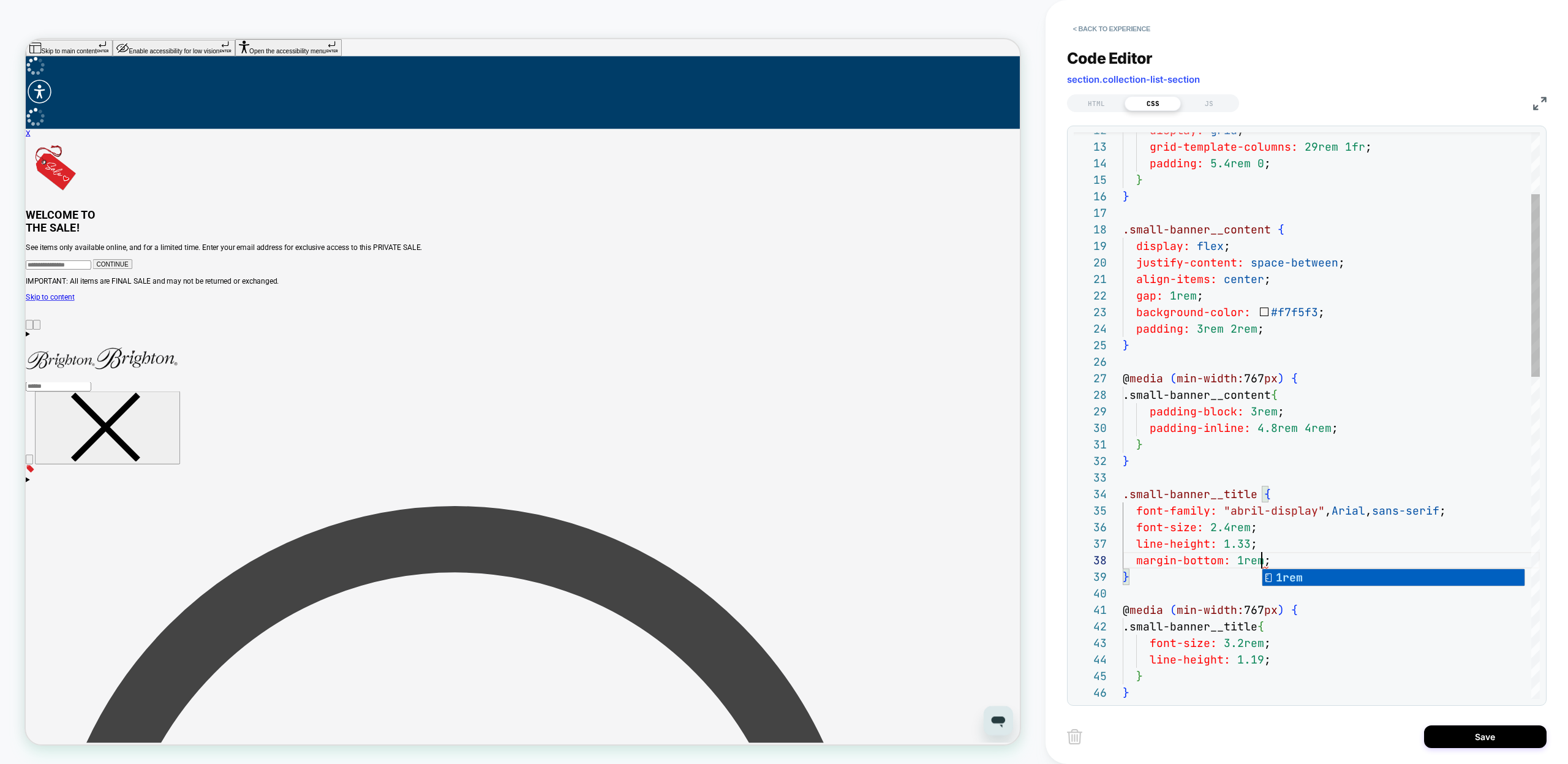
scroll to position [116, 146]
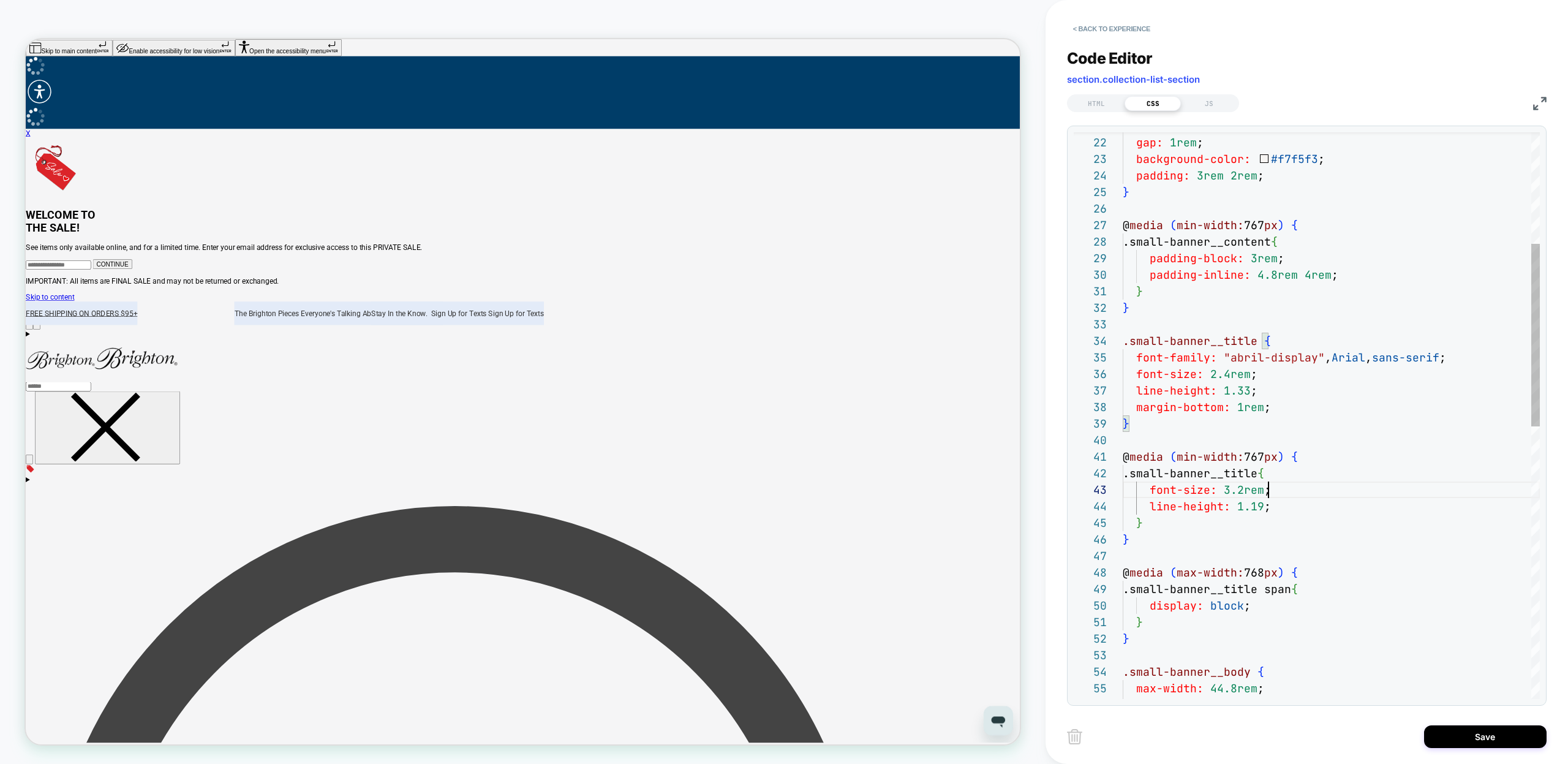
click at [1275, 491] on div "align-items: center ; gap: 1rem ; background-color: #f7f5f3 ; padding: 3rem 2re…" at bounding box center [1331, 665] width 417 height 1757
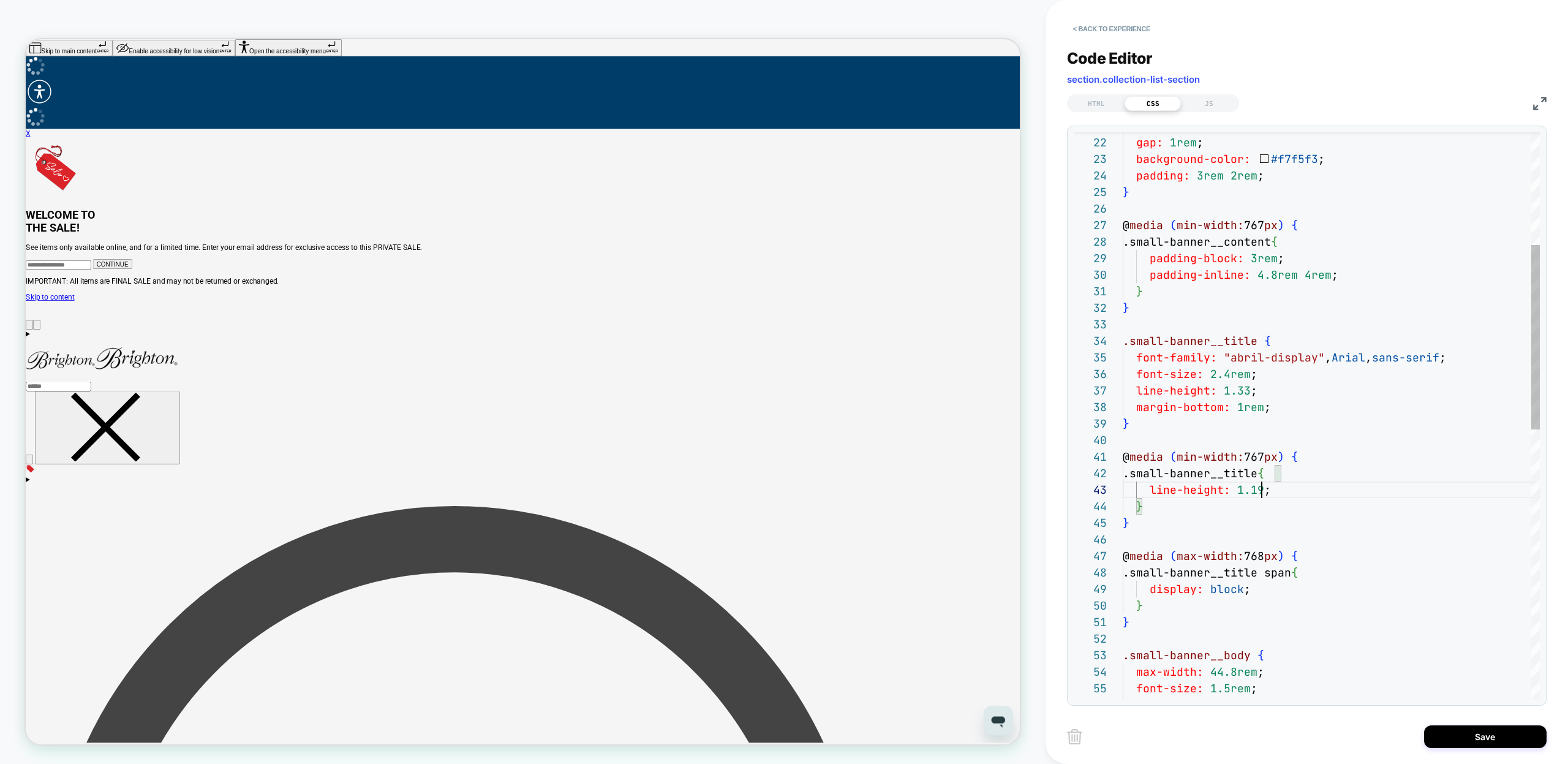
click at [1259, 491] on div "align-items: center ; gap: 1rem ; background-color: #f7f5f3 ; padding: 3rem 2re…" at bounding box center [1331, 657] width 417 height 1740
click at [1327, 490] on div "align-items: center ; gap: 1rem ; background-color: #f7f5f3 ; padding: 3rem 2re…" at bounding box center [1331, 657] width 417 height 1740
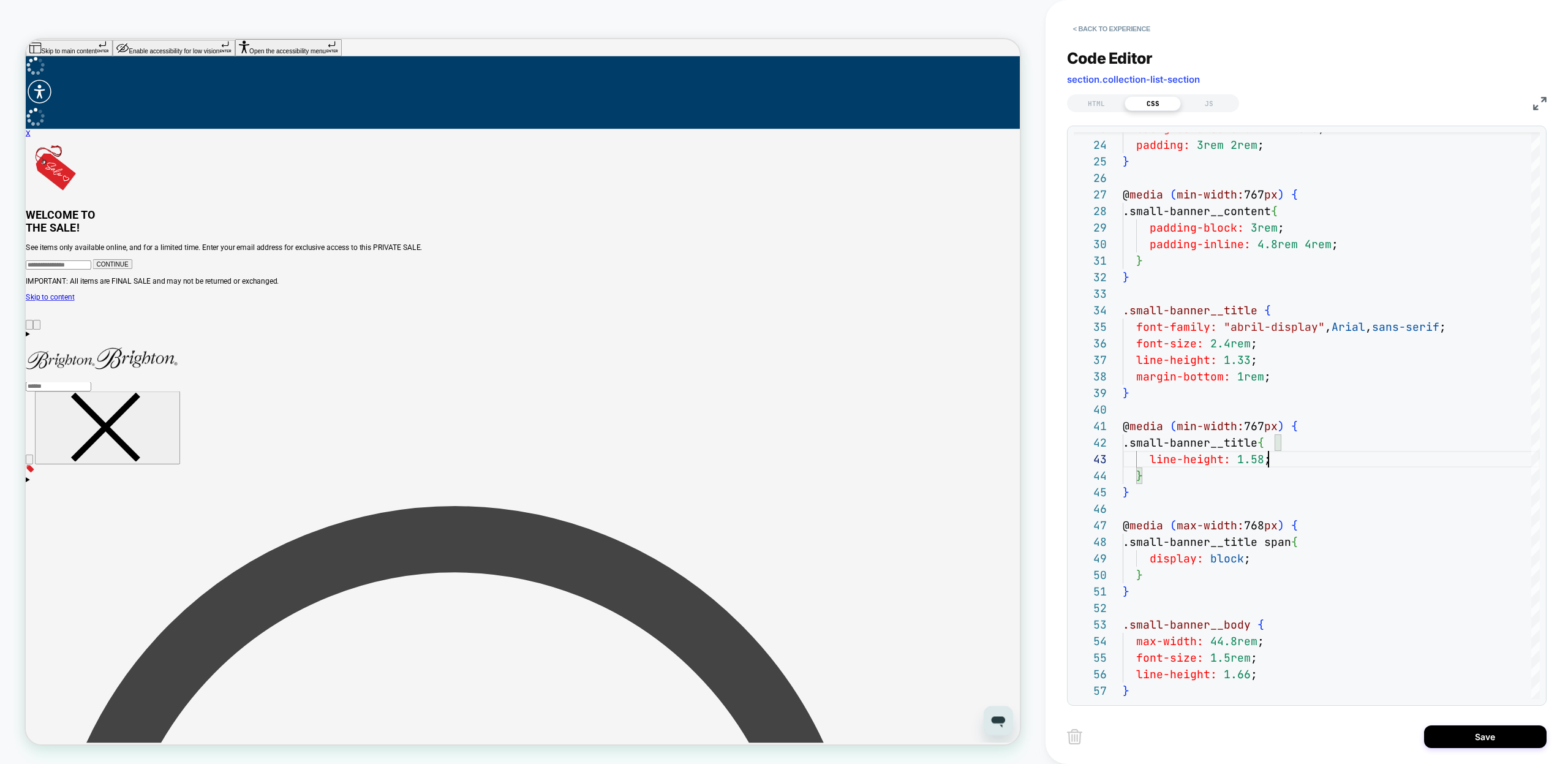
type textarea "**********"
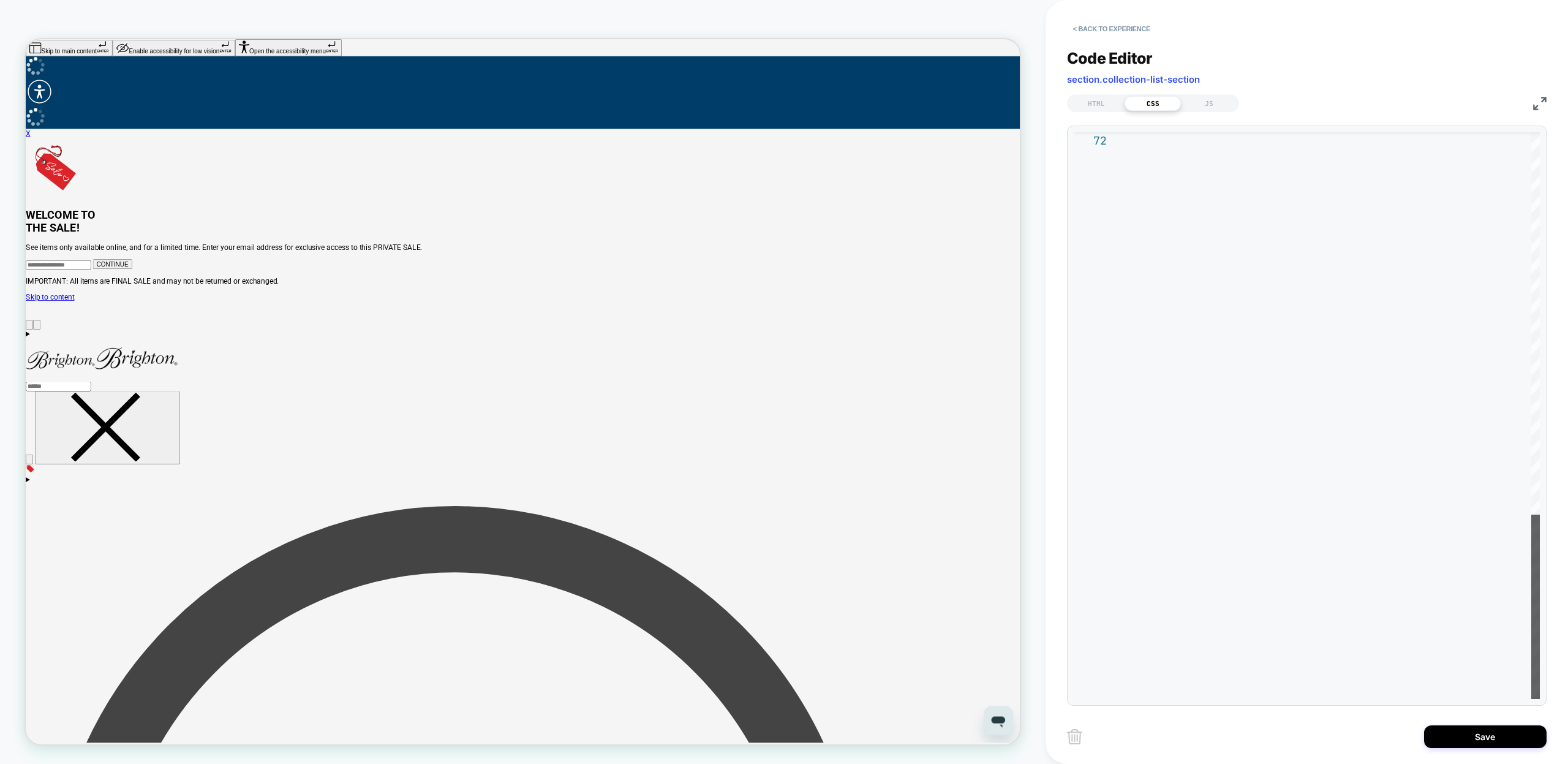
click at [1531, 642] on div at bounding box center [1535, 607] width 8 height 184
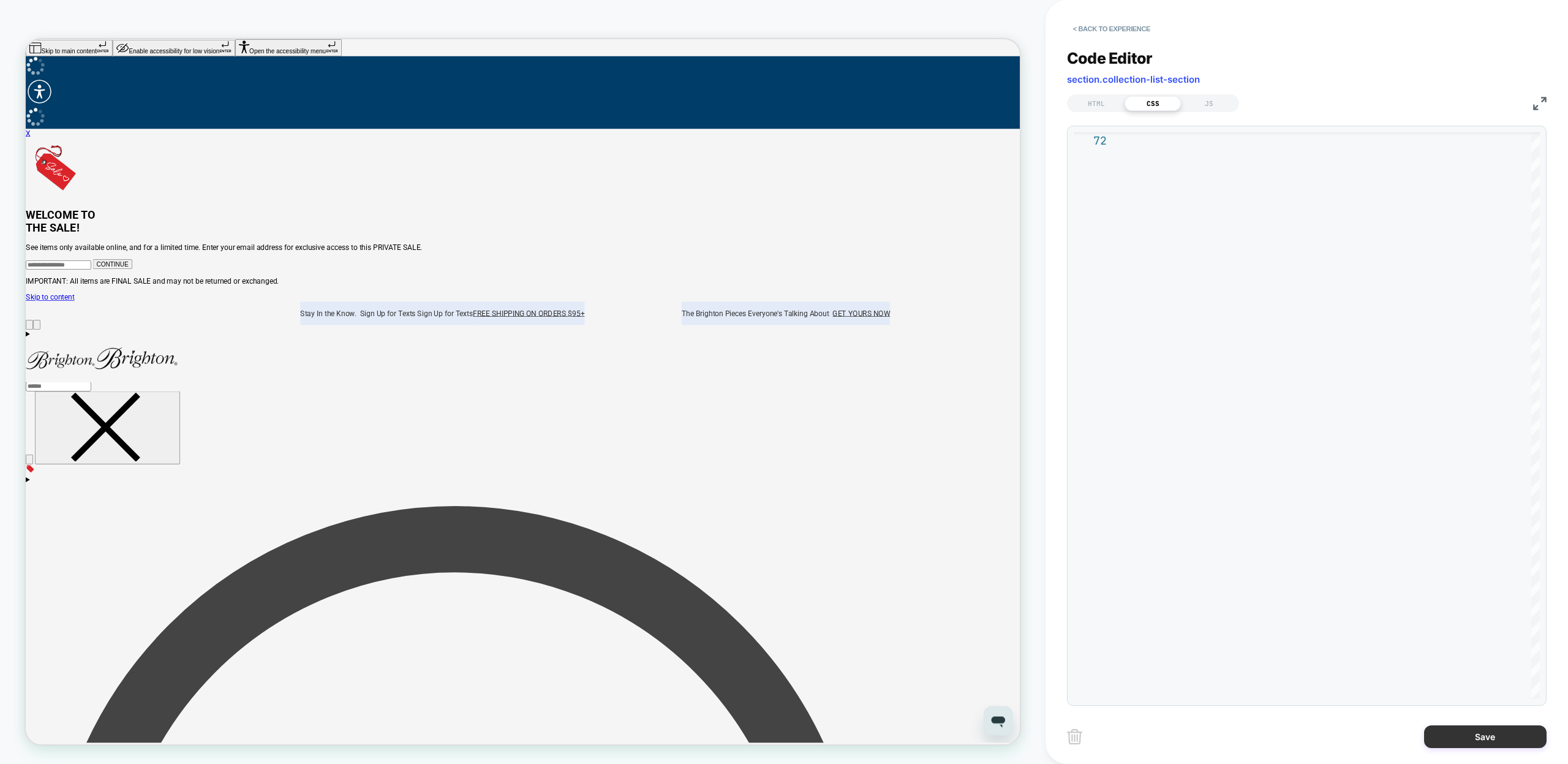
click at [1456, 732] on button "Save" at bounding box center [1485, 736] width 123 height 22
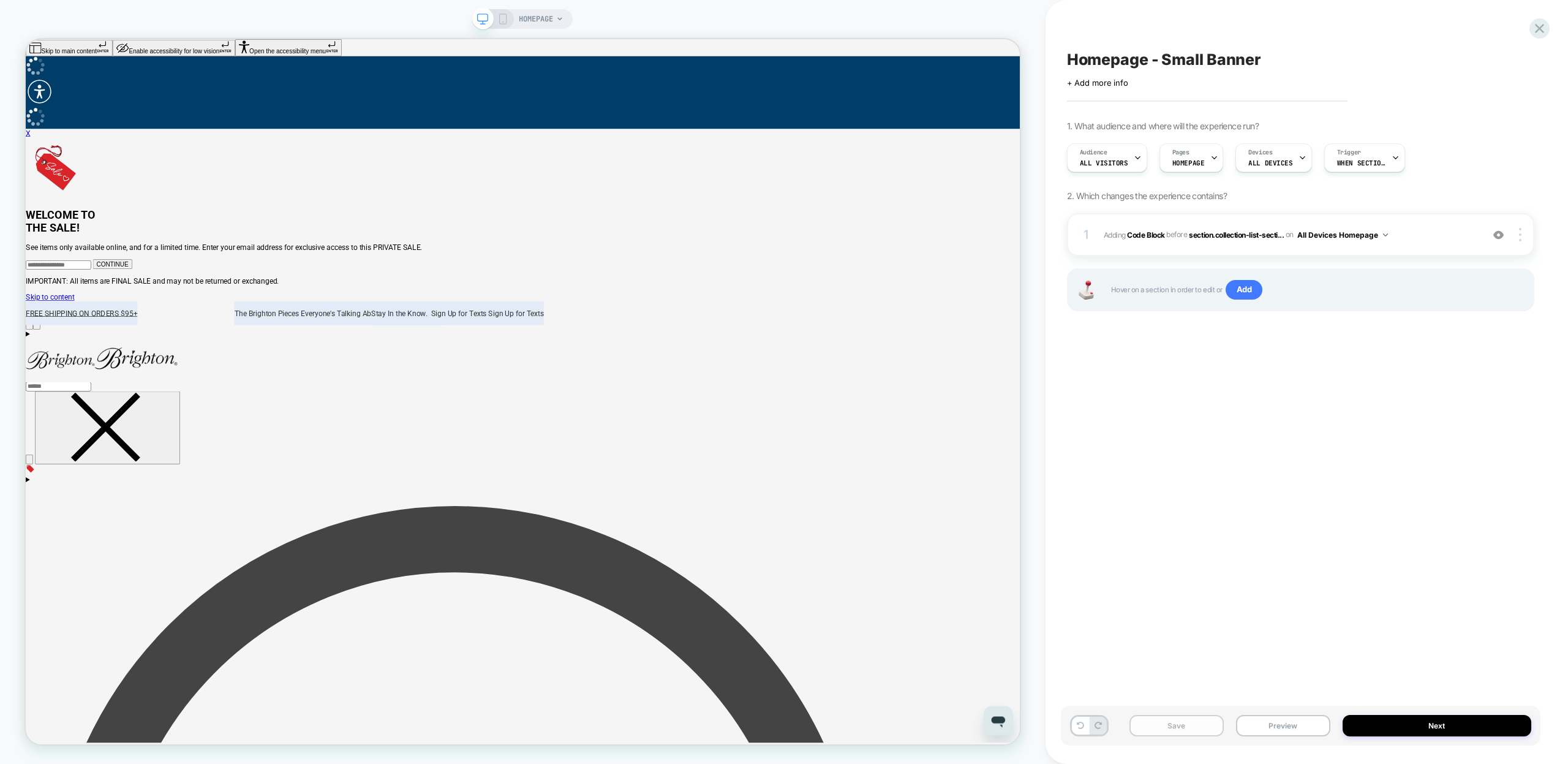
click at [1188, 723] on button "Save" at bounding box center [1177, 725] width 94 height 22
click at [498, 17] on icon at bounding box center [502, 18] width 11 height 11
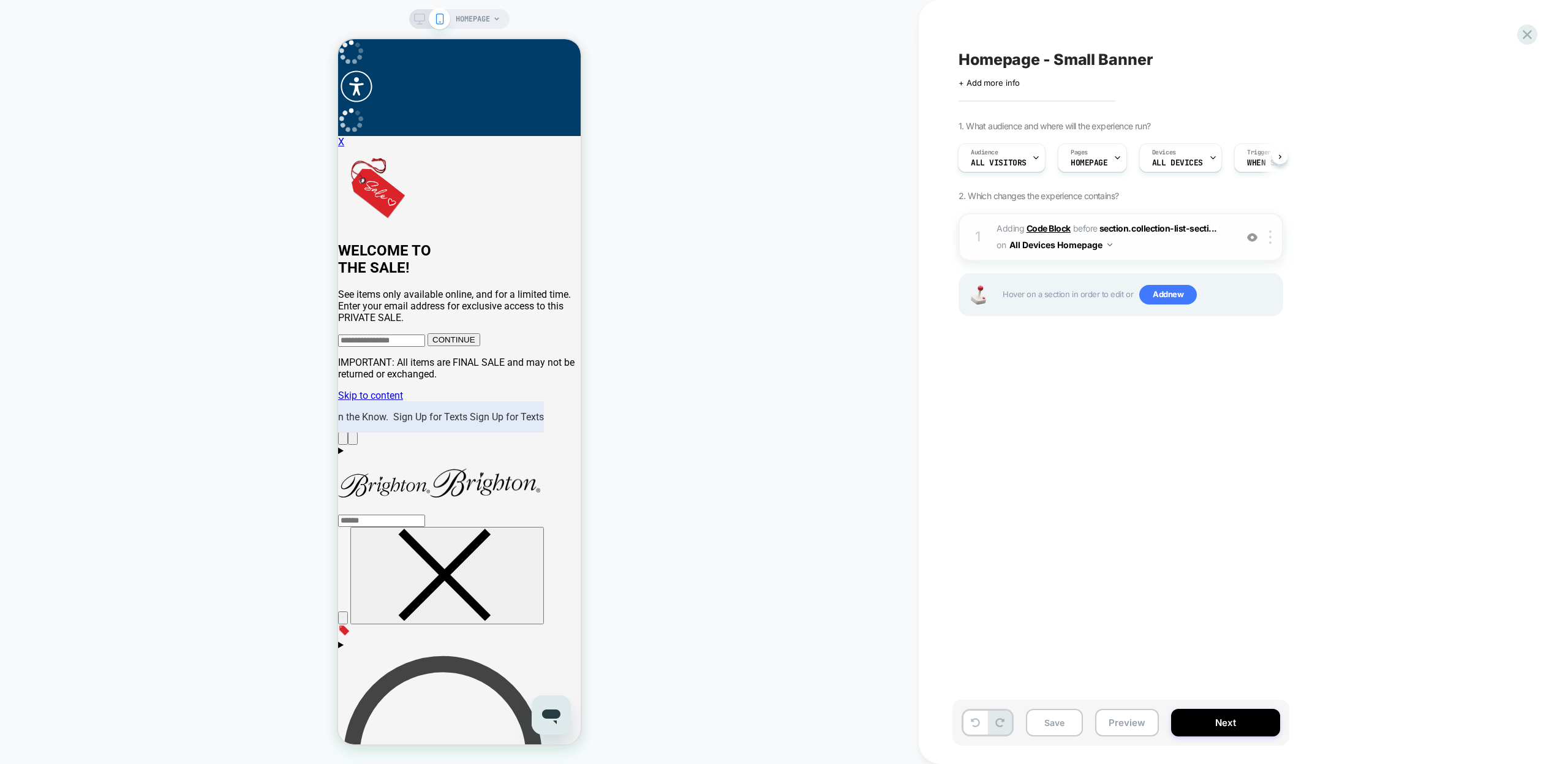
click at [1053, 230] on b "Code Block" at bounding box center [1048, 228] width 44 height 11
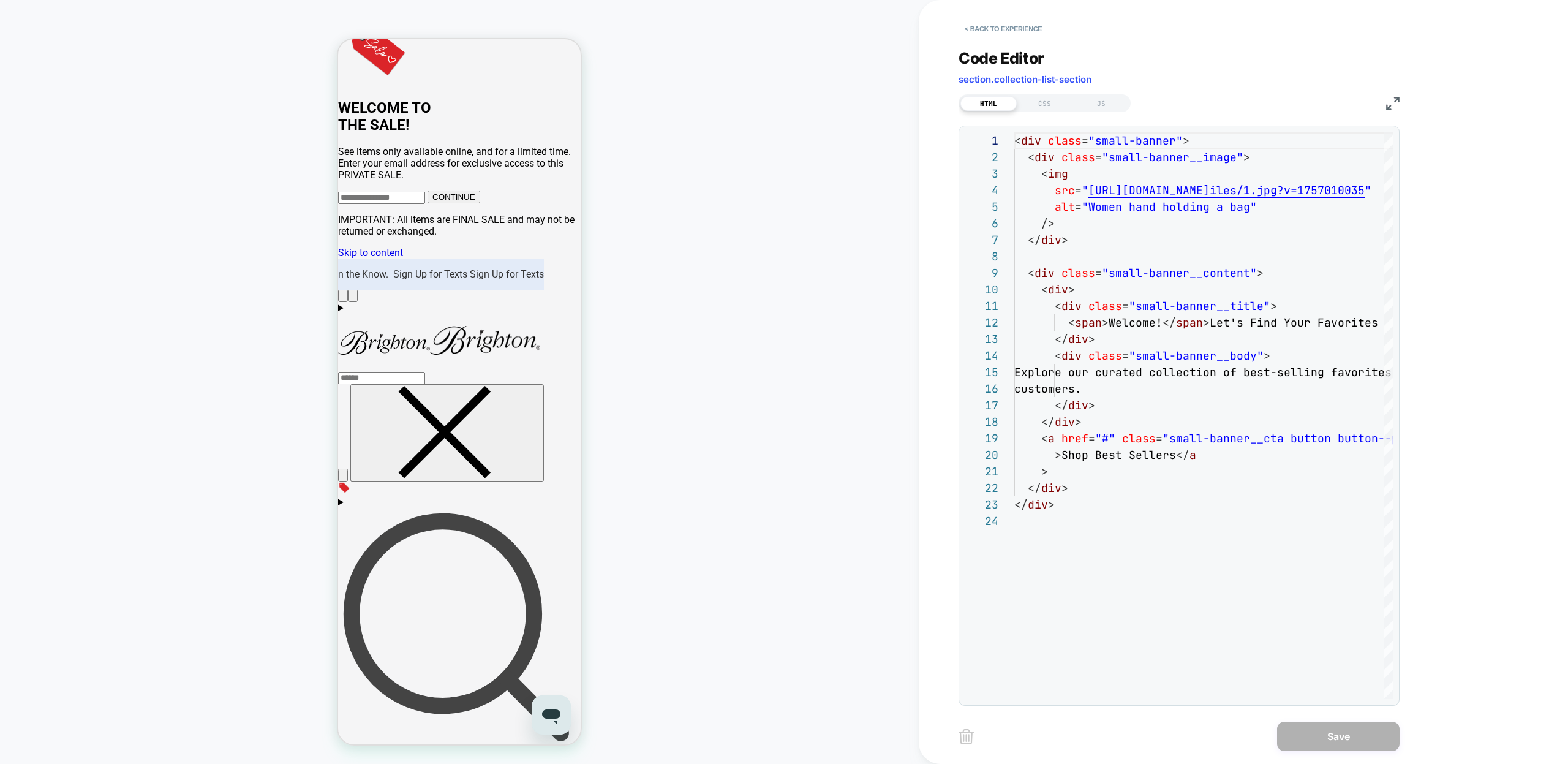
scroll to position [147, 0]
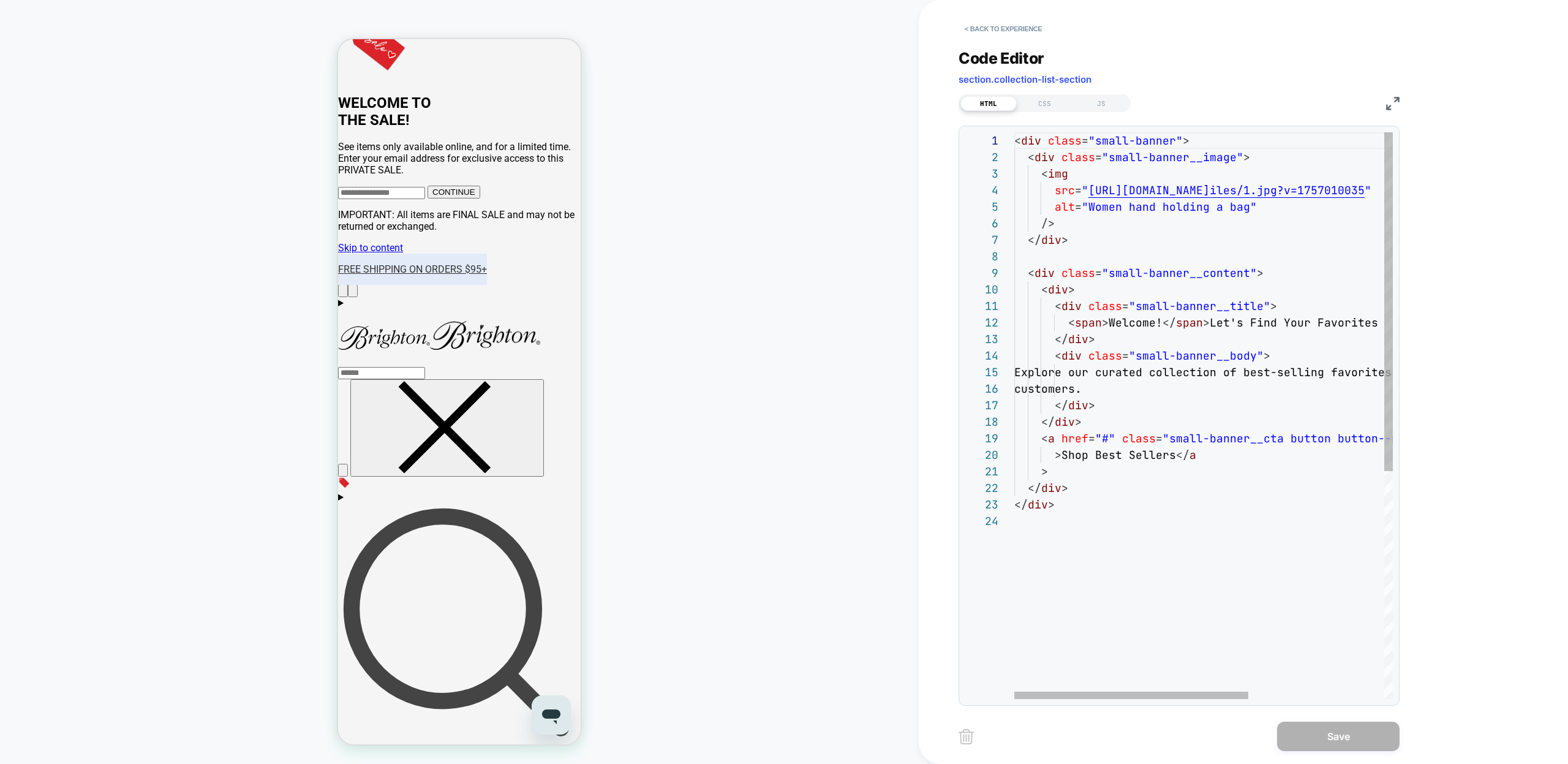
click at [1094, 422] on div "< div class = "small-banner" > < div class = "small-banner__image" > < img src …" at bounding box center [1313, 606] width 598 height 946
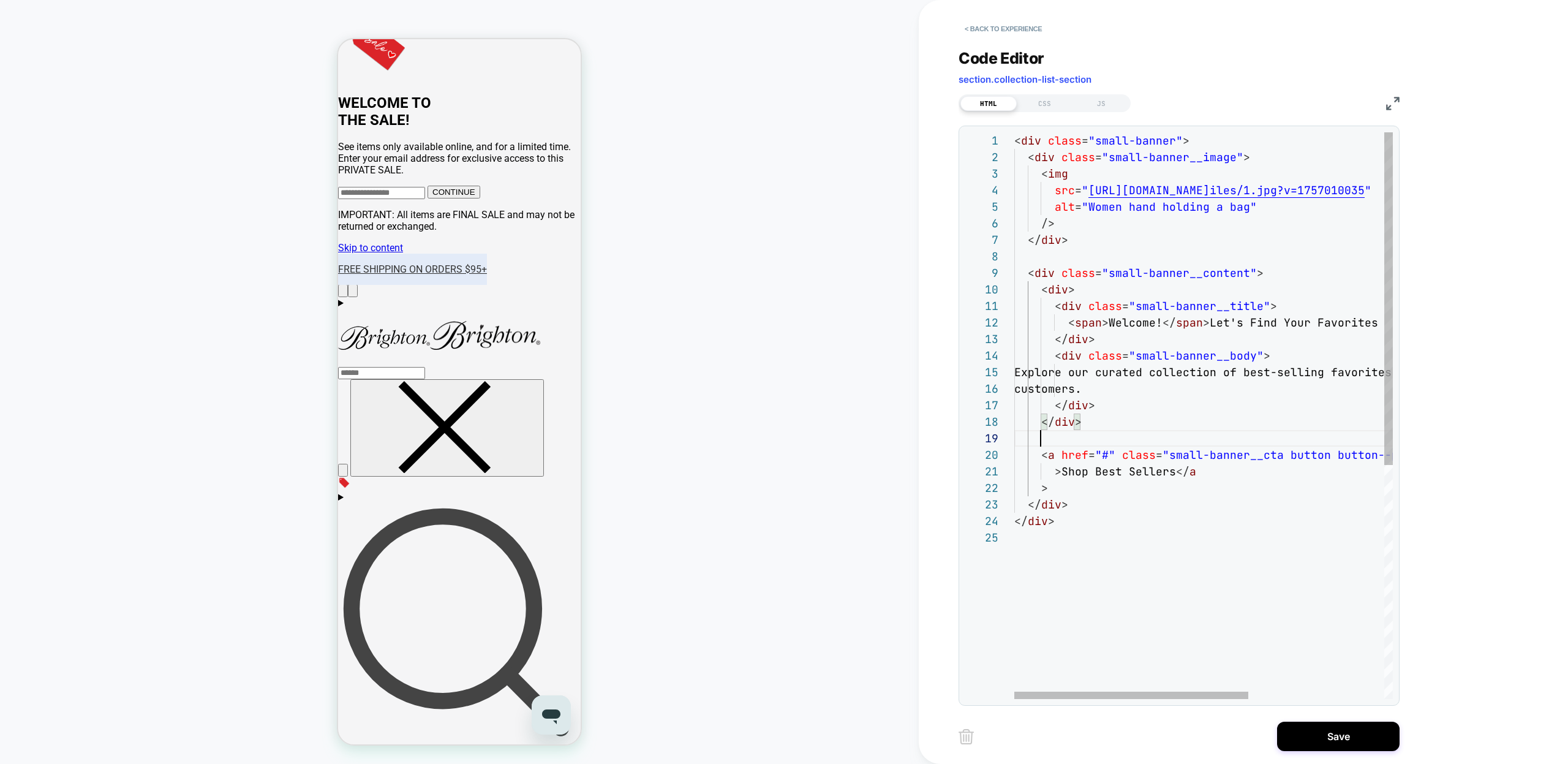
scroll to position [133, 27]
click at [1116, 334] on div "< div class = "small-banner" > < div class = "small-banner__image" > < img src …" at bounding box center [1313, 614] width 598 height 963
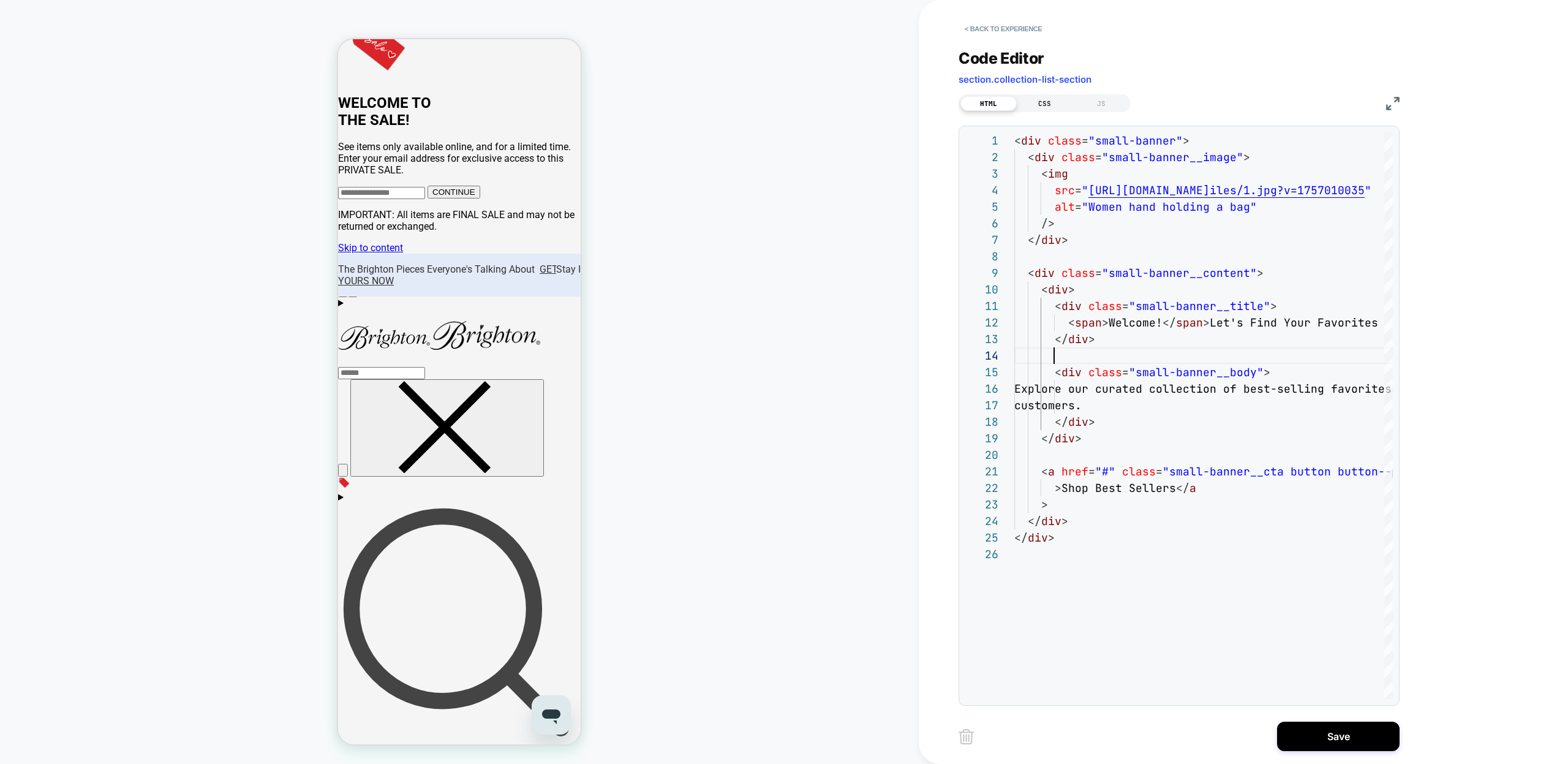
type textarea "**********"
click at [1045, 96] on div "CSS" at bounding box center [1045, 104] width 56 height 15
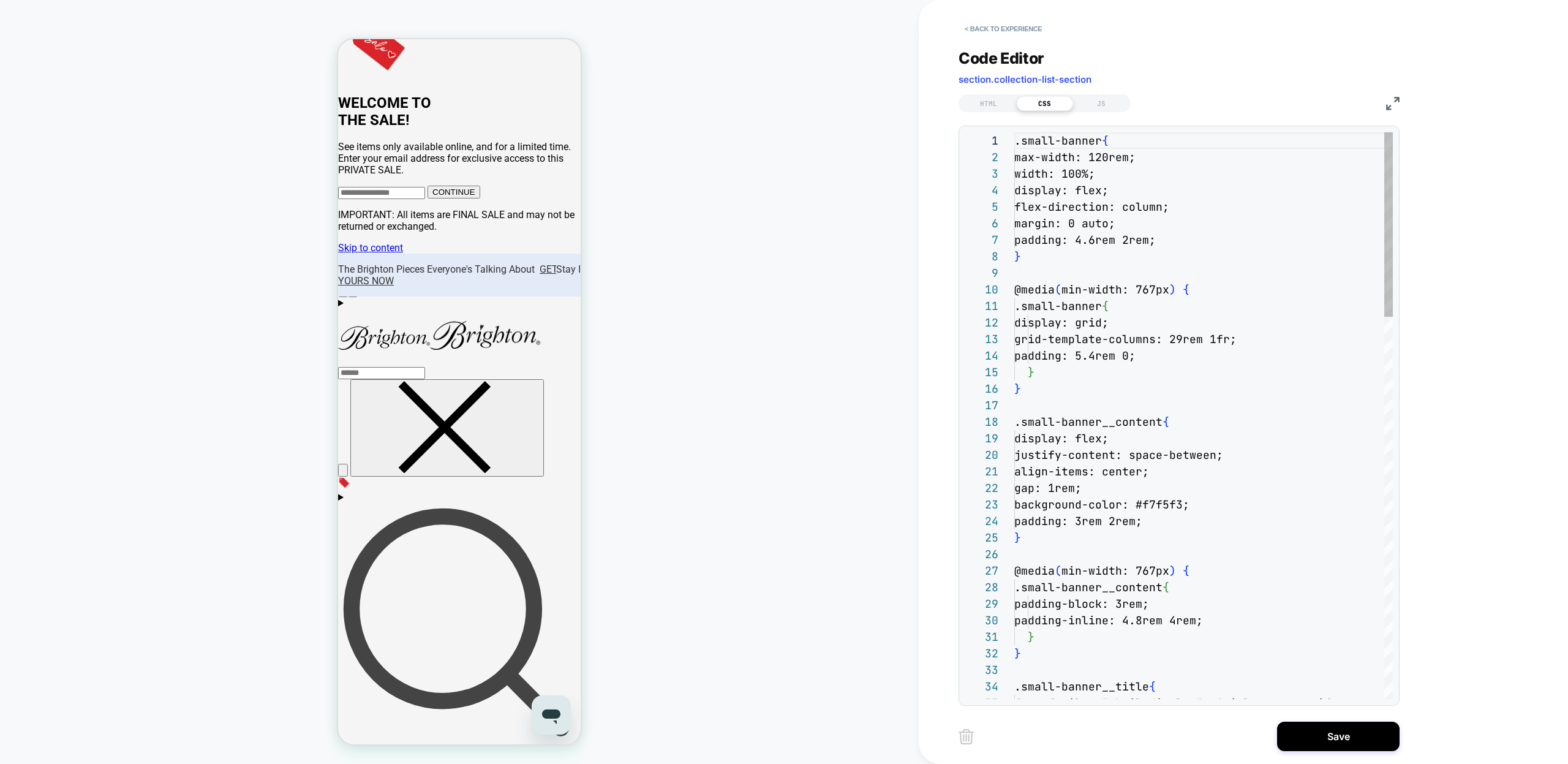
scroll to position [166, 0]
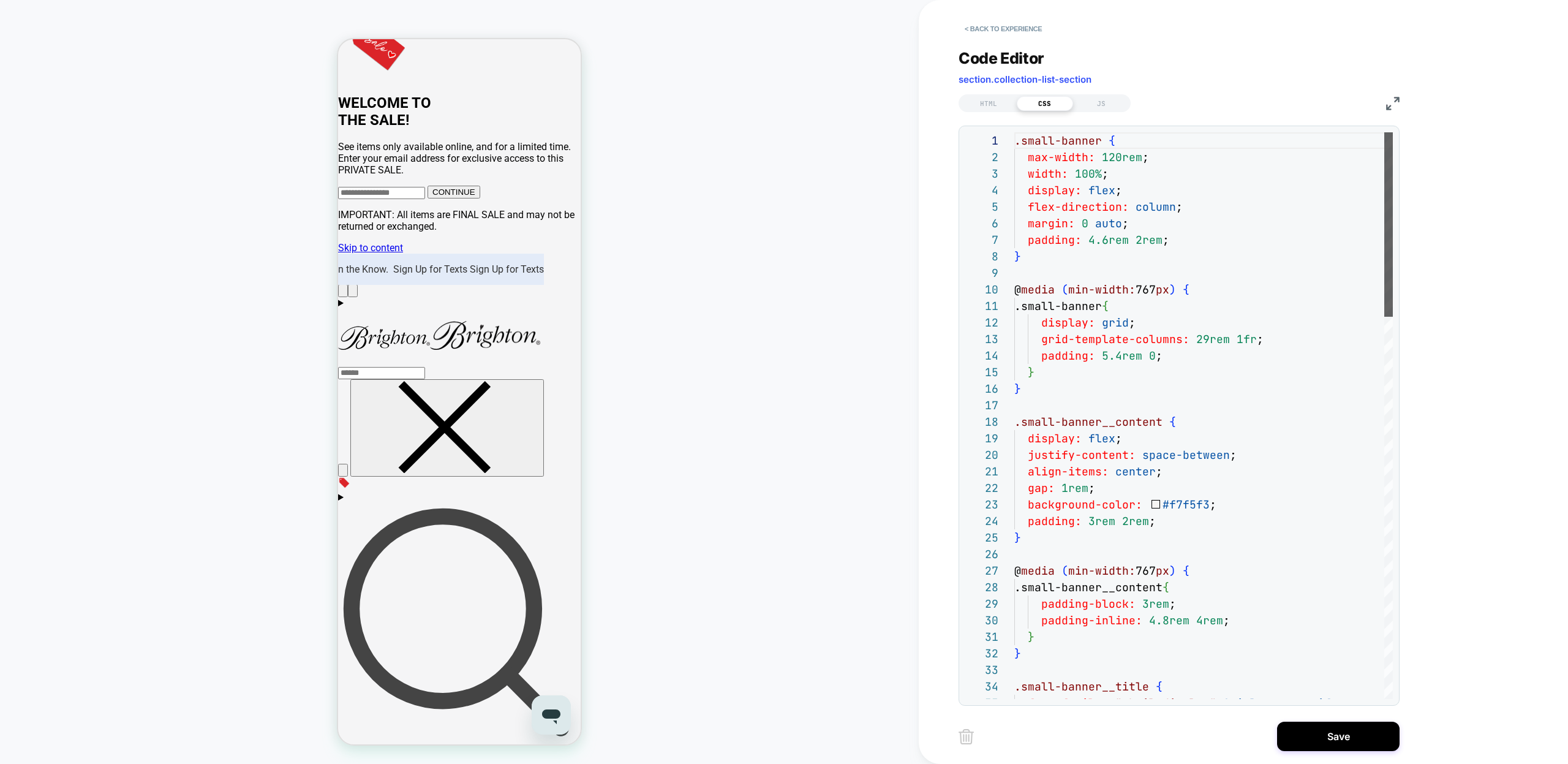
click at [1388, 249] on div at bounding box center [1388, 225] width 8 height 184
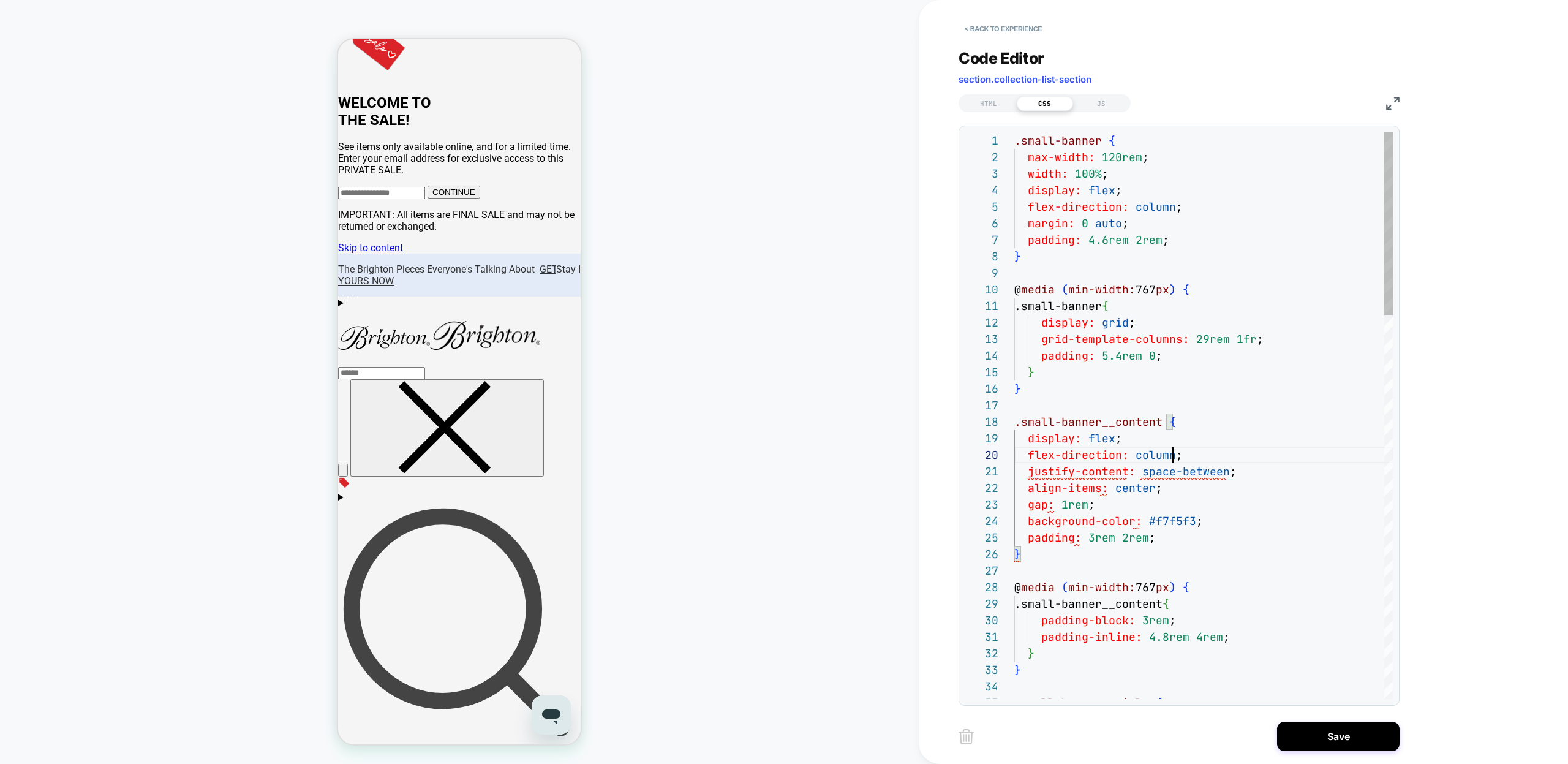
scroll to position [149, 158]
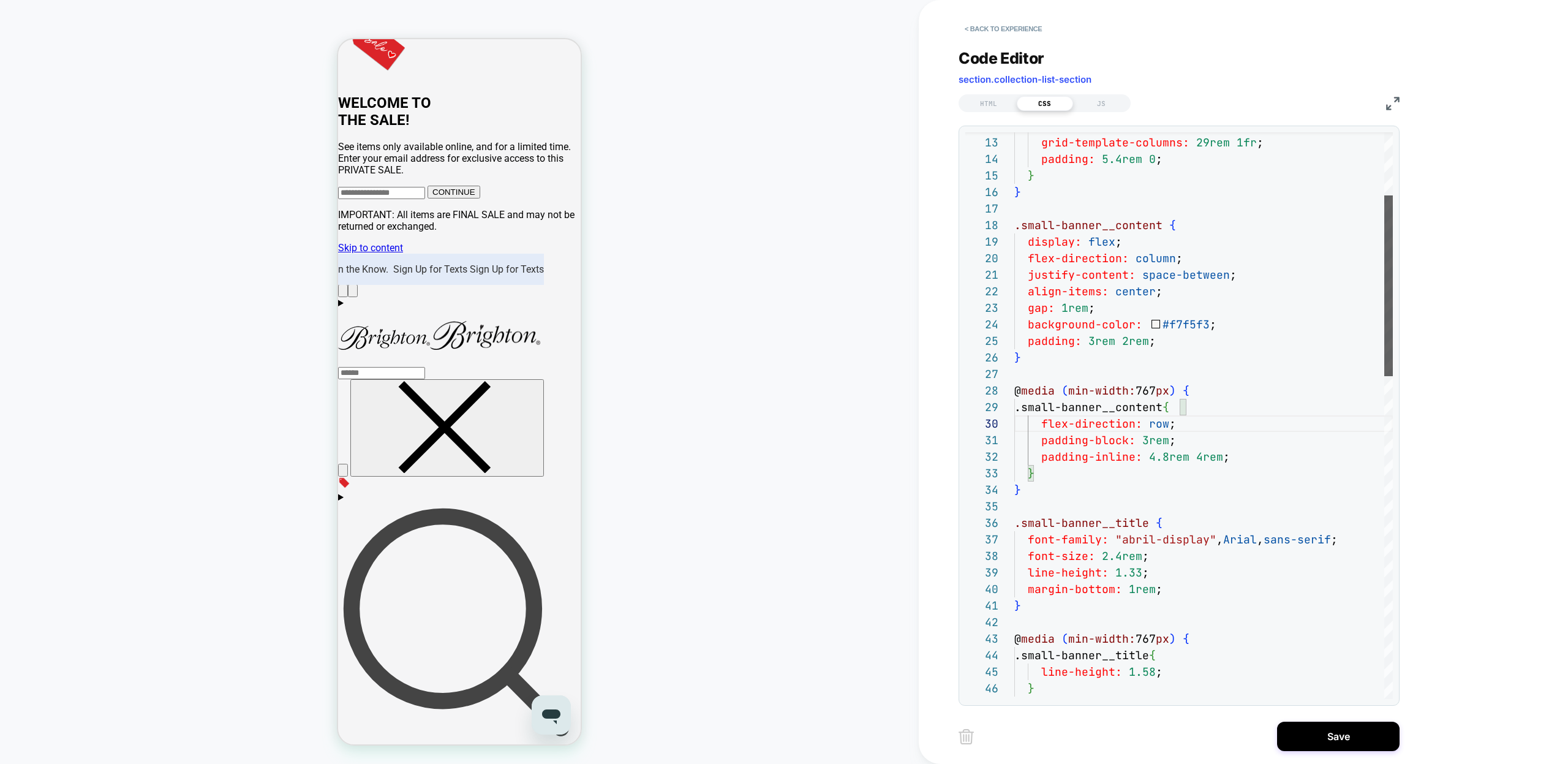
click at [1386, 290] on div at bounding box center [1388, 286] width 8 height 181
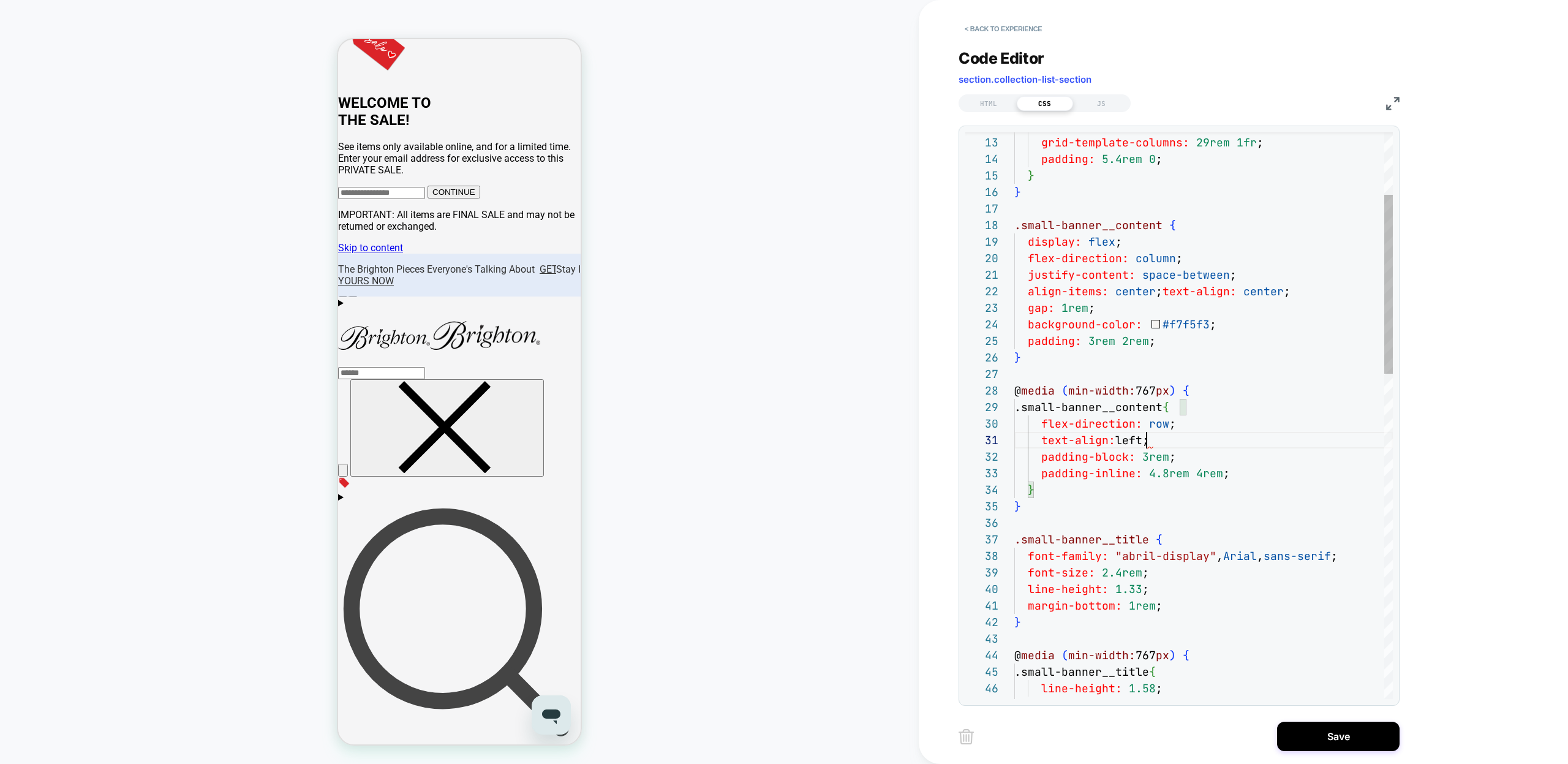
scroll to position [0, 133]
type textarea "**********"
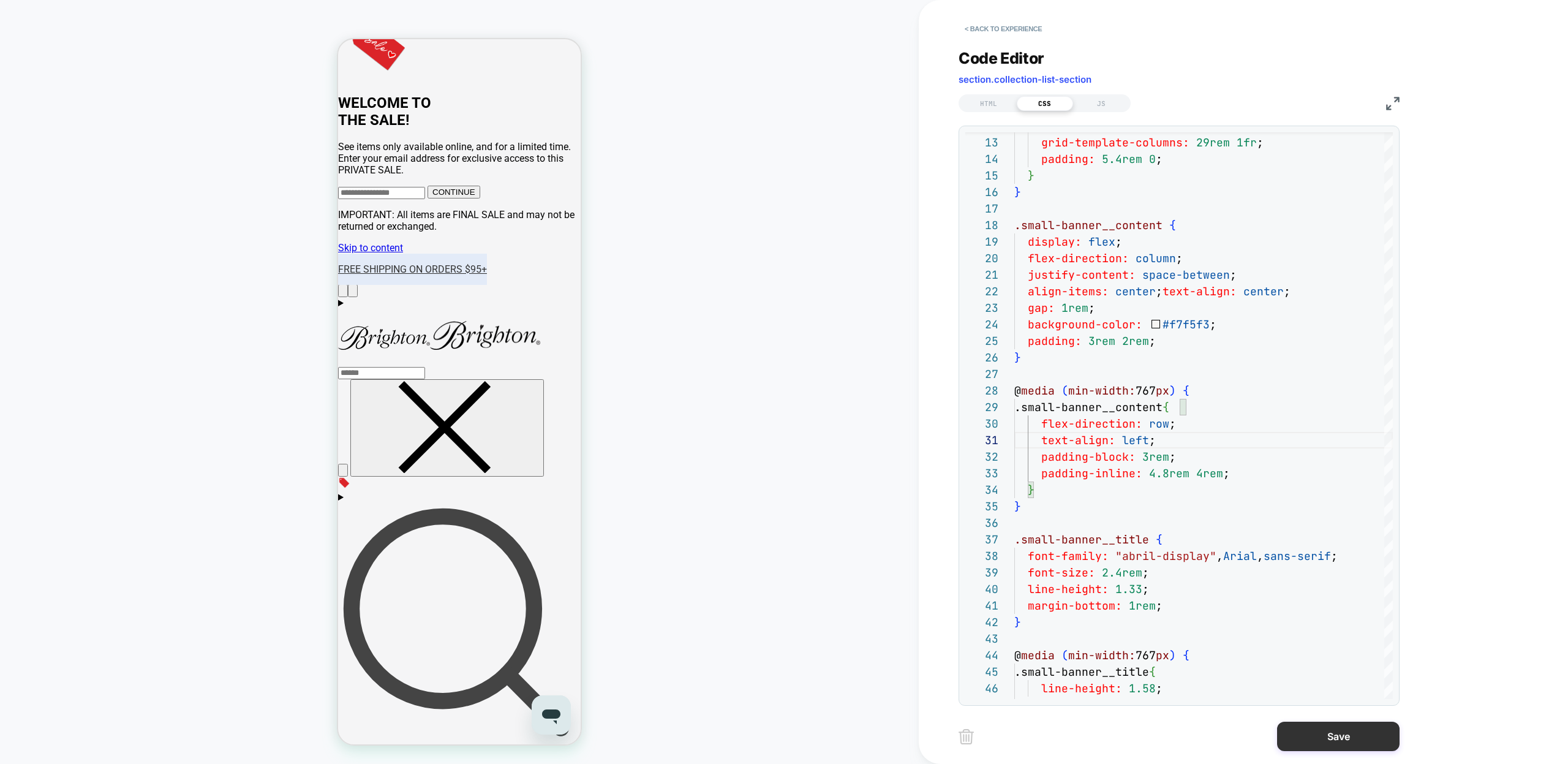
click at [1333, 730] on button "Save" at bounding box center [1338, 736] width 123 height 29
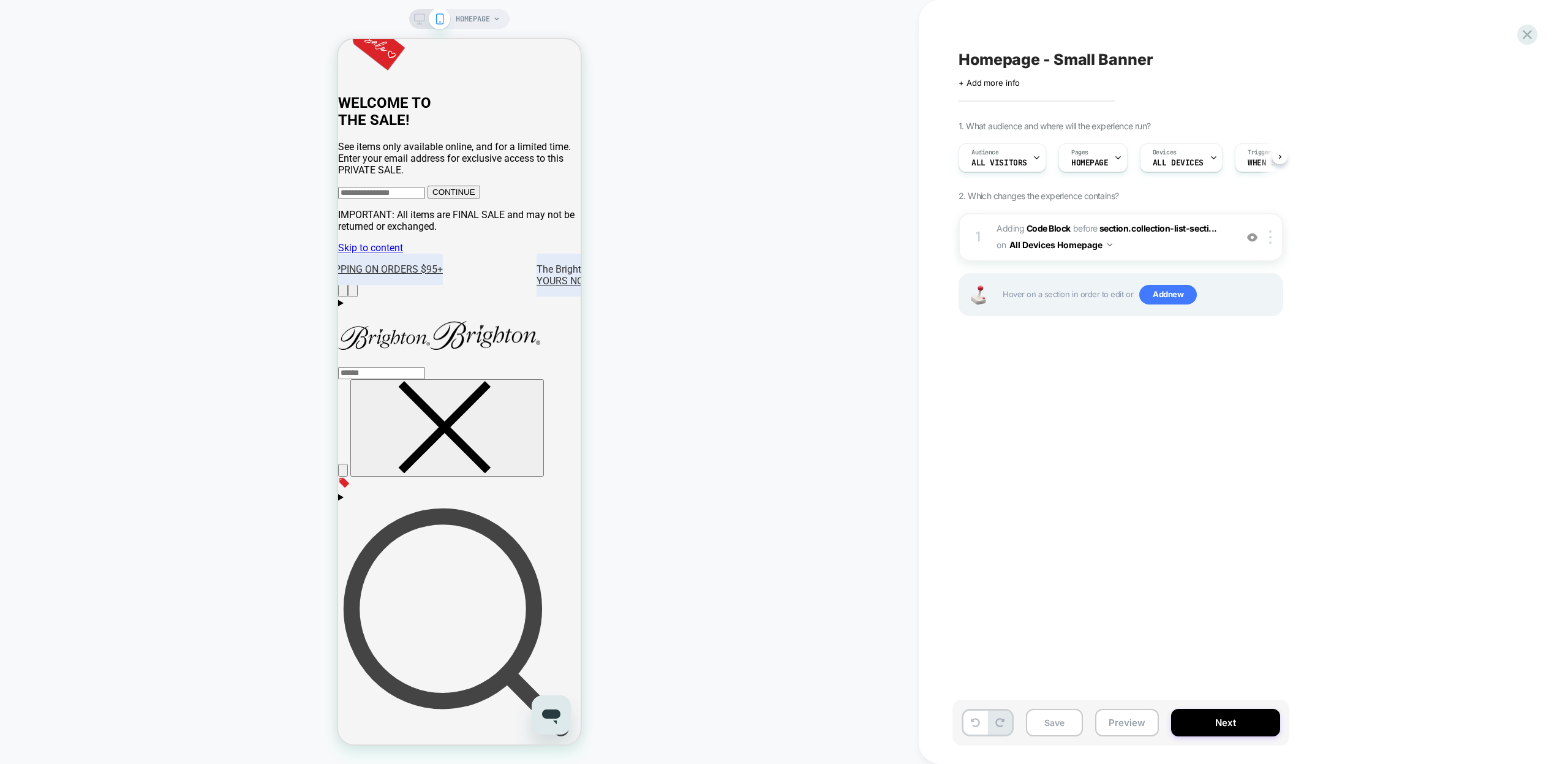
scroll to position [0, 1]
click at [1064, 720] on button "Save" at bounding box center [1054, 722] width 57 height 27
click at [1112, 722] on button "Preview" at bounding box center [1126, 722] width 64 height 27
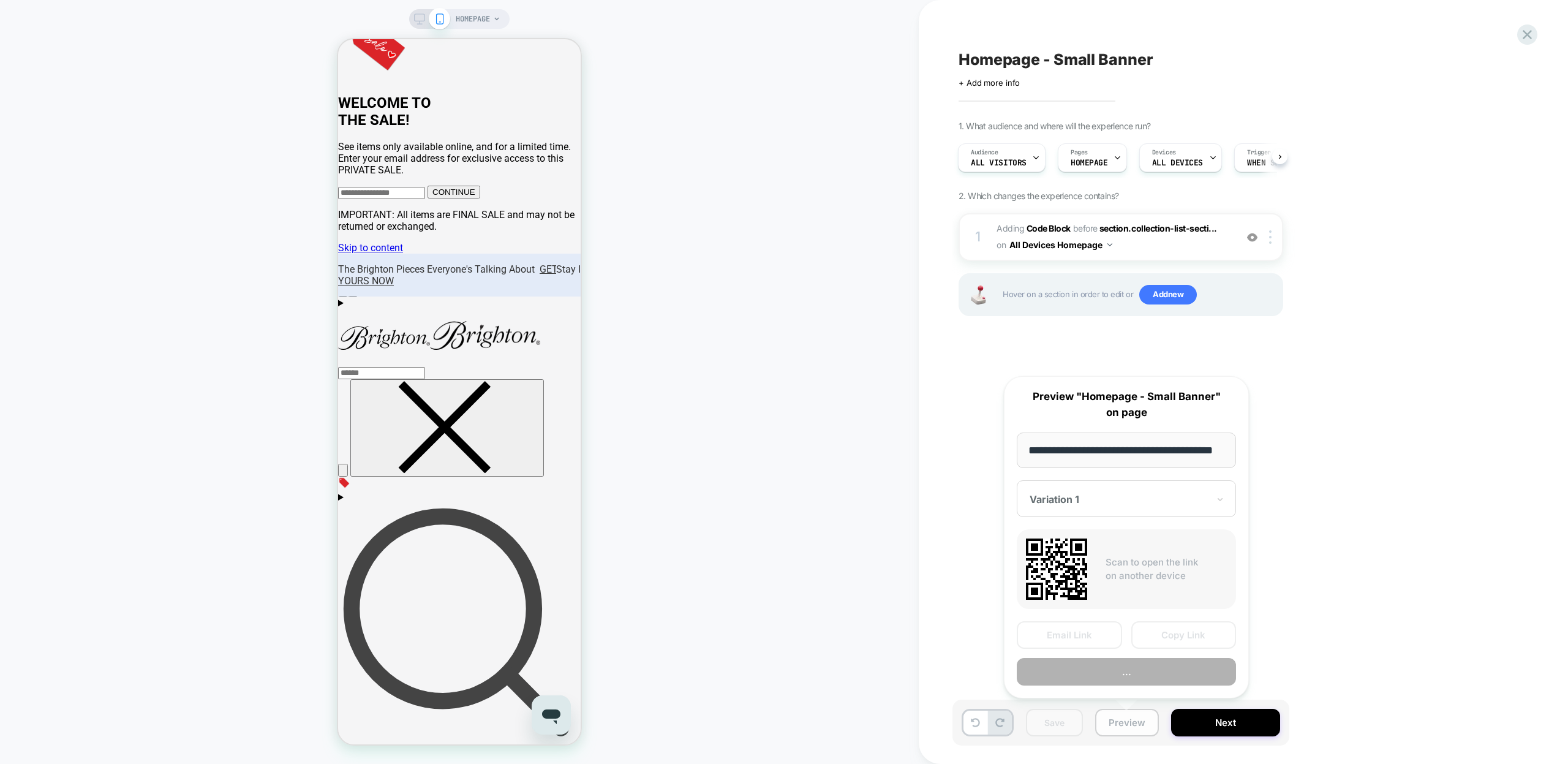
scroll to position [0, 31]
click at [1172, 635] on button "Copy Link" at bounding box center [1183, 635] width 105 height 27
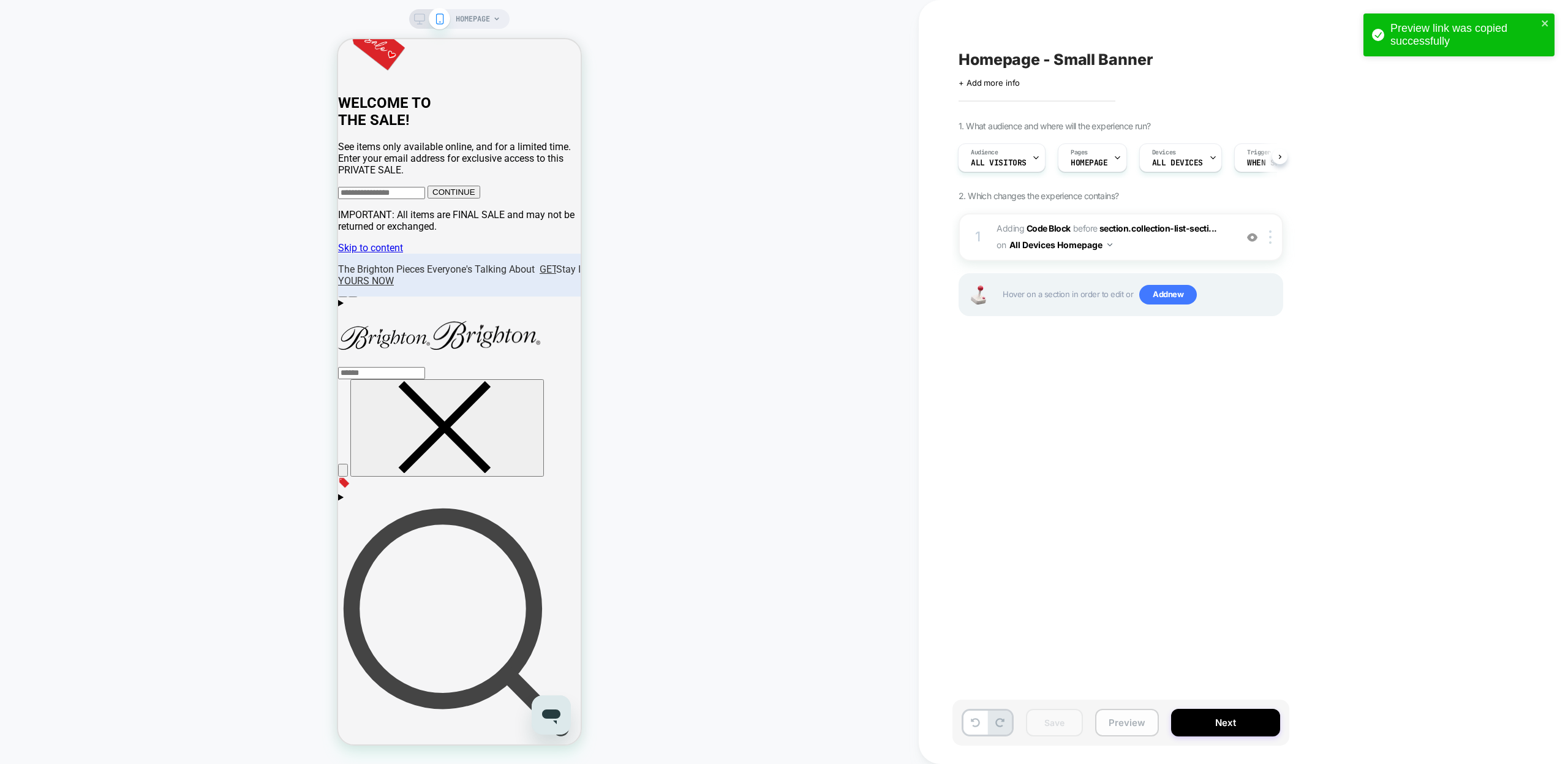
click at [1126, 721] on button "Preview" at bounding box center [1126, 722] width 64 height 27
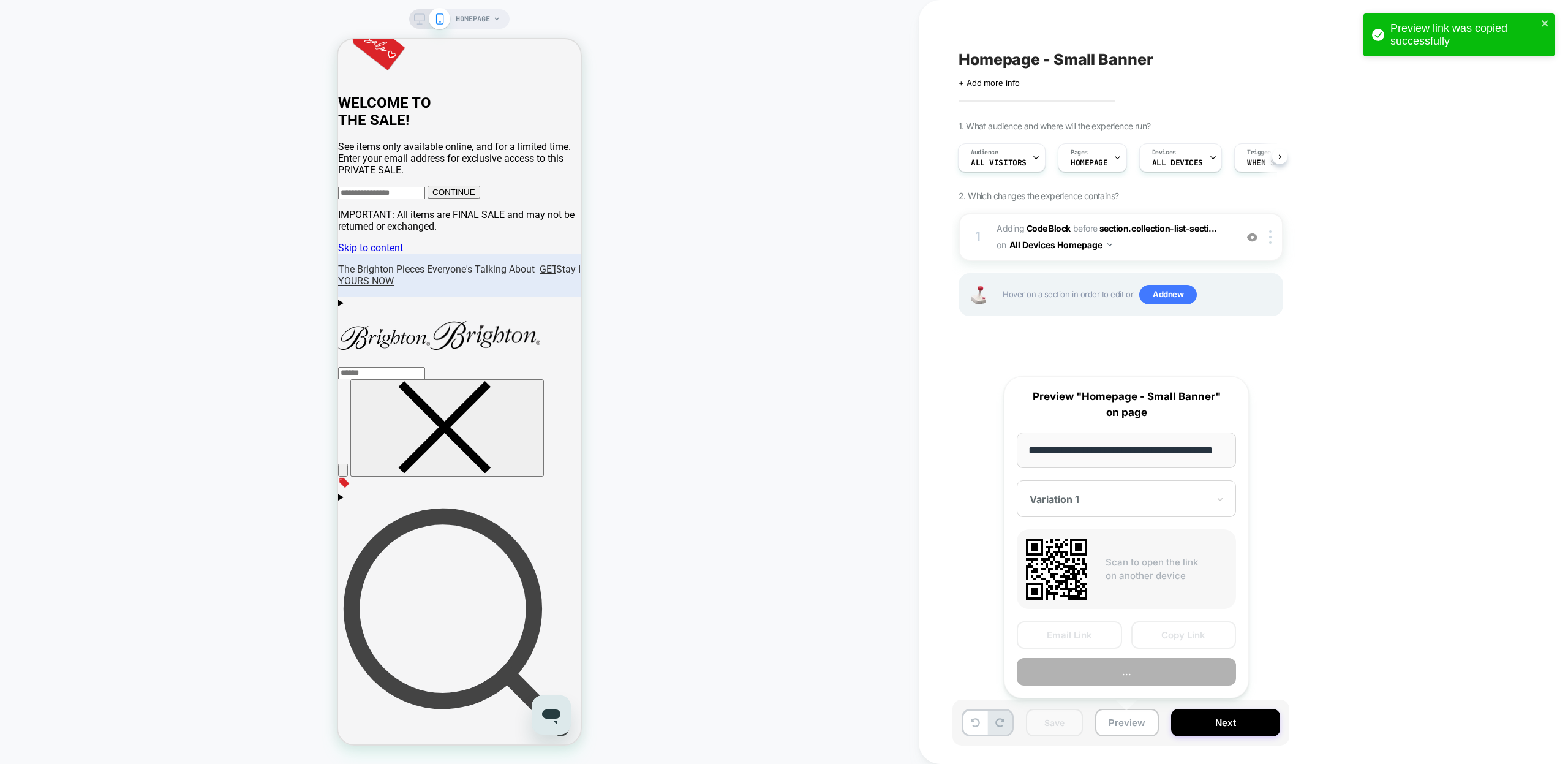
scroll to position [0, 31]
click at [1192, 635] on button "Copy Link" at bounding box center [1183, 635] width 105 height 27
